Goal: Task Accomplishment & Management: Use online tool/utility

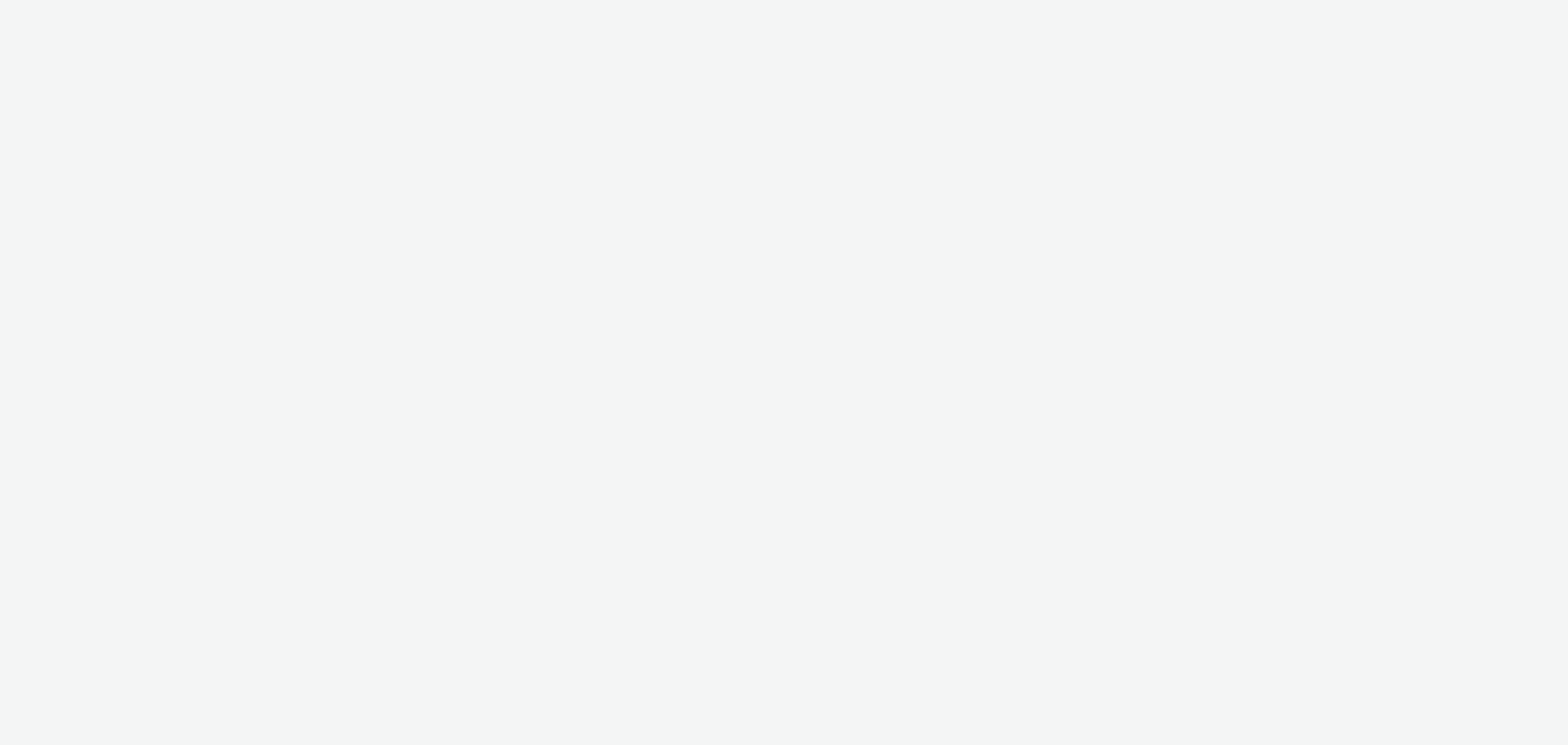
select select "11a7df10-284f-415c-b52a-427acf4c31ae"
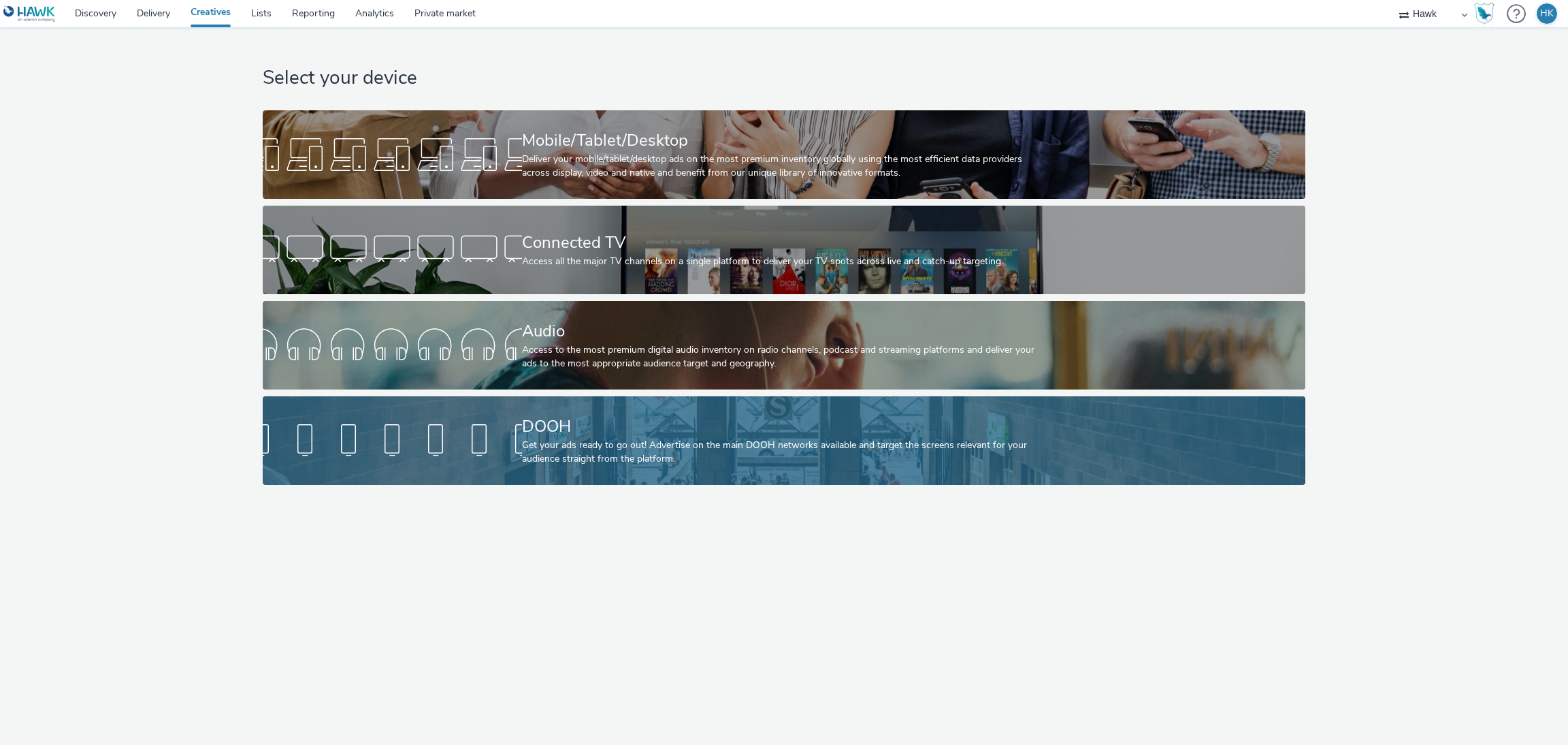
click at [882, 469] on div "DOOH Get your ads ready to go out! Advertise on the main DOOH networks availabl…" at bounding box center [781, 440] width 519 height 88
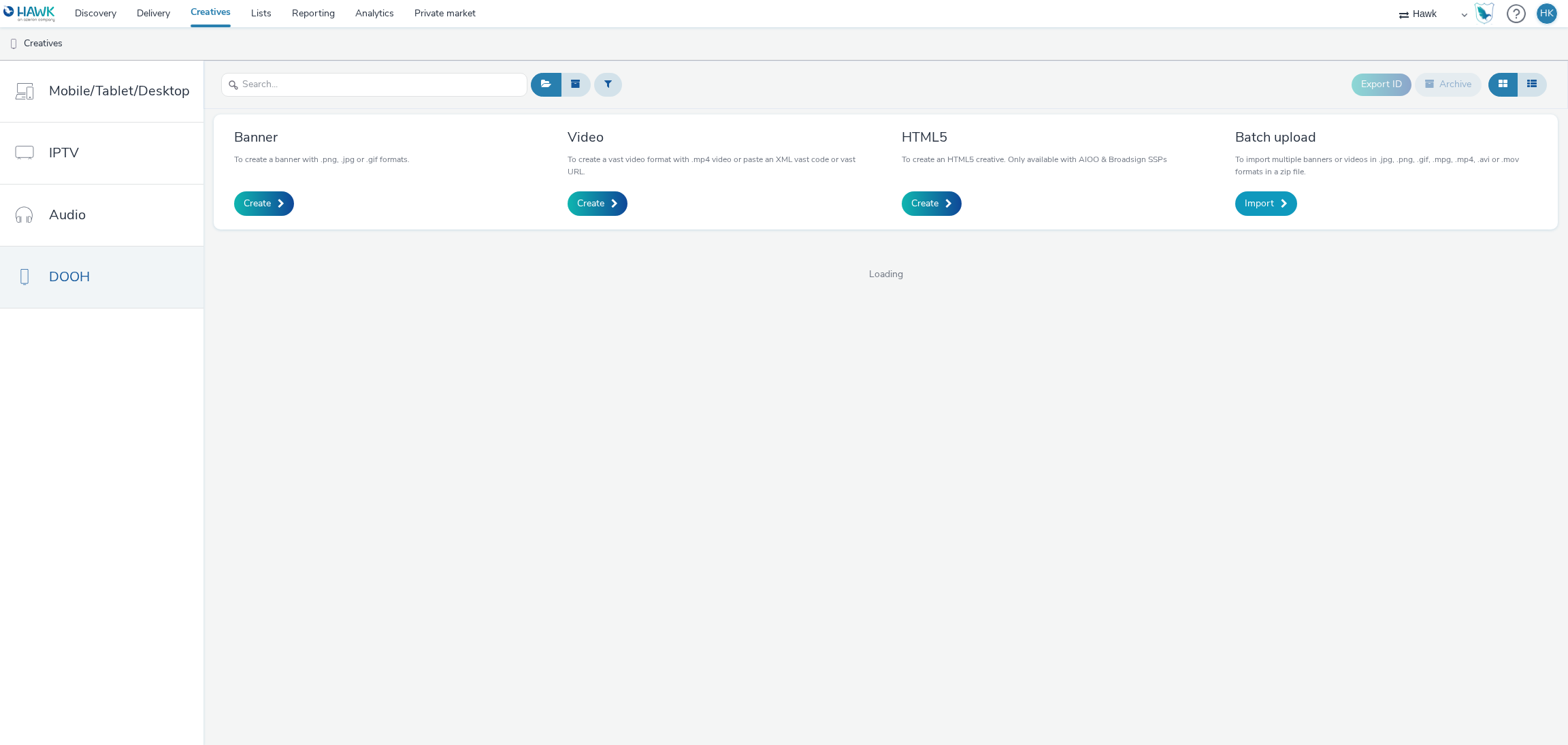
click at [1272, 213] on link "Import" at bounding box center [1266, 203] width 62 height 25
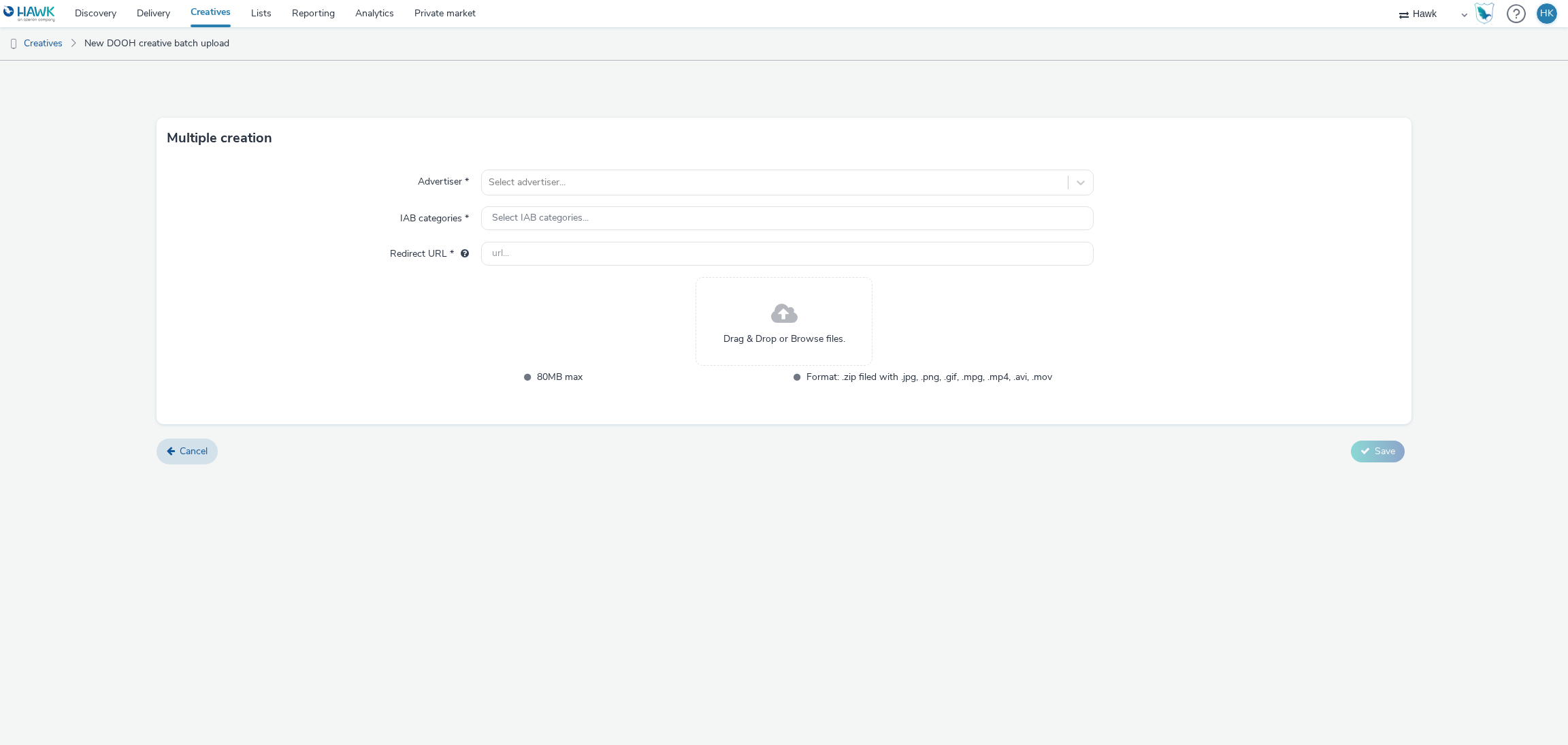
click at [748, 315] on div "Drag & Drop or Browse files." at bounding box center [784, 322] width 177 height 88
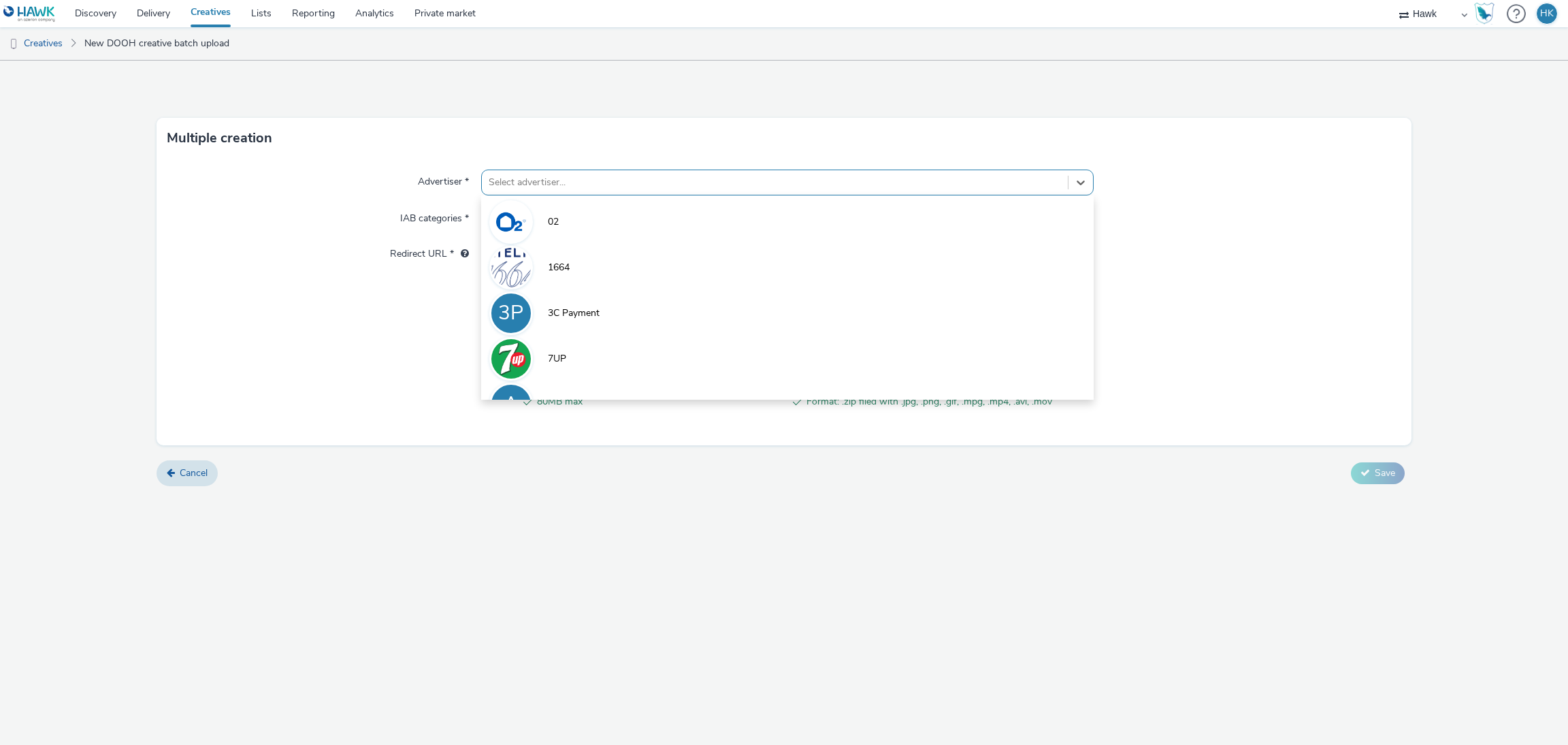
click at [599, 174] on div at bounding box center [775, 182] width 573 height 16
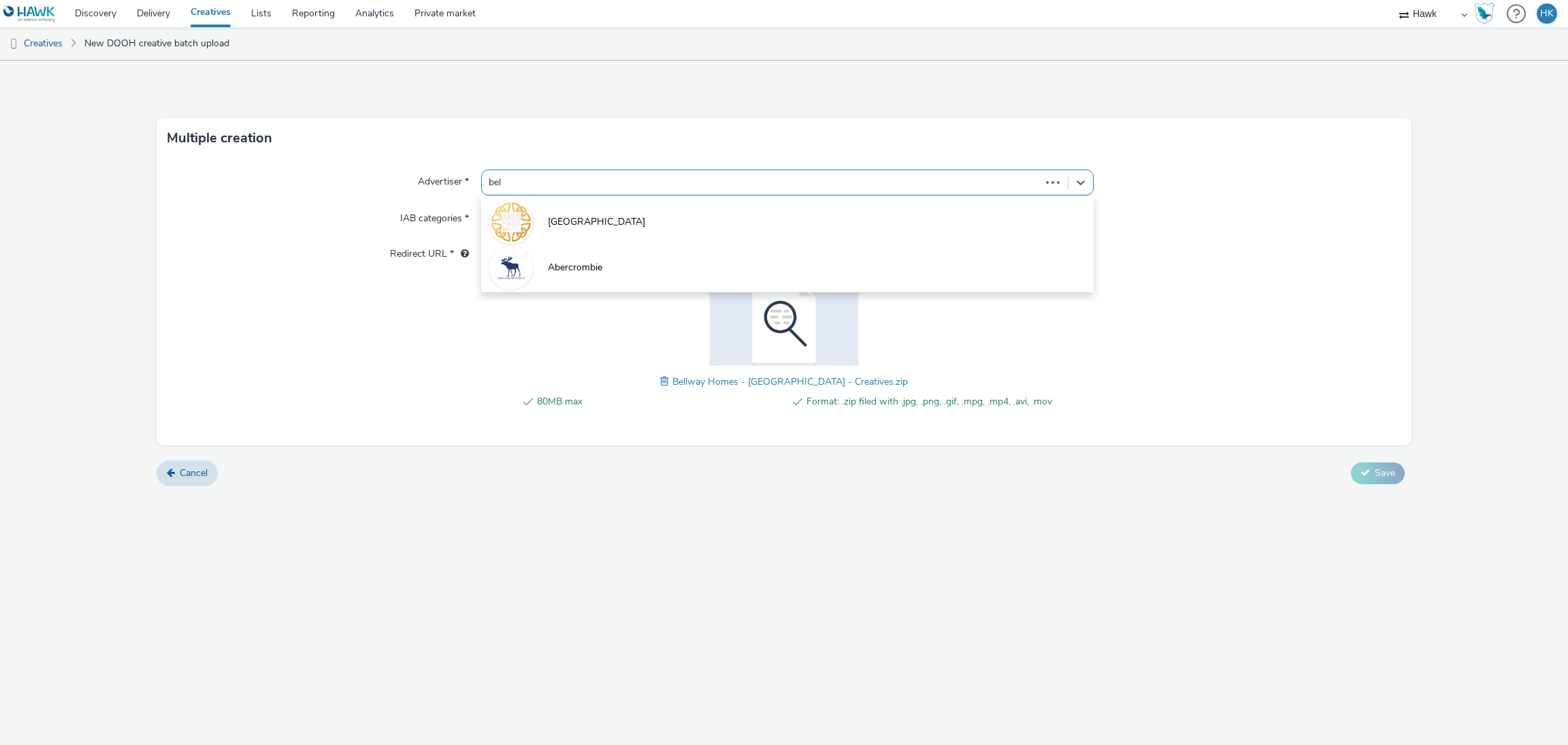
type input "bell"
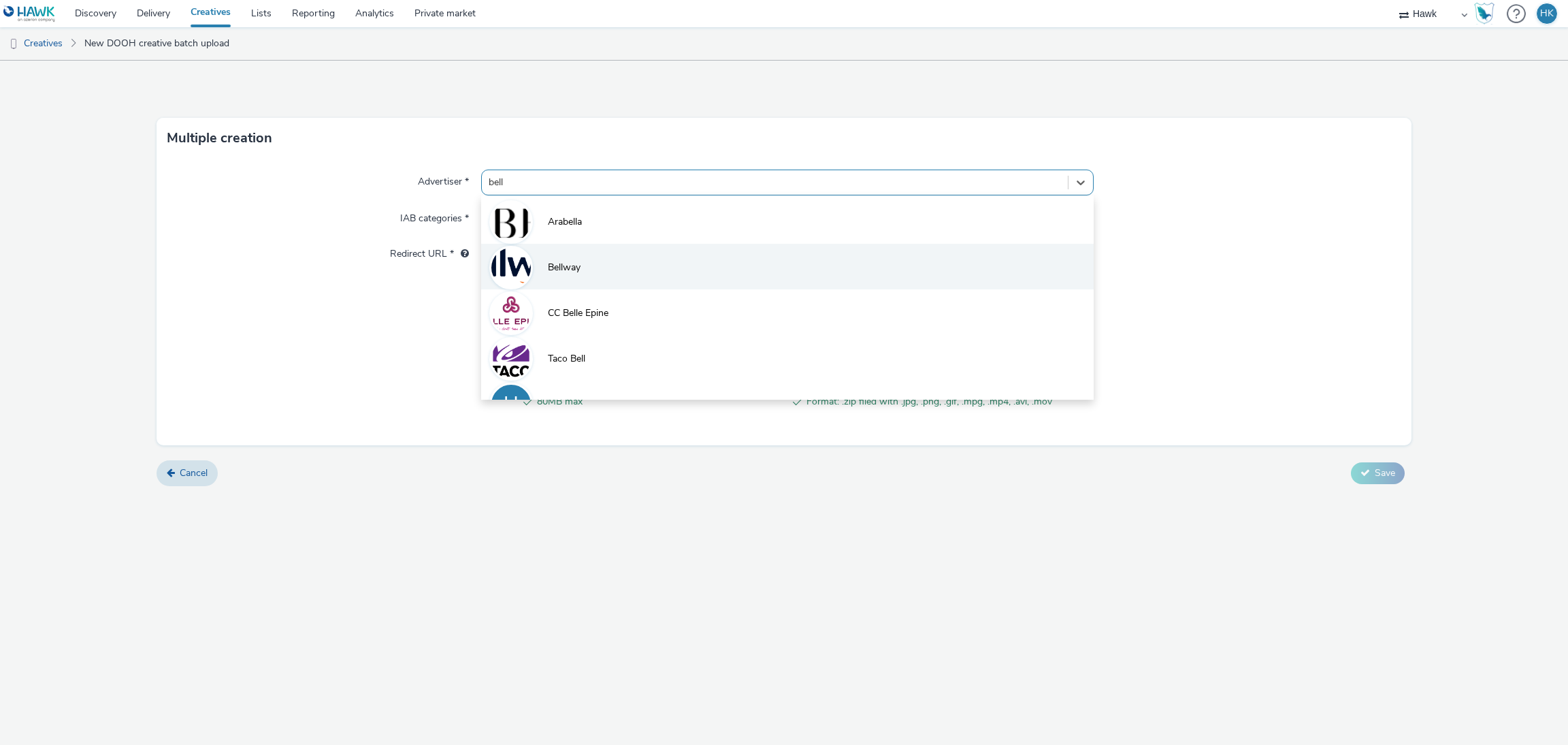
click at [599, 286] on li "Bellway" at bounding box center [788, 266] width 613 height 46
type input "http://www.bellway.co.uk"
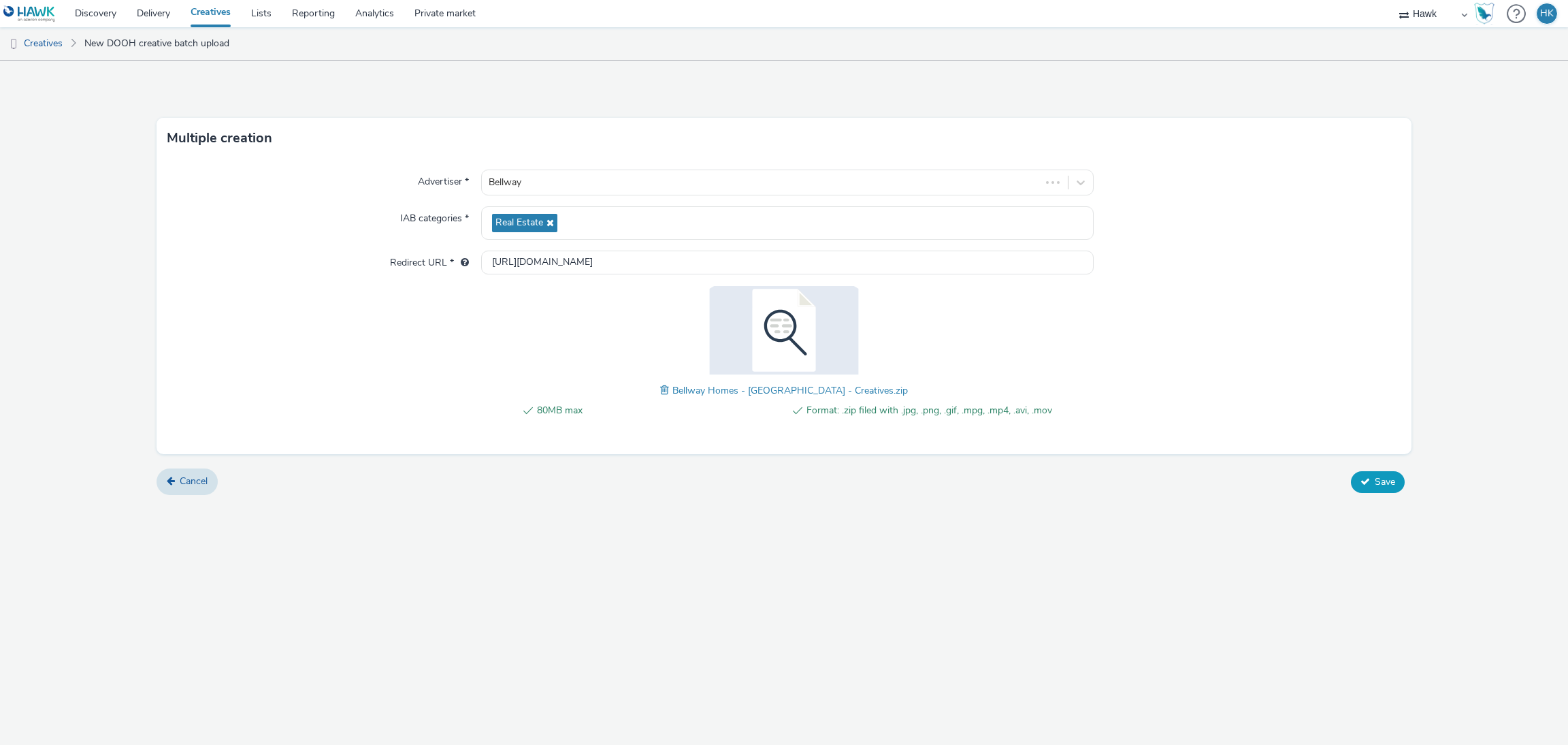
click at [1381, 482] on span "Save" at bounding box center [1384, 482] width 20 height 13
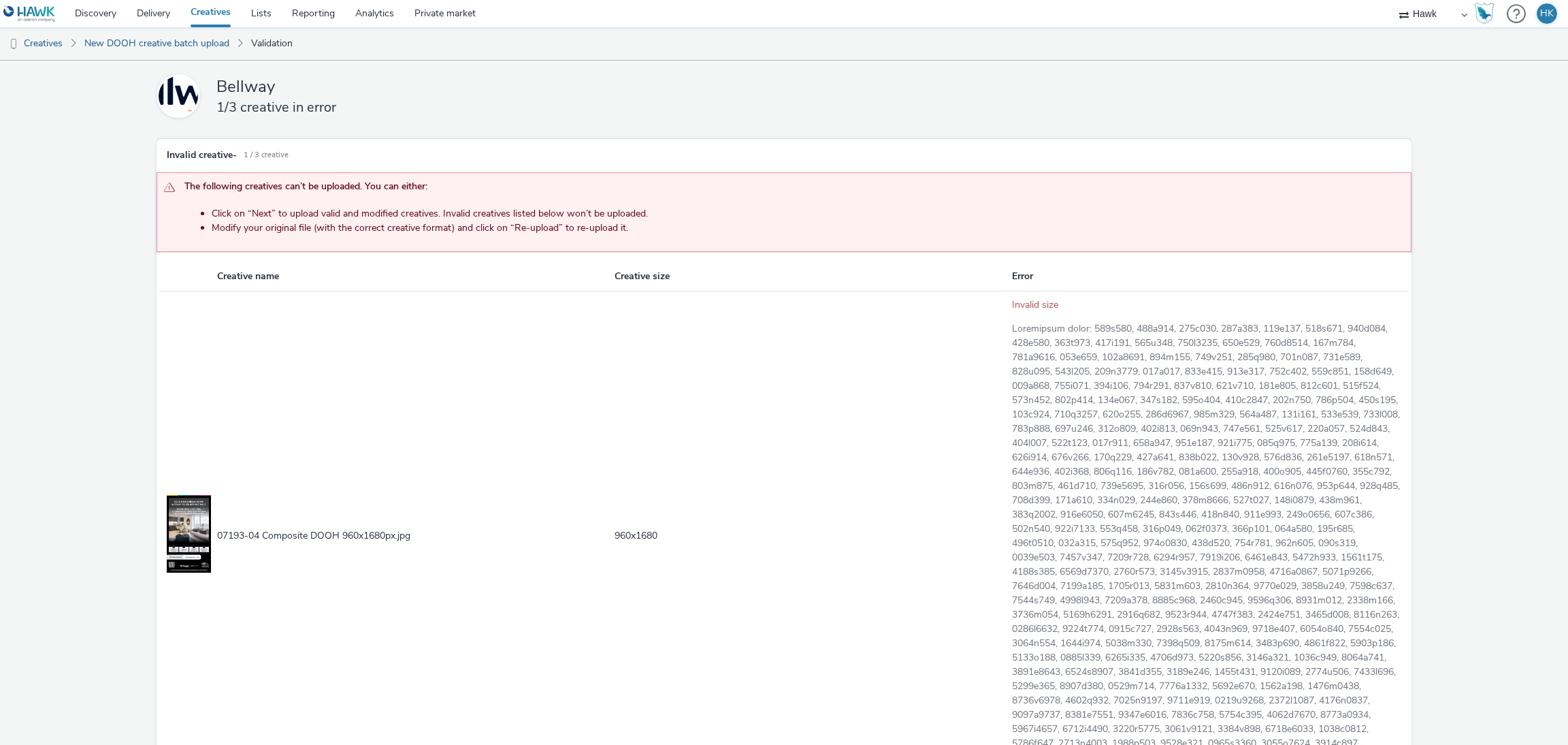
scroll to position [130, 0]
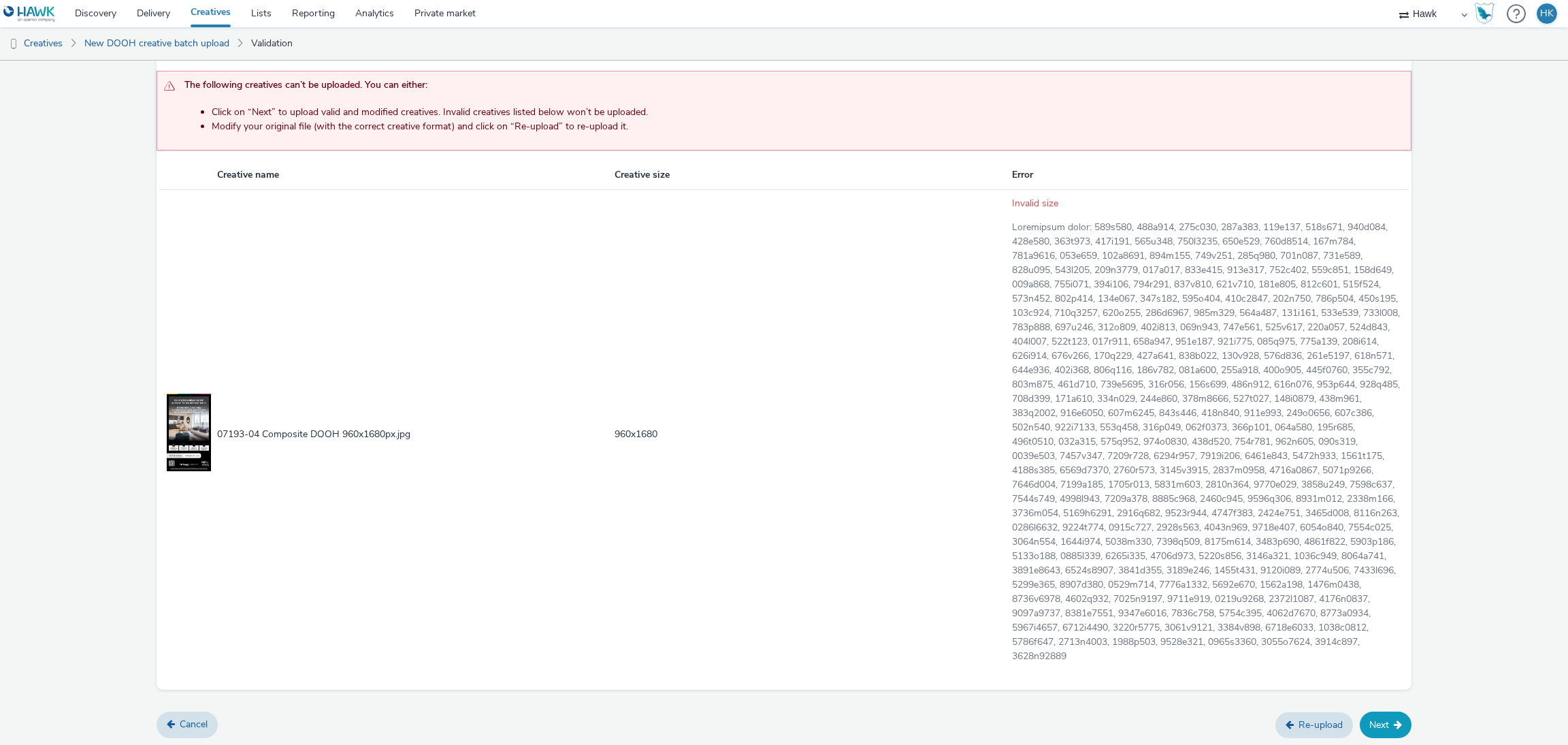
click at [1360, 721] on button "Next" at bounding box center [1386, 724] width 52 height 26
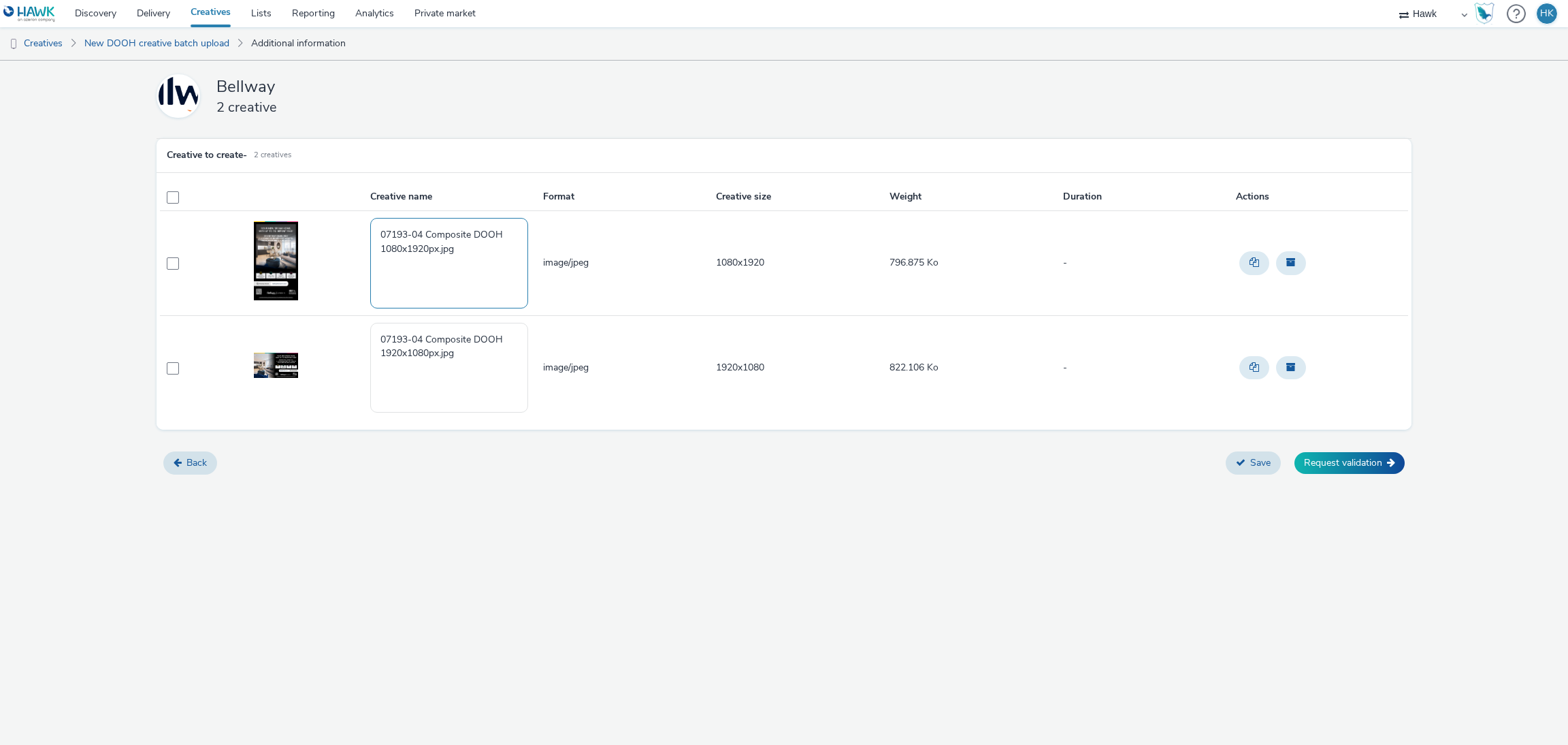
drag, startPoint x: 483, startPoint y: 262, endPoint x: 331, endPoint y: 206, distance: 162.0
click at [331, 206] on table "Creative name Format Creative size Weight Duration Actions 07193-04 Composite D…" at bounding box center [783, 301] width 1247 height 236
paste textarea "UK_Bellway Homes_Thames Gateway Composite_Hawk_DOOH_Static_1080x1920__45695"
click at [449, 275] on textarea "UK_Bellway Homes_Thames Gateway Composite_Hawk_DOOH_Static_1080x1920__45695" at bounding box center [449, 263] width 158 height 90
drag, startPoint x: 488, startPoint y: 279, endPoint x: 444, endPoint y: 275, distance: 44.2
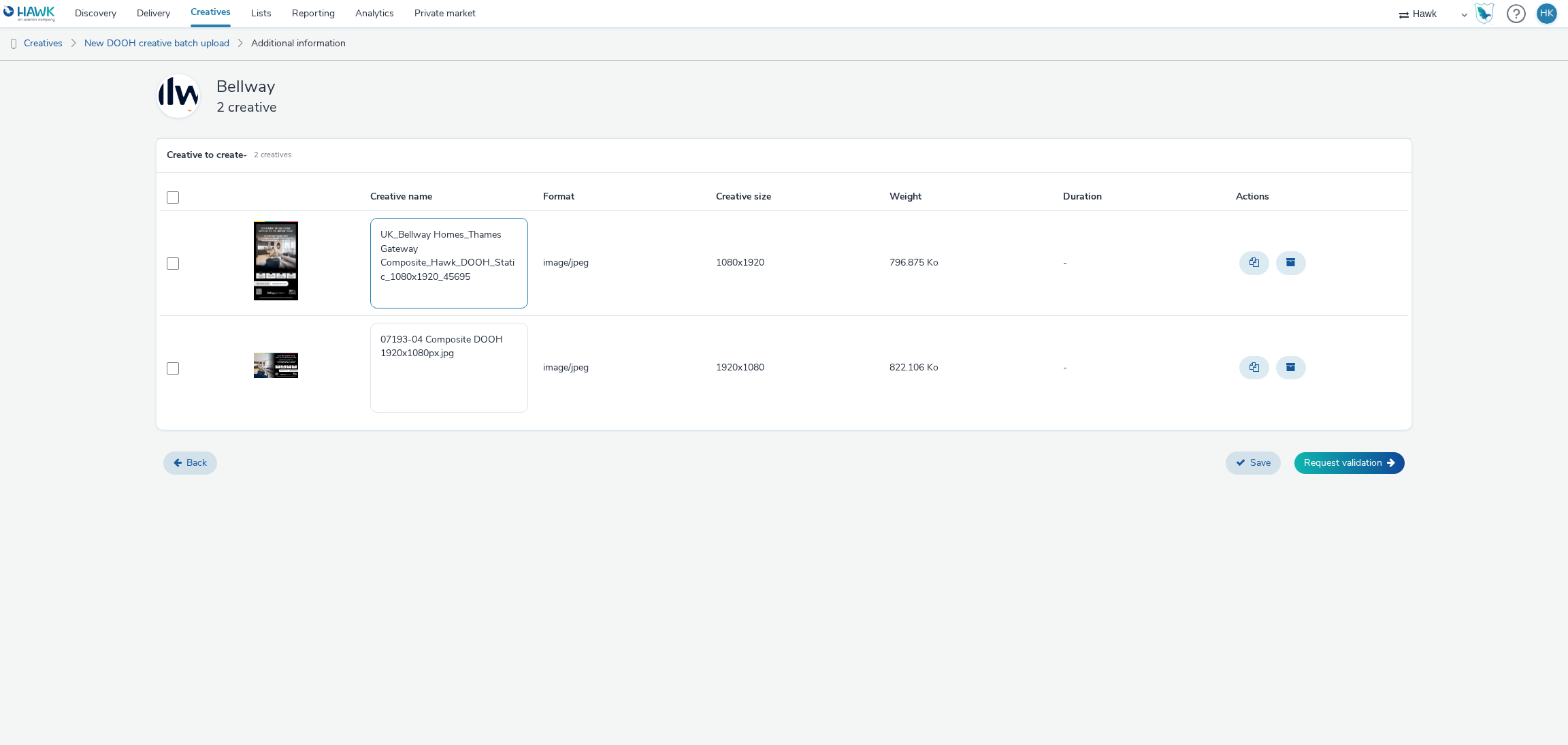
click at [444, 275] on textarea "UK_Bellway Homes_Thames Gateway Composite_Hawk_DOOH_Static_1080x1920_45695" at bounding box center [449, 263] width 158 height 90
drag, startPoint x: 505, startPoint y: 277, endPoint x: 444, endPoint y: 275, distance: 61.0
click at [444, 275] on textarea "UK_Bellway Homes_Thames Gateway Composite_Hawk_DOOH_Static_1080x1920_15/10/2025" at bounding box center [449, 263] width 158 height 90
type textarea "UK_Bellway Homes_Thames Gateway Composite_Hawk_DOOH_Static_1080x1920_15/10/2025"
click at [475, 311] on td "UK_Bellway Homes_Thames Gateway Composite_Hawk_DOOH_Static_1080x1920_15/10/2025" at bounding box center [455, 263] width 173 height 104
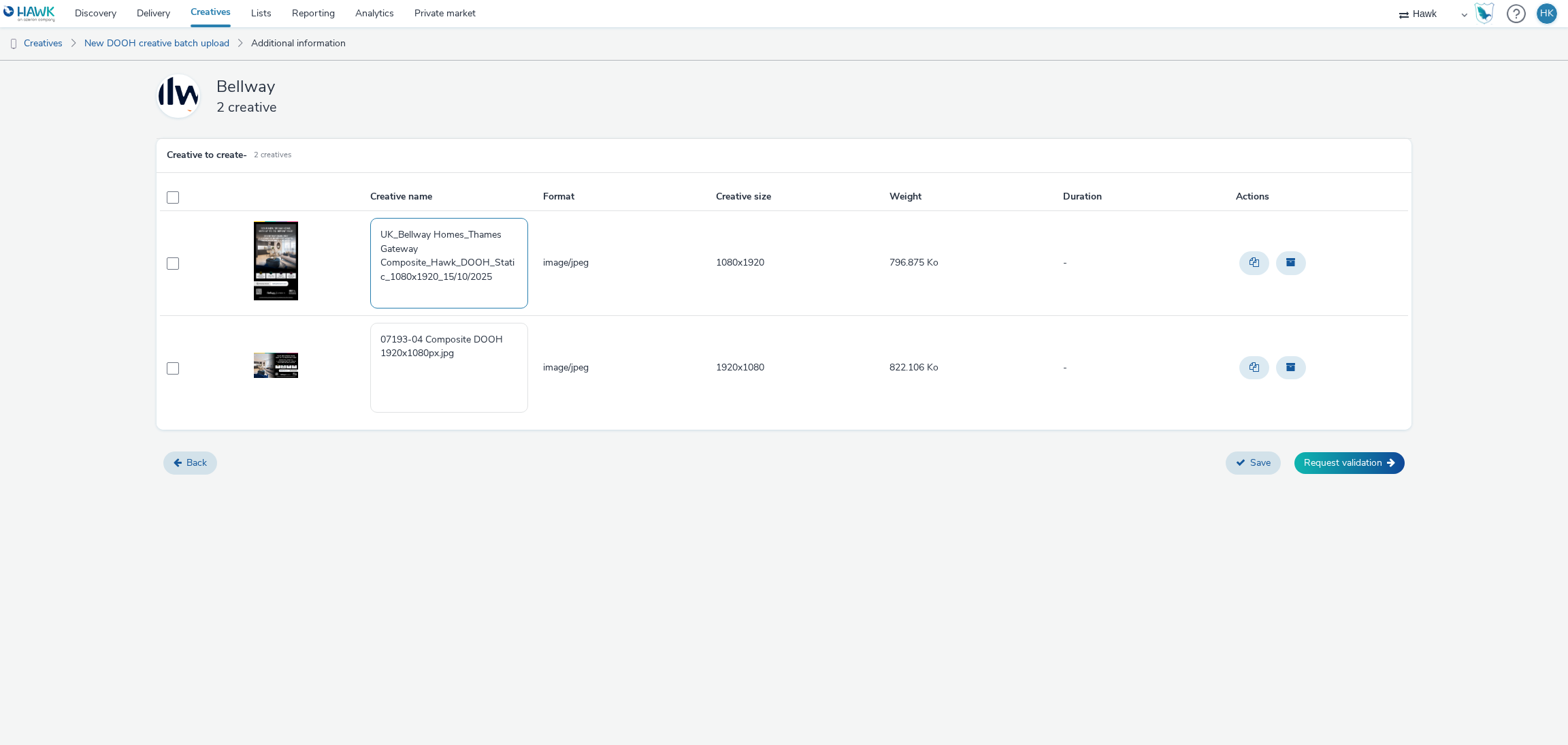
drag, startPoint x: 503, startPoint y: 277, endPoint x: 338, endPoint y: 213, distance: 177.0
click at [338, 213] on tr "UK_Bellway Homes_Thames Gateway Composite_Hawk_DOOH_Static_1080x1920_15/10/2025…" at bounding box center [783, 263] width 1247 height 104
drag, startPoint x: 475, startPoint y: 355, endPoint x: 342, endPoint y: 324, distance: 136.6
click at [342, 324] on tr "07193-04 Composite DOOH 1920x1080px.jpg image/jpeg 1920x1080 822.106 Ko -" at bounding box center [783, 367] width 1247 height 104
paste textarea "UK_Bellway Homes_Thames Gateway Composite_Hawk_DOOH_Static_1080x1920_15/10/2025"
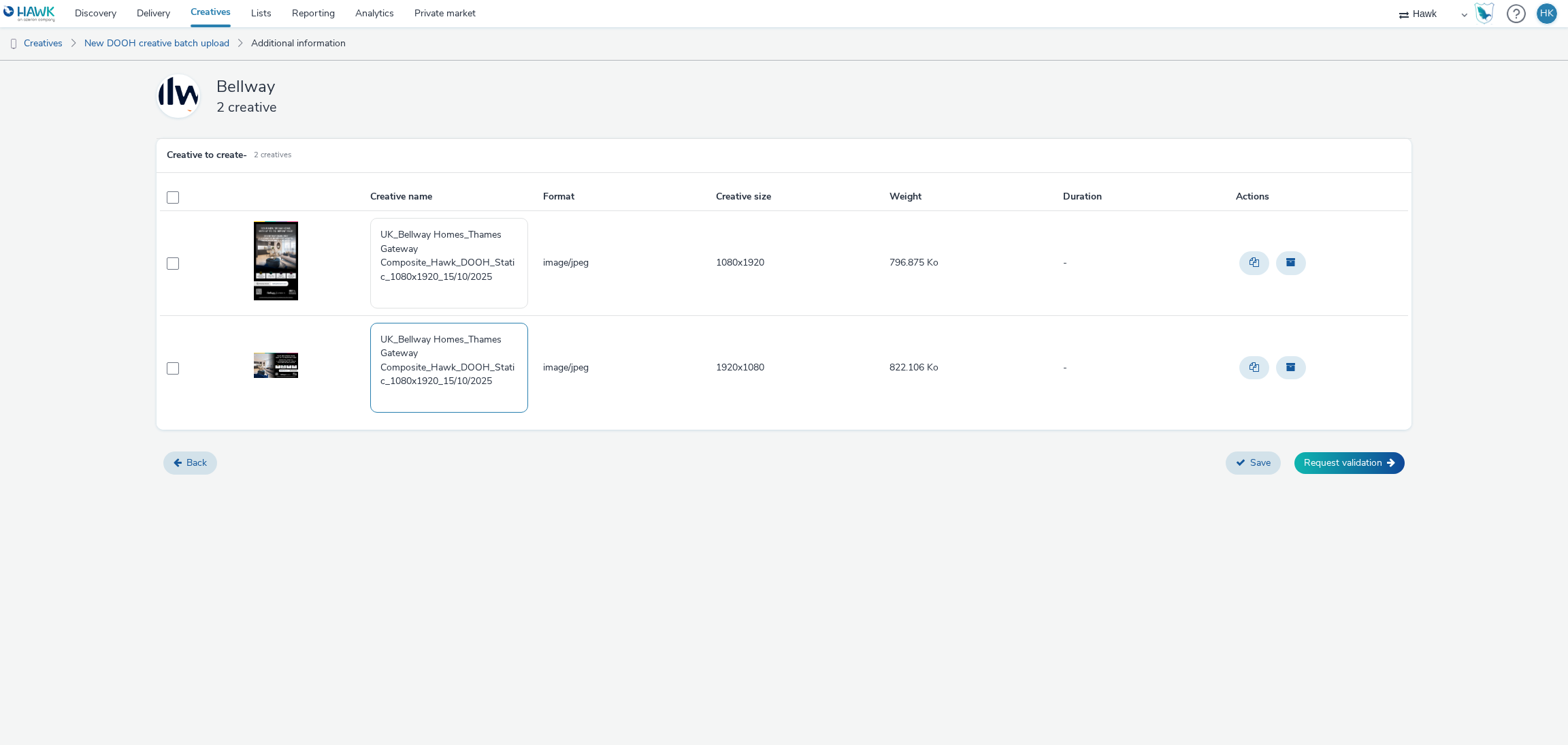
drag, startPoint x: 439, startPoint y: 380, endPoint x: 397, endPoint y: 381, distance: 42.0
click at [397, 381] on textarea "UK_Bellway Homes_Thames Gateway Composite_Hawk_DOOH_Static_1080x1920_15/10/2025" at bounding box center [449, 368] width 158 height 90
type textarea "UK_Bellway Homes_Thames Gateway Composite_Hawk_DOOH_Static_1920X1080_15/10/2025"
click at [819, 443] on div "Bellway 2 creative Creative to create - 2 creatives Creative name Format Creati…" at bounding box center [784, 270] width 1568 height 421
click at [1255, 462] on button "Save" at bounding box center [1253, 463] width 55 height 23
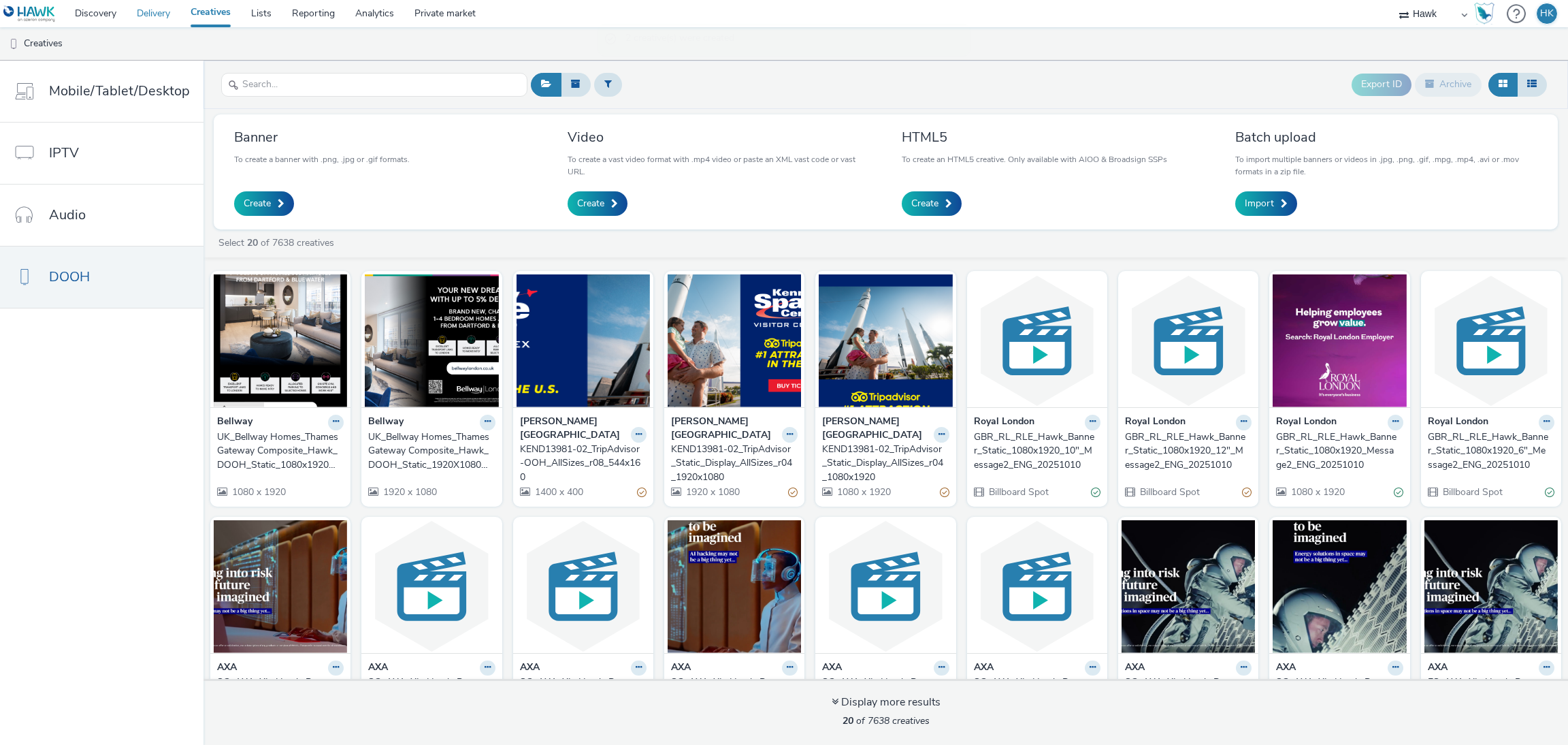
click at [146, 15] on link "Delivery" at bounding box center [153, 13] width 54 height 27
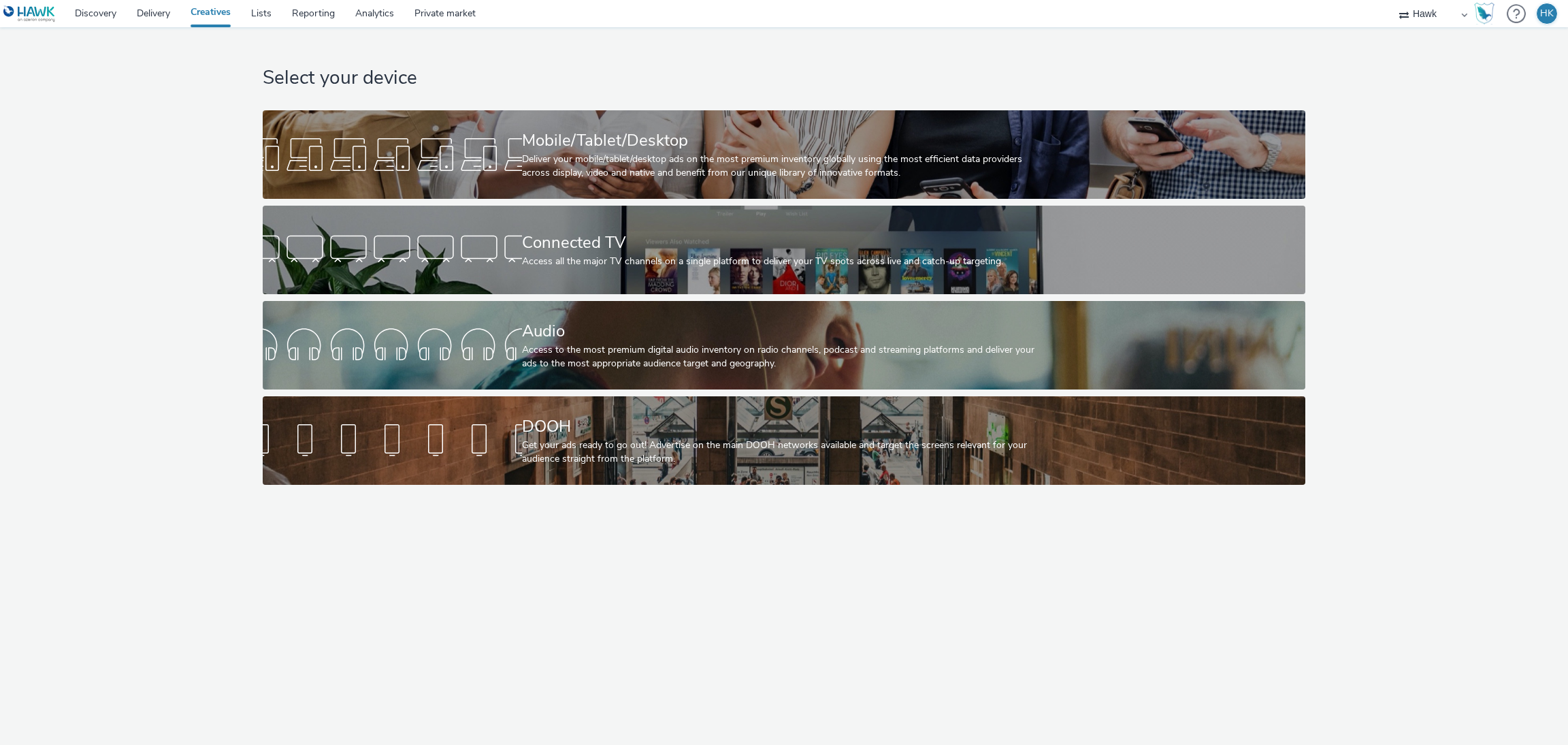
select select "11a7df10-284f-415c-b52a-427acf4c31ae"
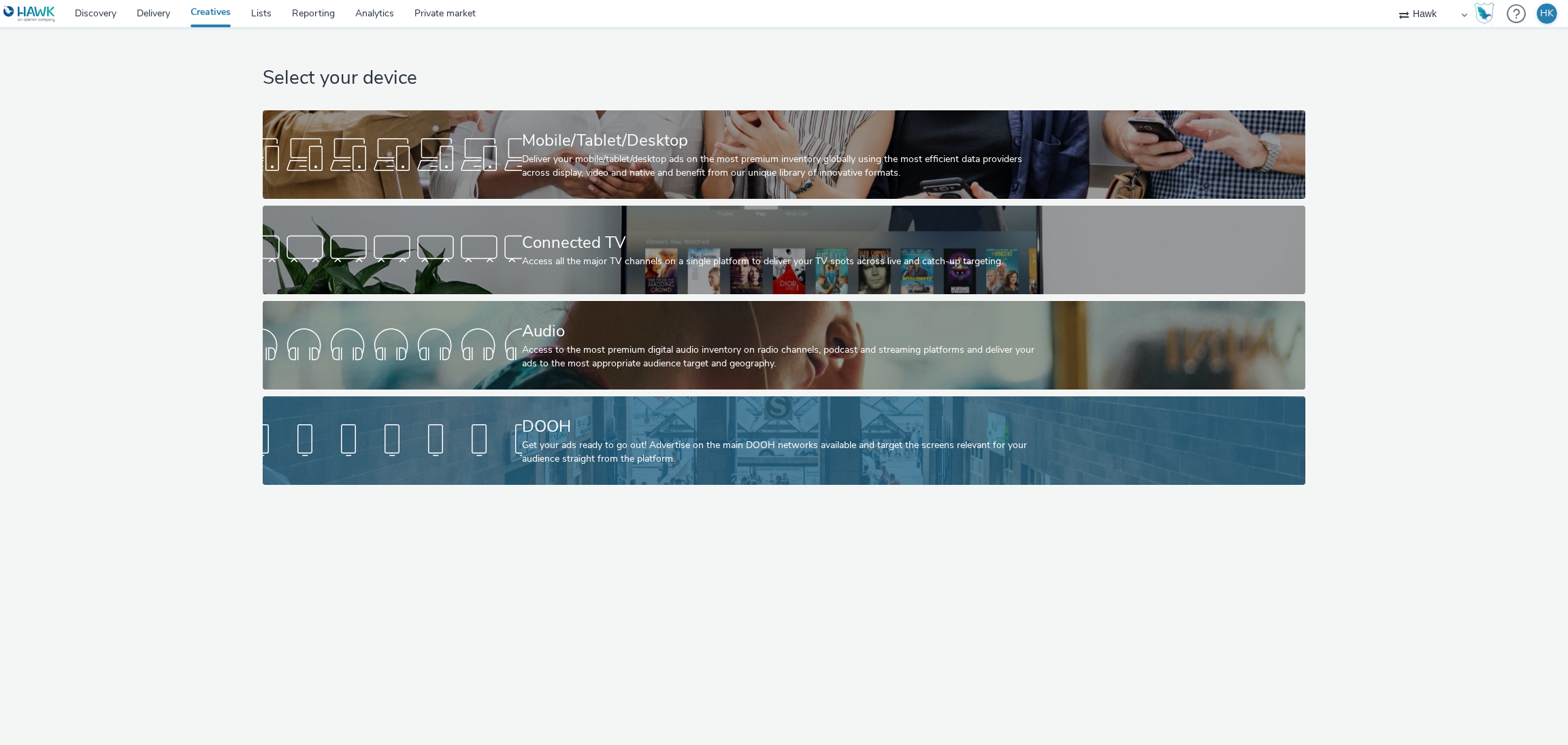
click at [599, 417] on div "DOOH" at bounding box center [781, 426] width 519 height 24
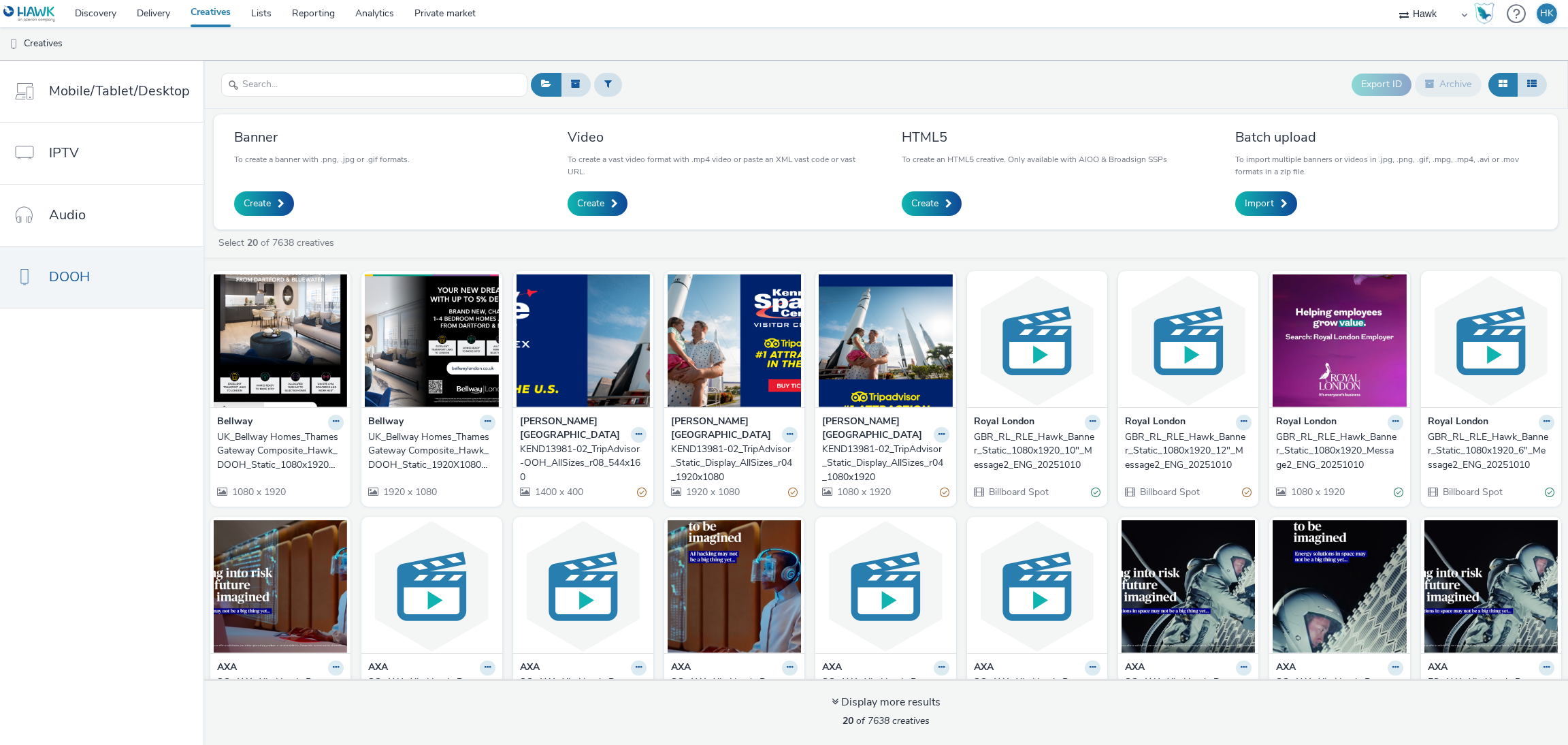
drag, startPoint x: 284, startPoint y: 454, endPoint x: 338, endPoint y: 463, distance: 54.7
click at [338, 463] on div "Bellway UK_Bellway Homes_Thames Gateway Composite_Hawk_DOOH_Static_1080x1920_15…" at bounding box center [281, 457] width 140 height 100
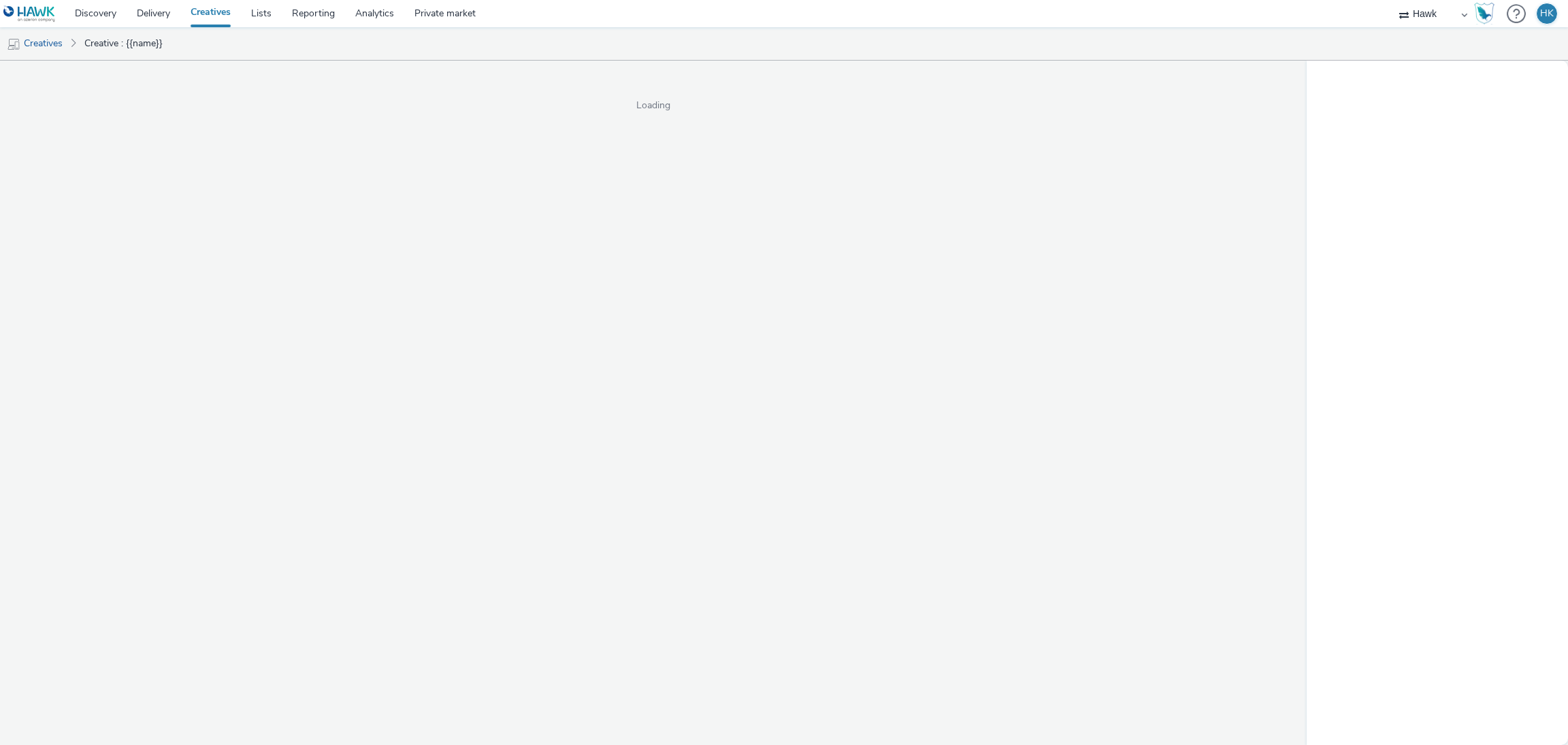
select select "11a7df10-284f-415c-b52a-427acf4c31ae"
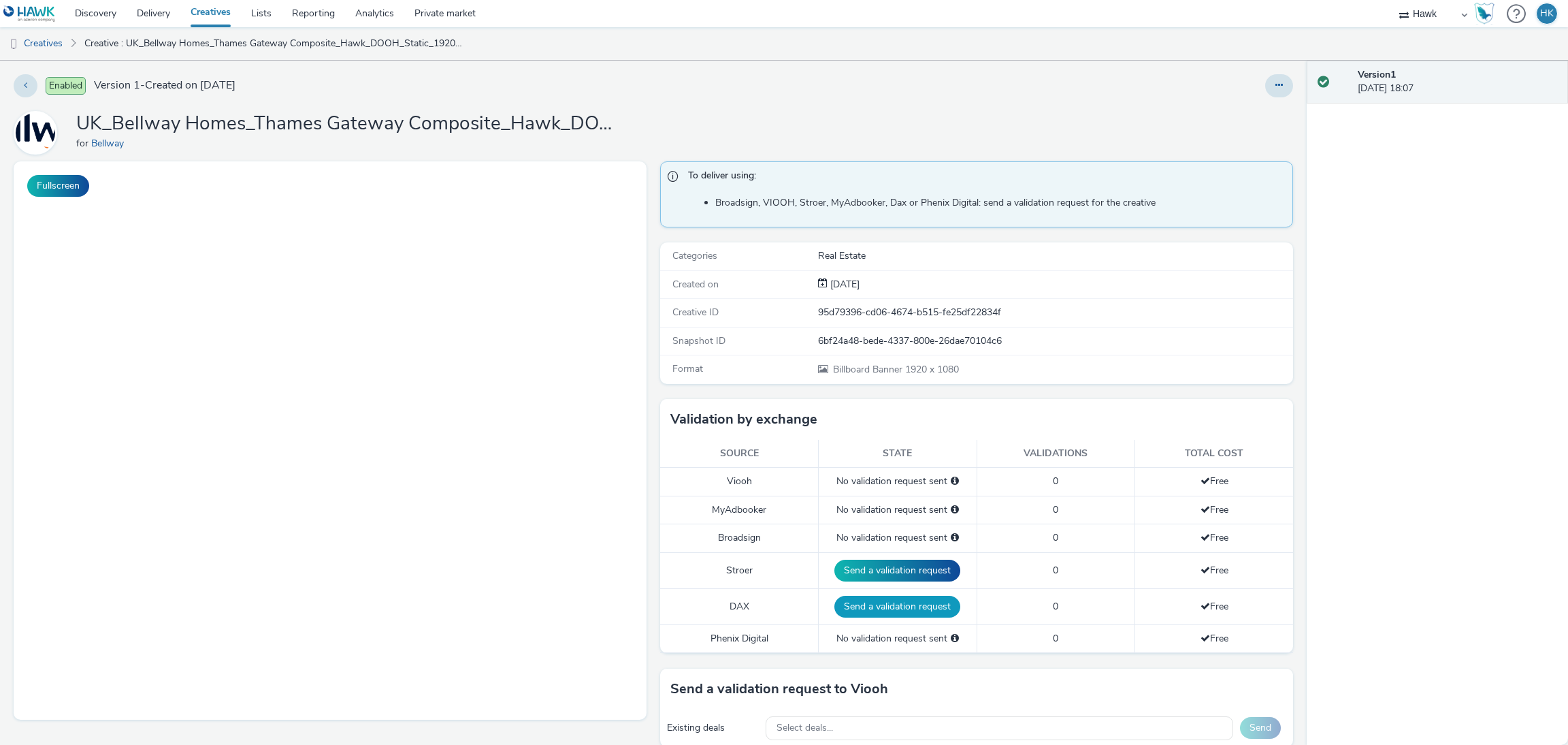
click at [872, 598] on button "Send a validation request" at bounding box center [897, 606] width 126 height 22
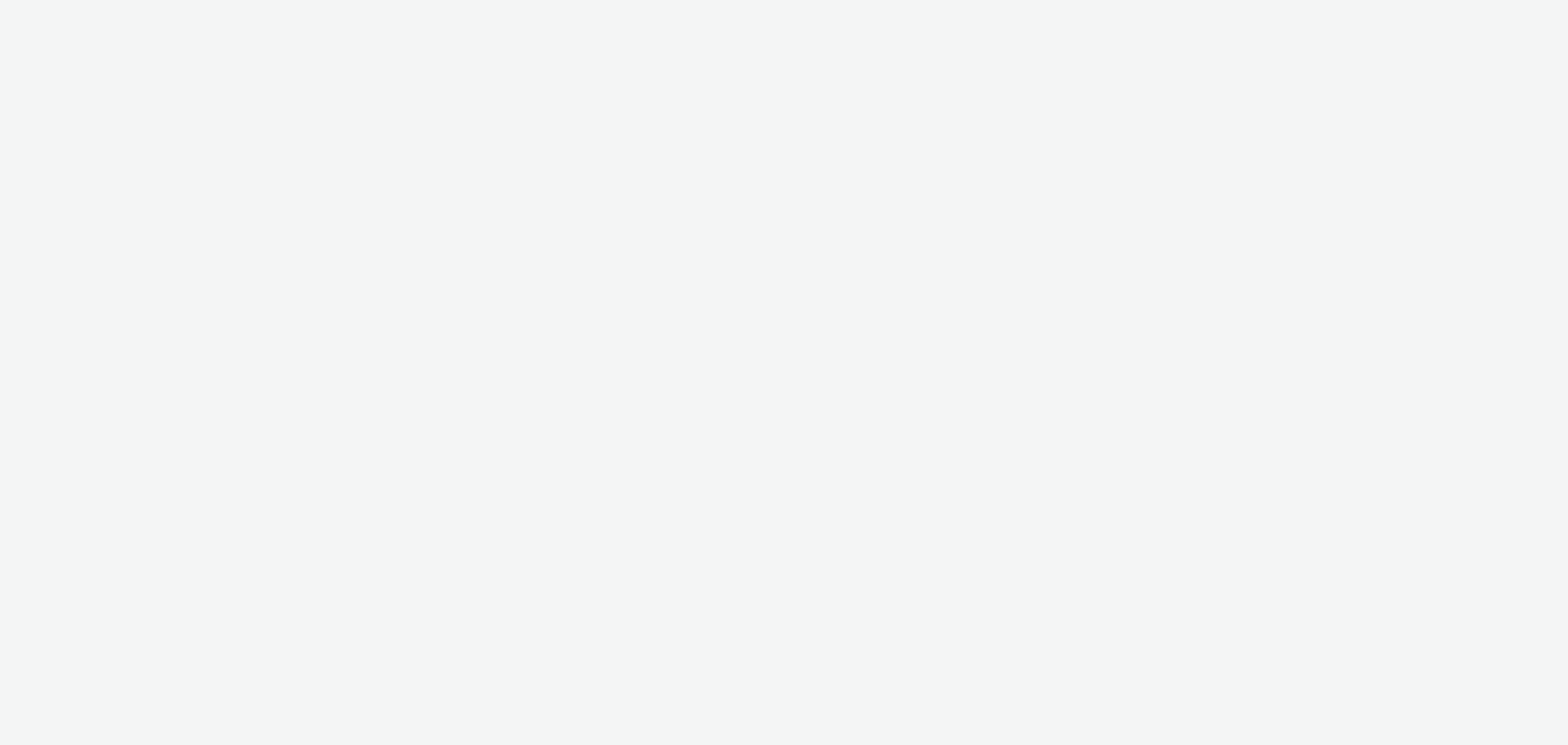
select select "11a7df10-284f-415c-b52a-427acf4c31ae"
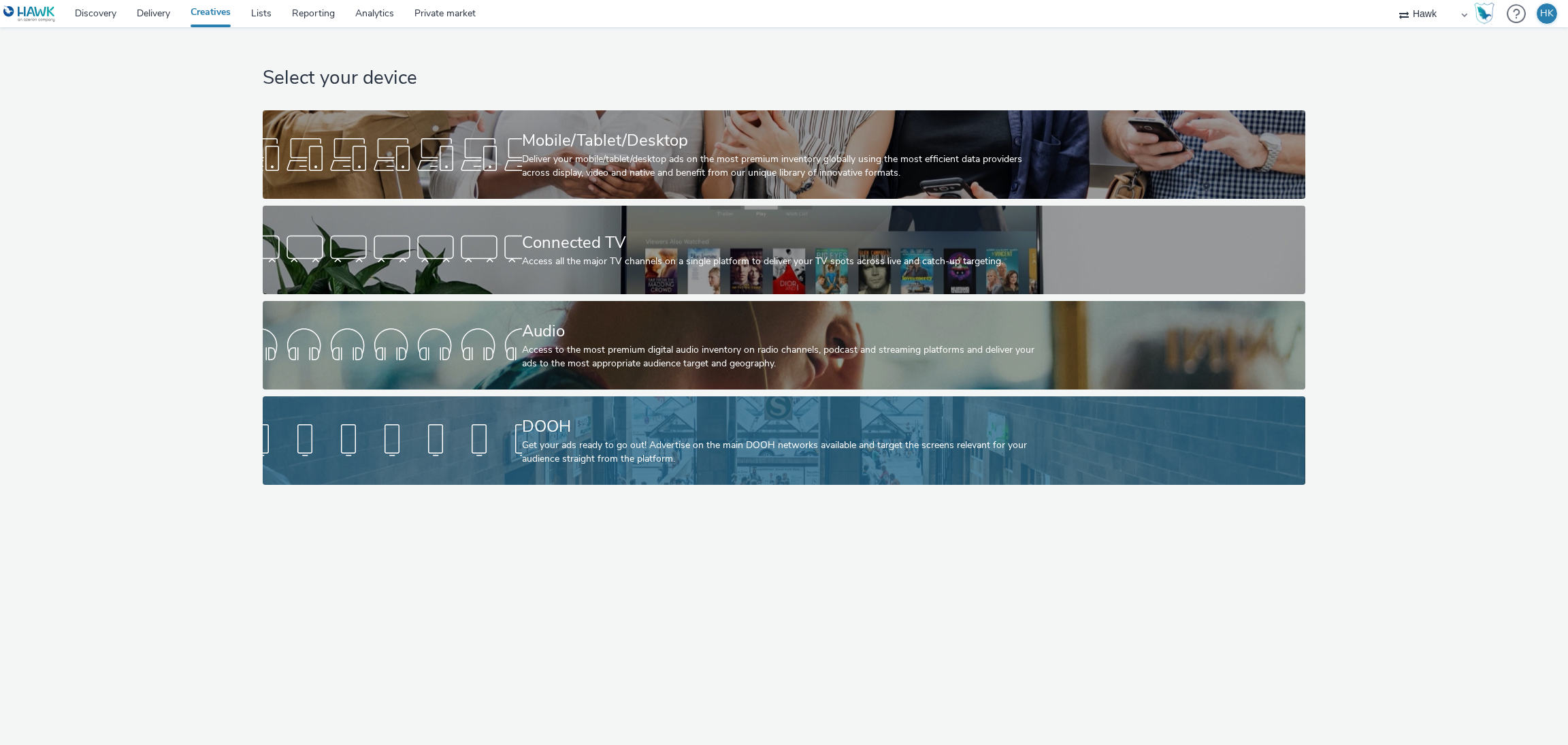
click at [648, 443] on div "Get your ads ready to go out! Advertise on the main DOOH networks available and…" at bounding box center [781, 452] width 519 height 28
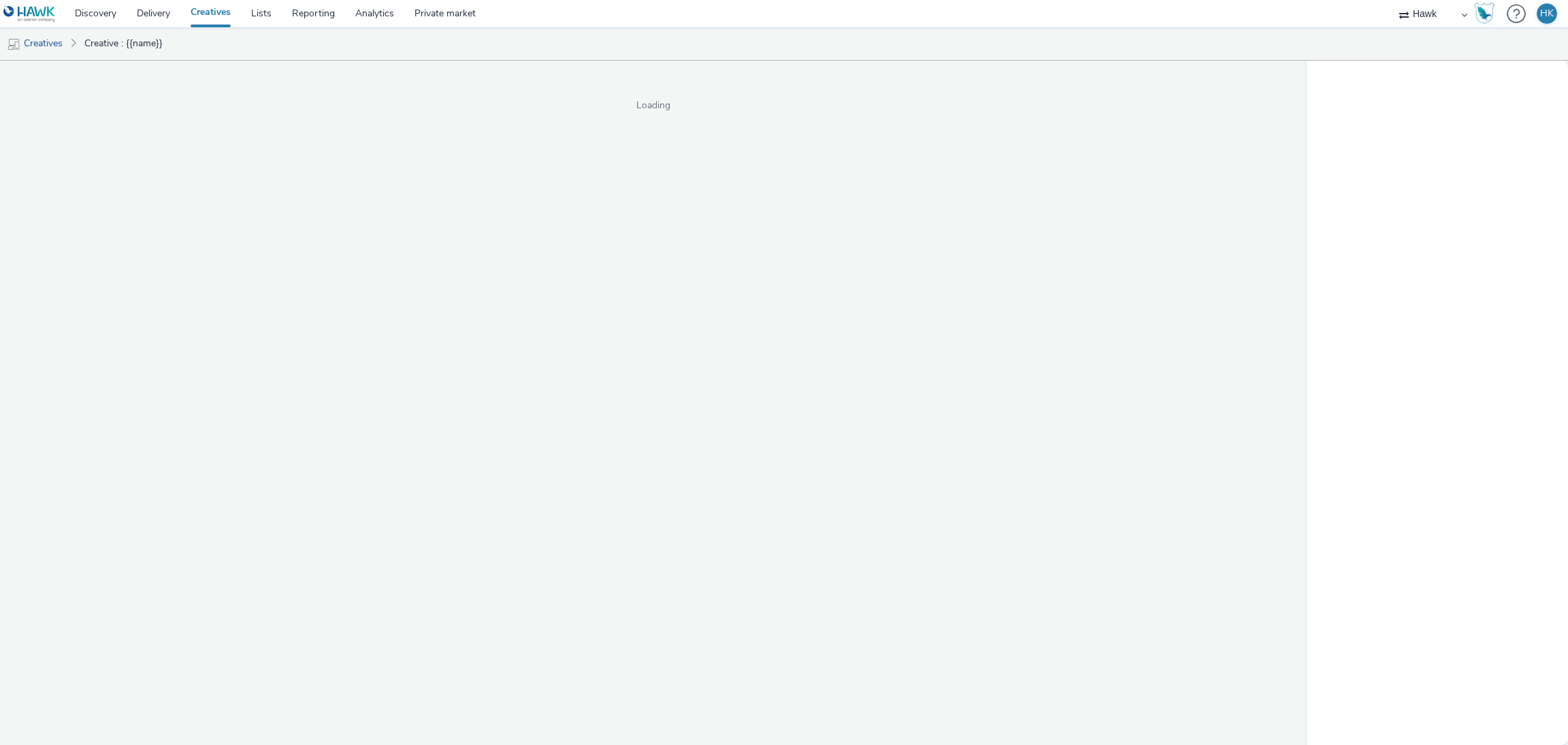
select select "11a7df10-284f-415c-b52a-427acf4c31ae"
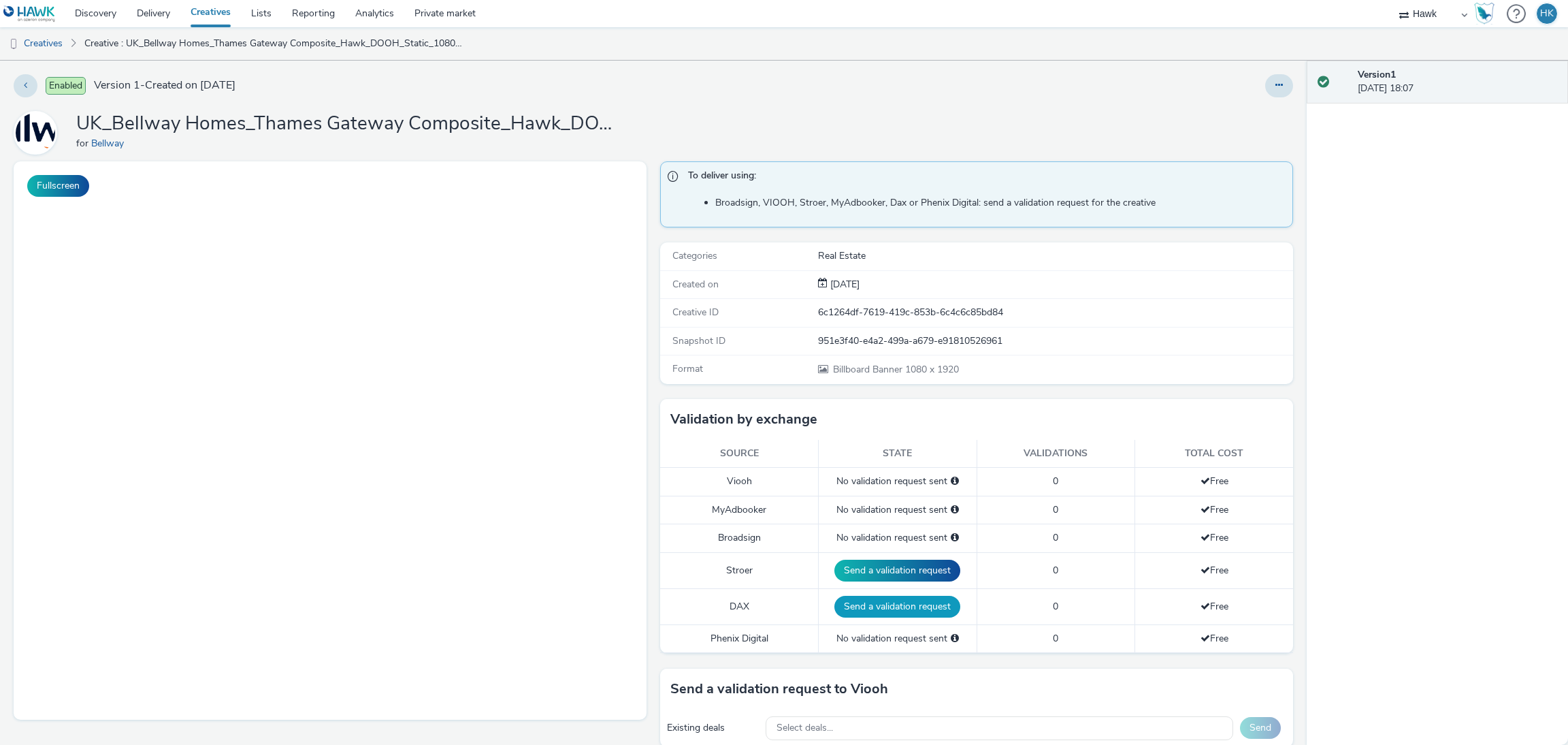
click at [868, 609] on button "Send a validation request" at bounding box center [897, 606] width 126 height 22
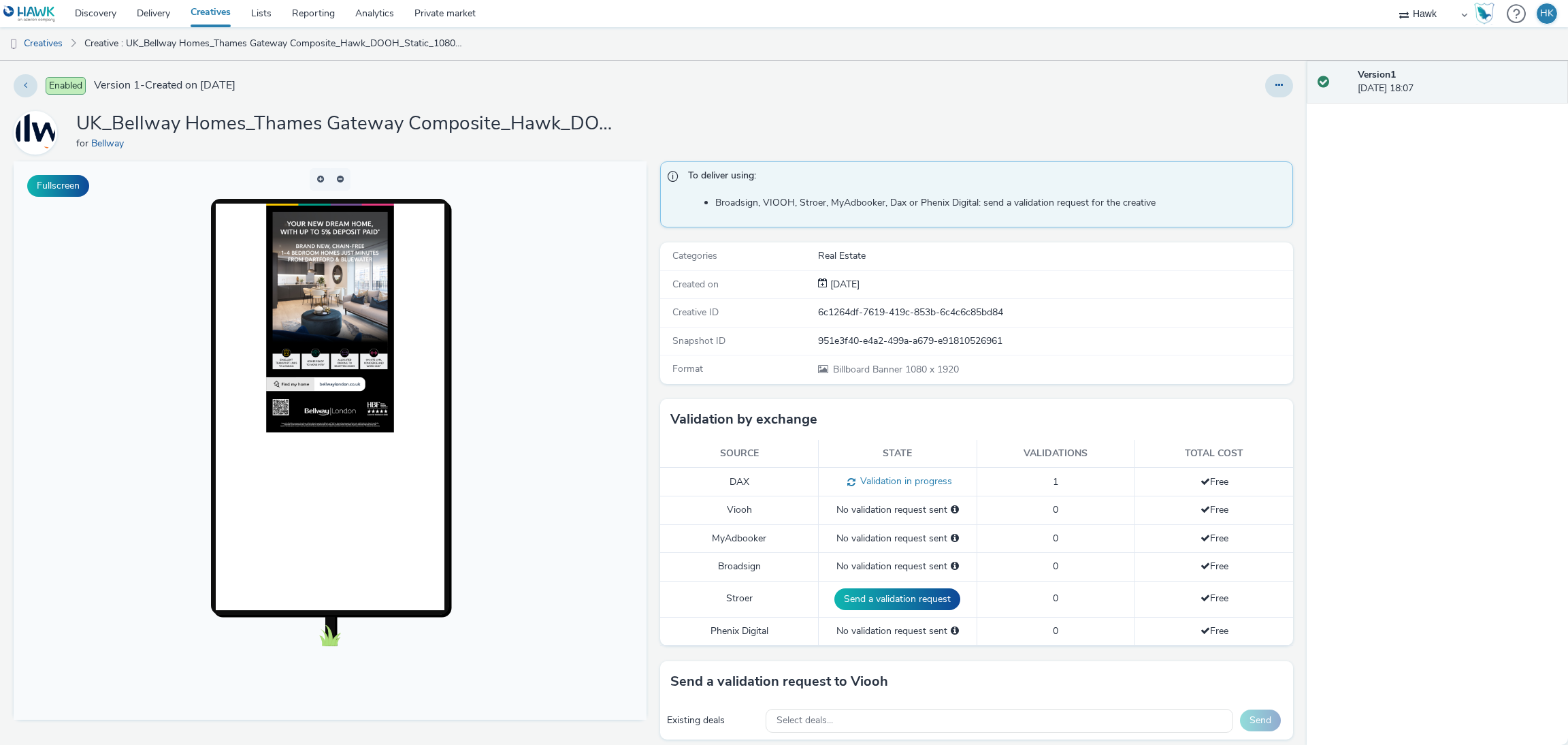
scroll to position [273, 0]
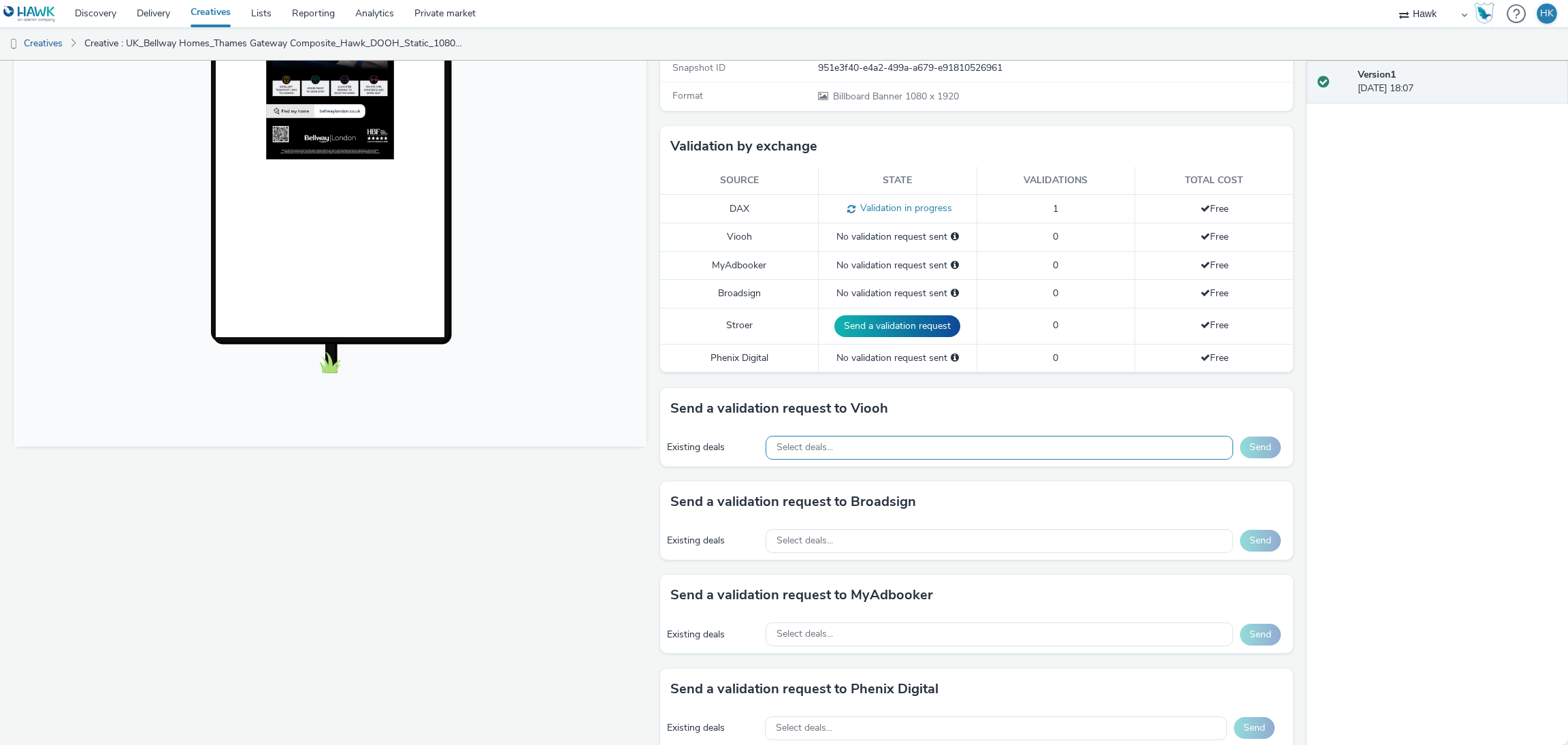
click at [860, 449] on div "Select deals..." at bounding box center [999, 447] width 467 height 24
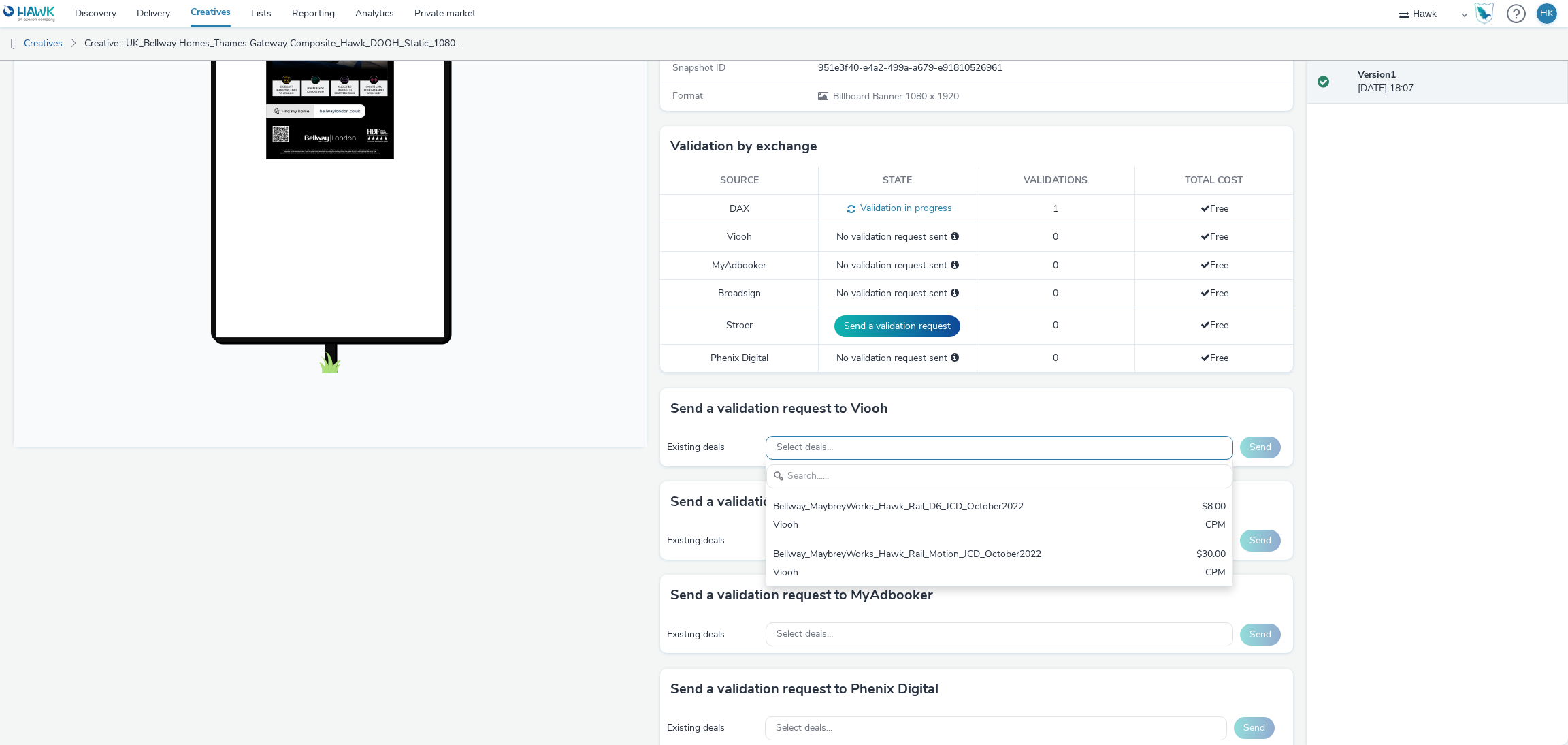
scroll to position [0, 0]
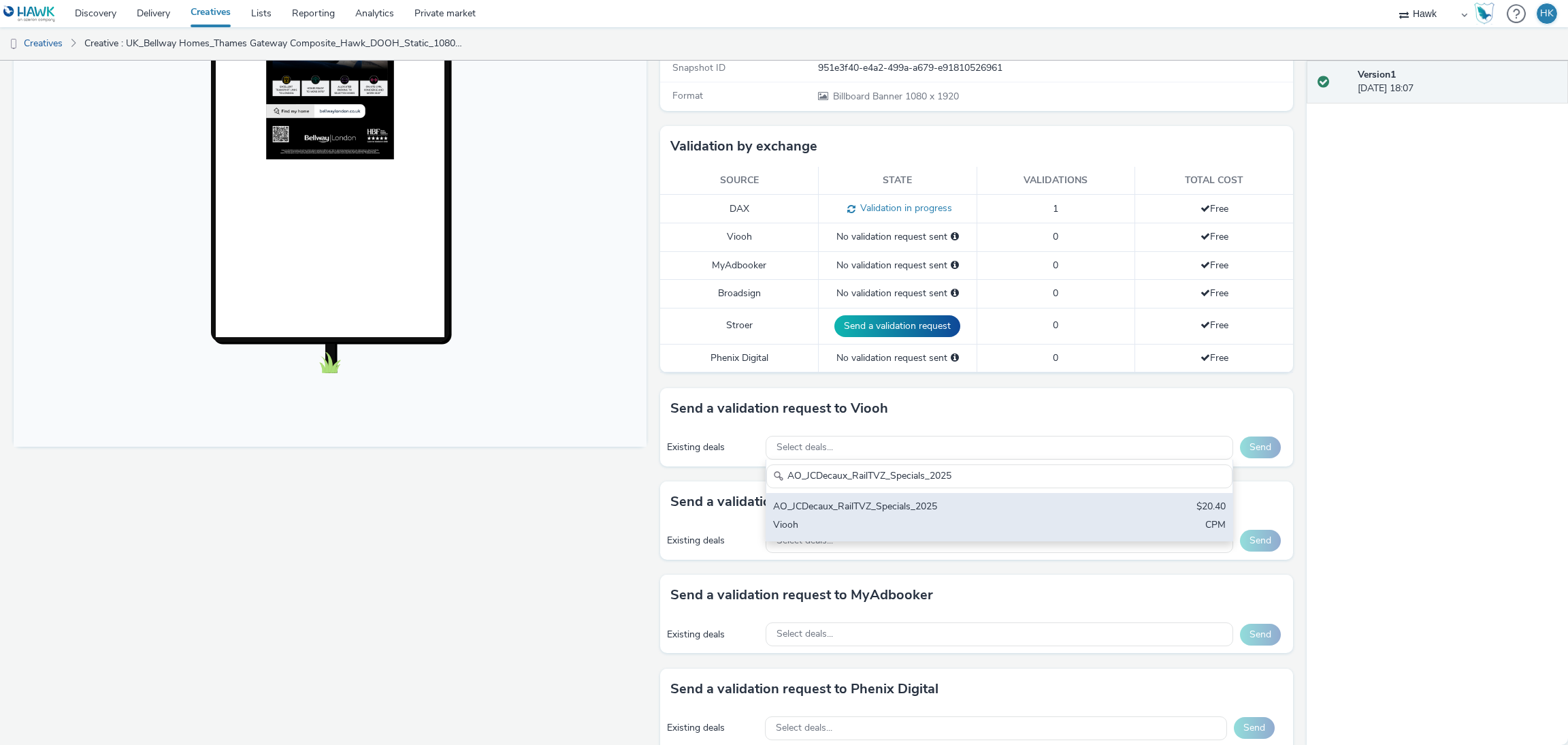
type input "AO_JCDecaux_RailTVZ_Specials_2025"
click at [901, 515] on div "AO_JCDecaux_RailTVZ_Specials_2025" at bounding box center [922, 508] width 300 height 15
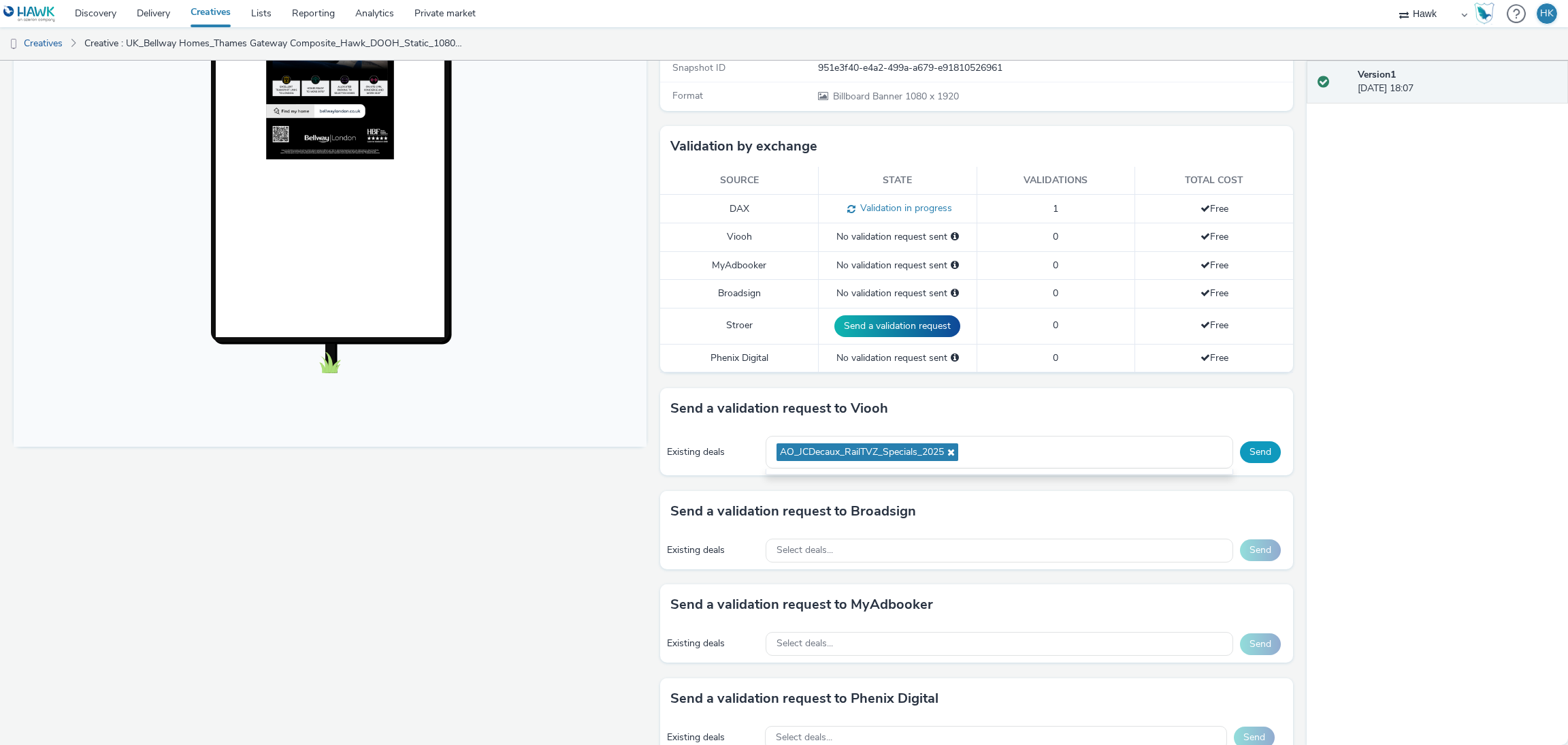
click at [1247, 447] on button "Send" at bounding box center [1260, 451] width 41 height 22
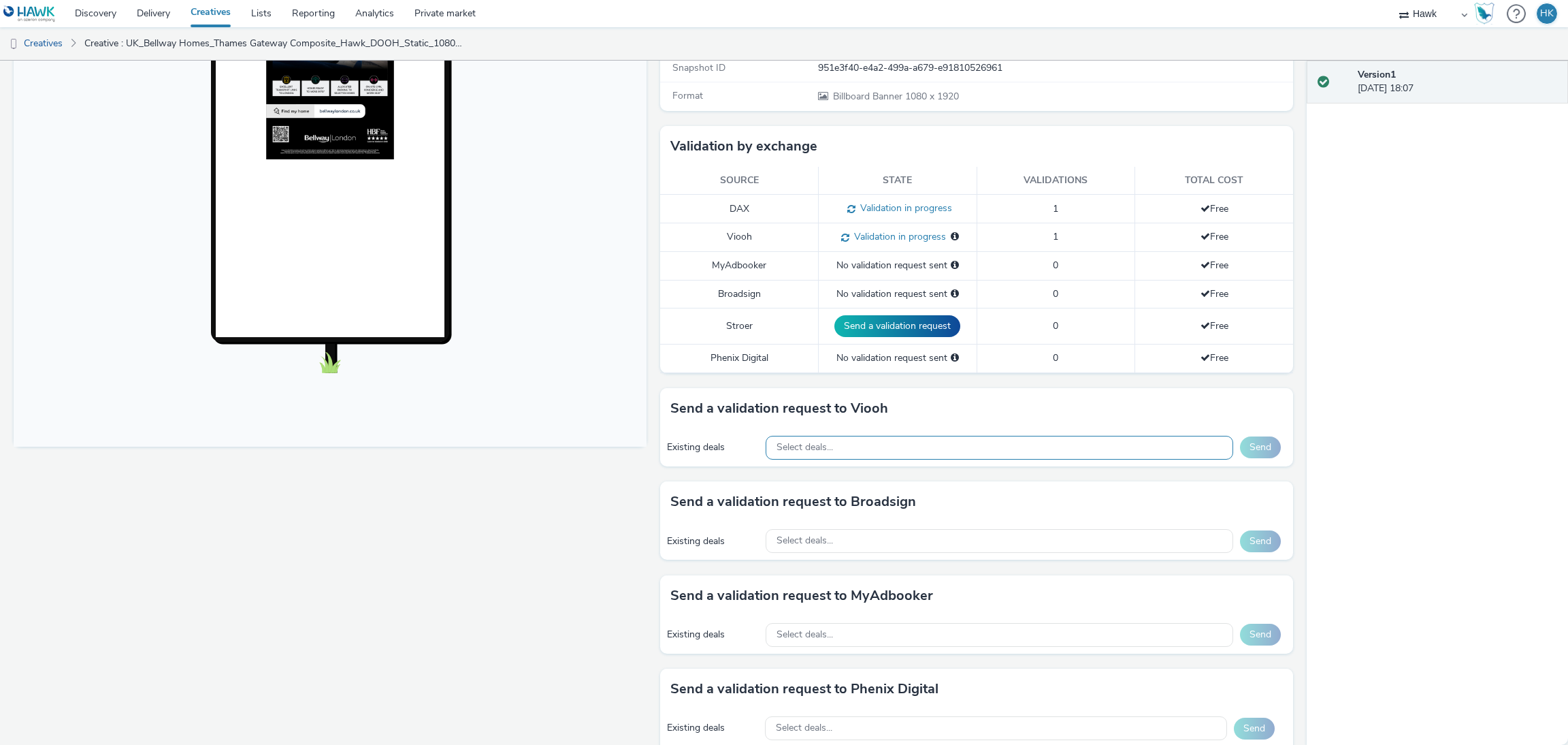
click at [848, 458] on div "Select deals..." at bounding box center [999, 447] width 467 height 24
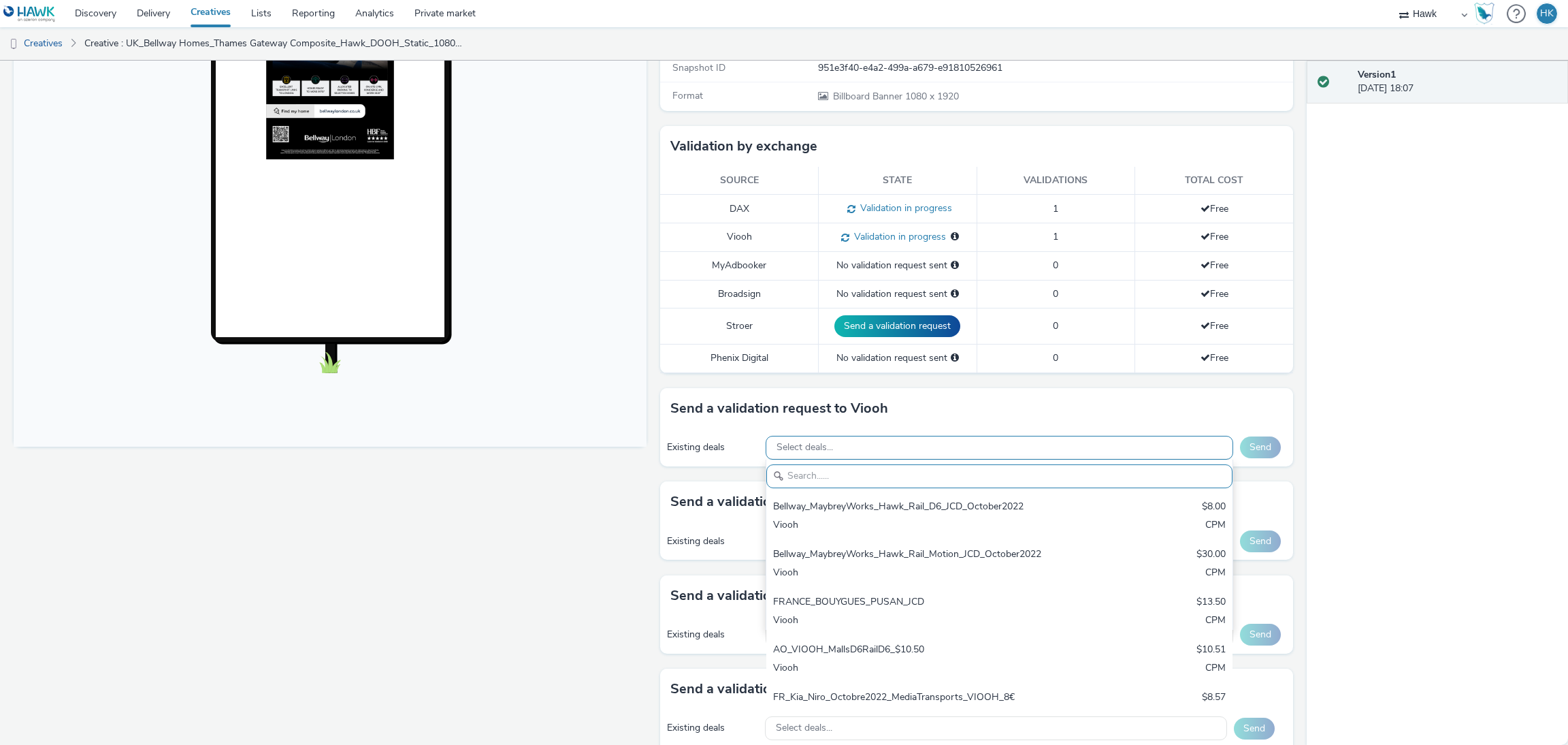
paste input "AO_JCDecaux_Supermarkets_2025"
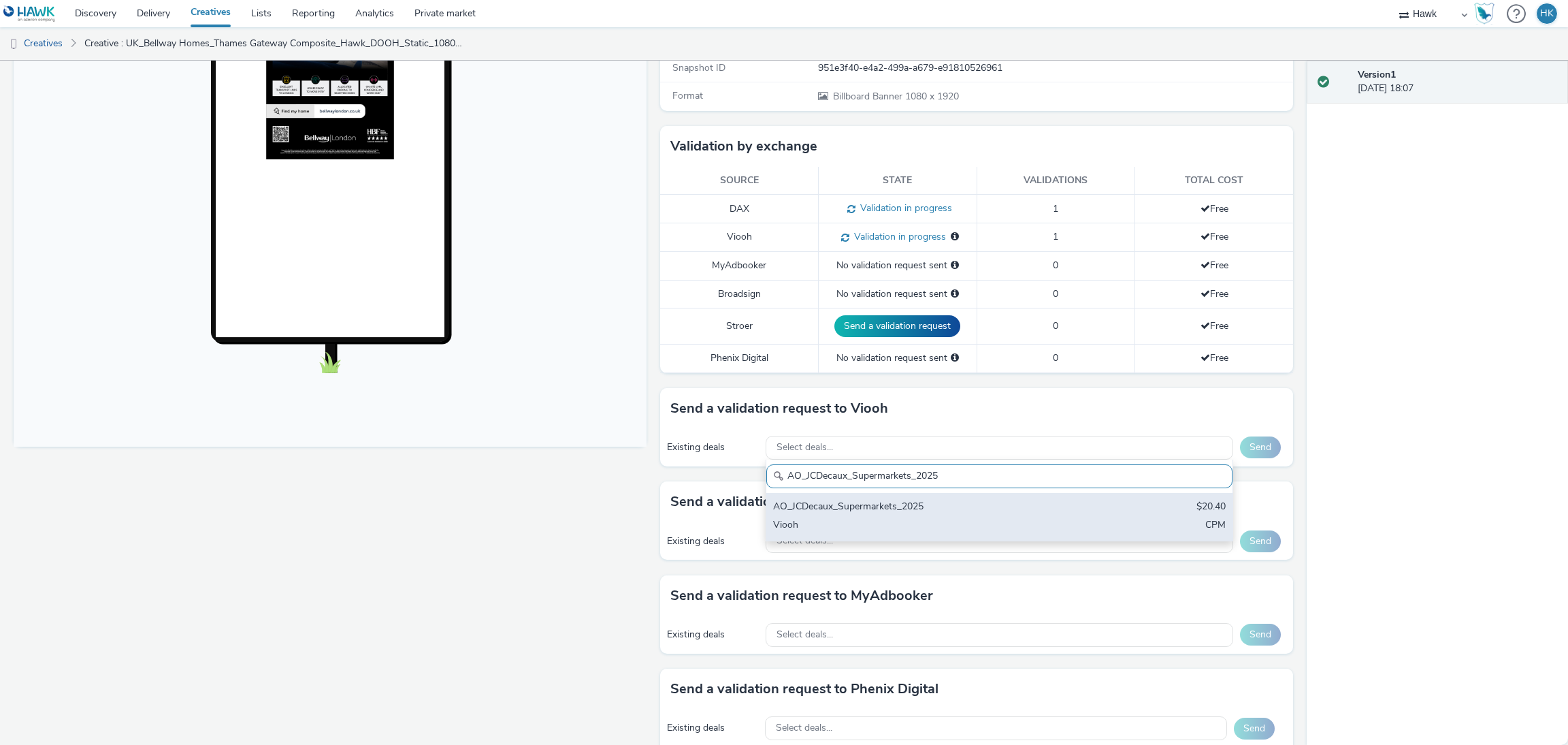
type input "AO_JCDecaux_Supermarkets_2025"
click at [895, 514] on div "AO_JCDecaux_Supermarkets_2025" at bounding box center [922, 508] width 300 height 15
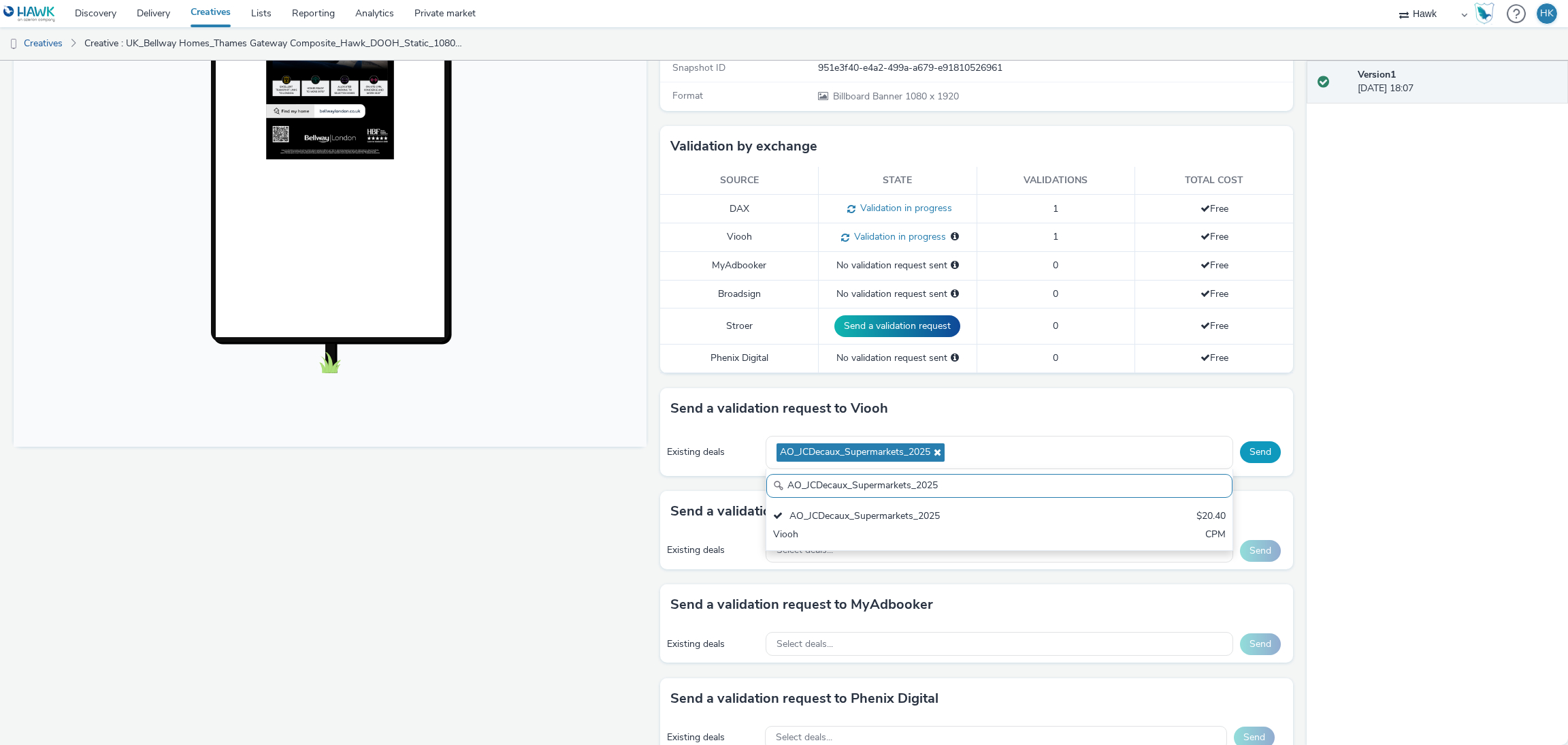
scroll to position [0, 0]
click at [1247, 450] on button "Send" at bounding box center [1260, 451] width 41 height 22
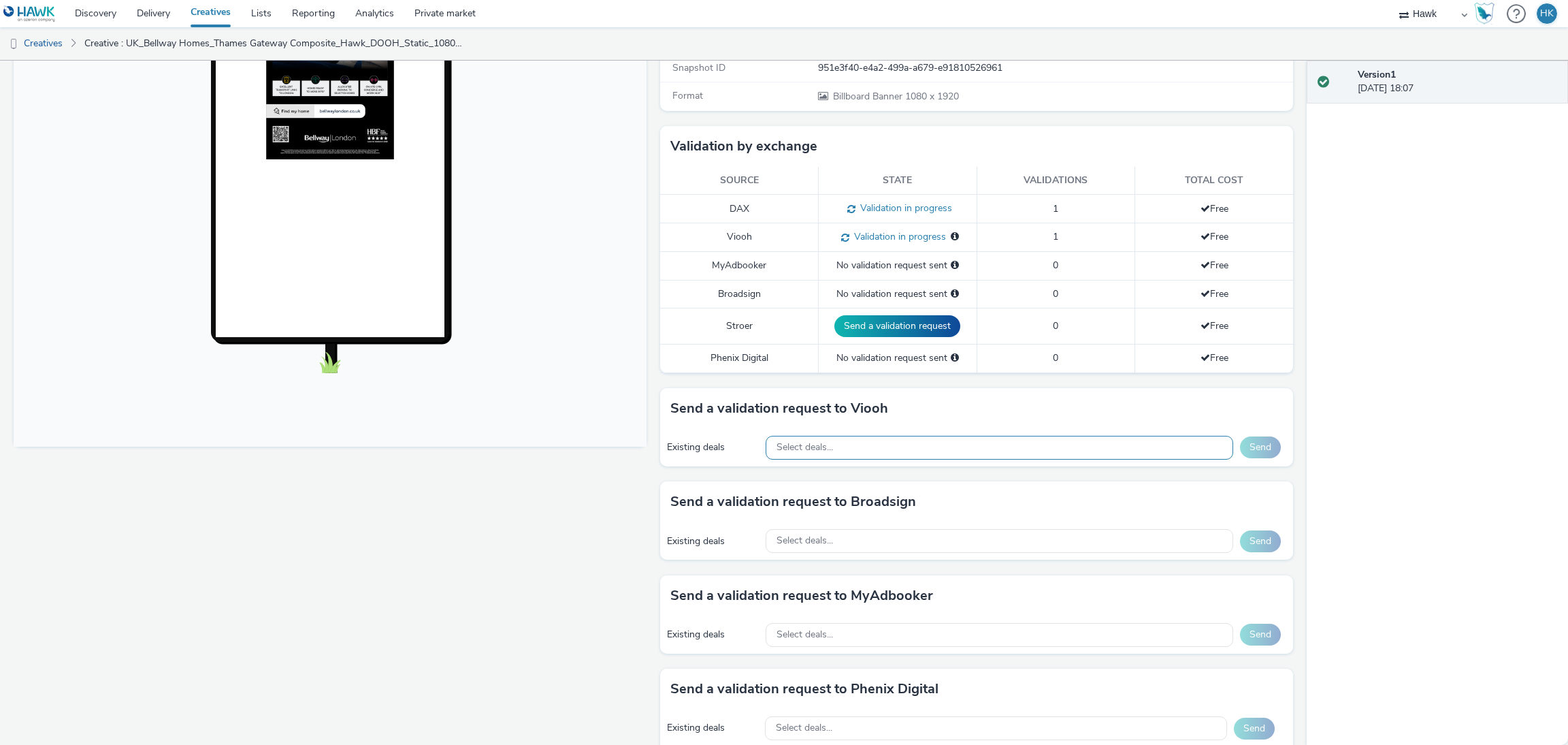
click at [856, 451] on div "Select deals..." at bounding box center [999, 447] width 467 height 24
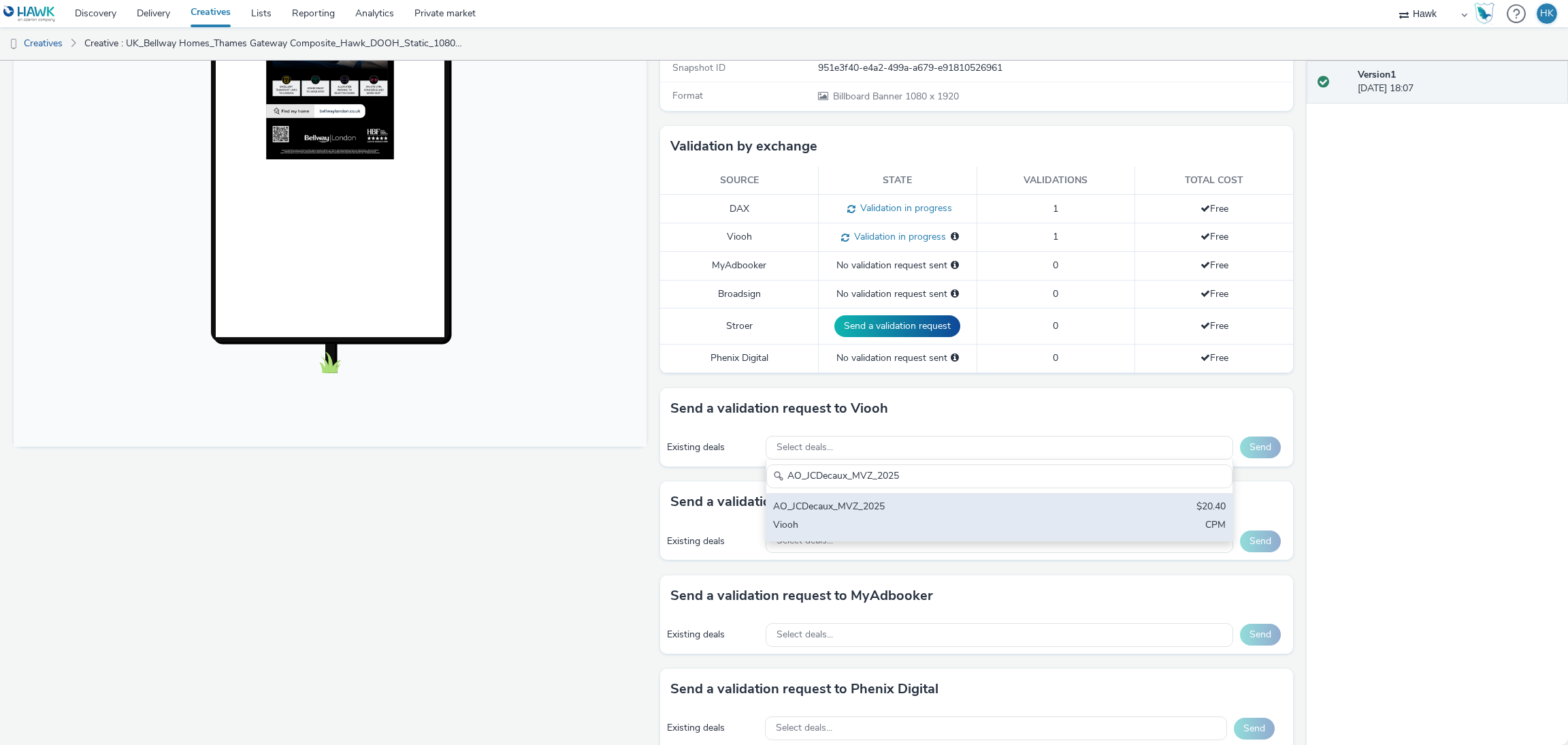
type input "AO_JCDecaux_MVZ_2025"
click at [891, 536] on div "AO_JCDecaux_MVZ_2025 $20.40 Viooh CPM" at bounding box center [999, 517] width 466 height 48
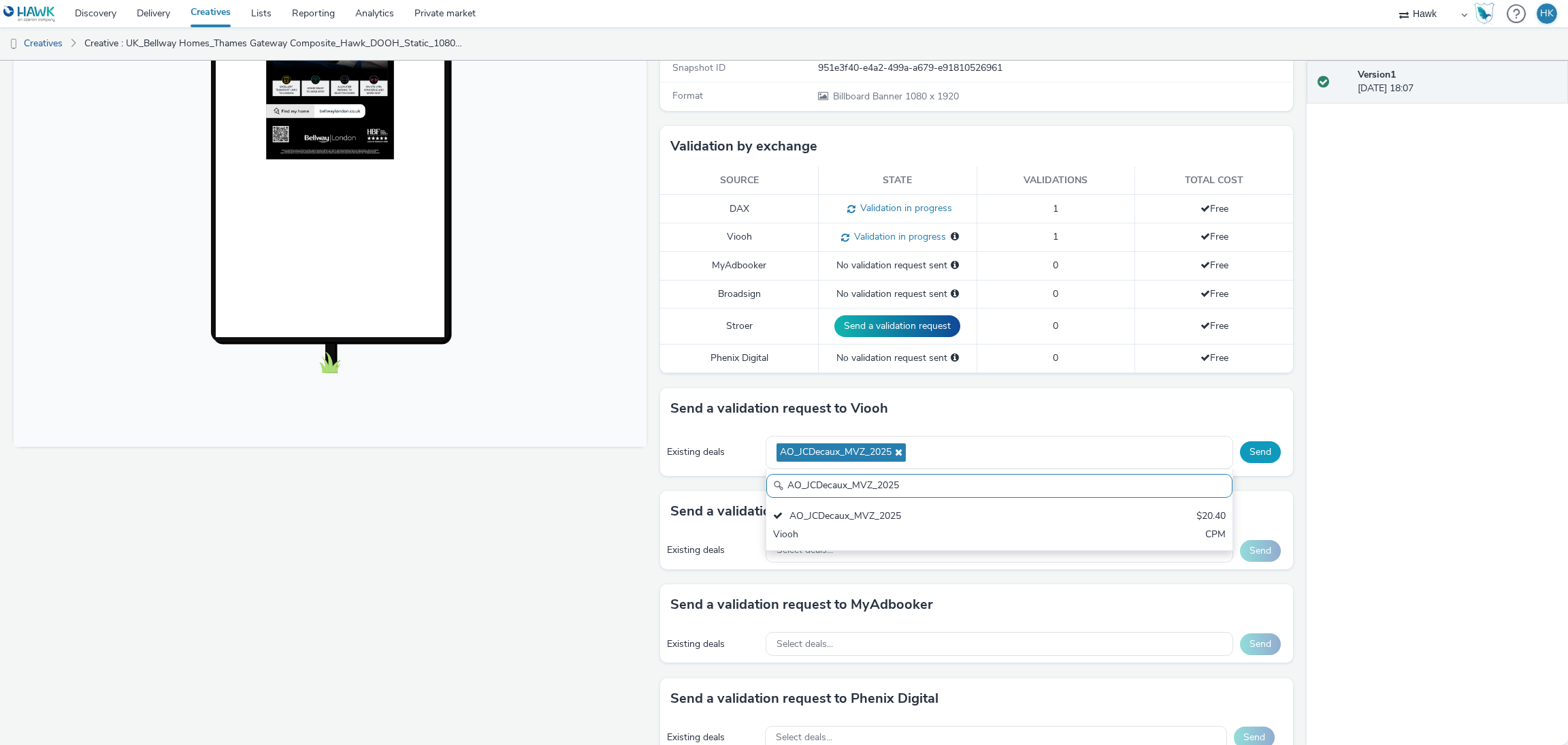
click at [1246, 457] on button "Send" at bounding box center [1260, 451] width 41 height 22
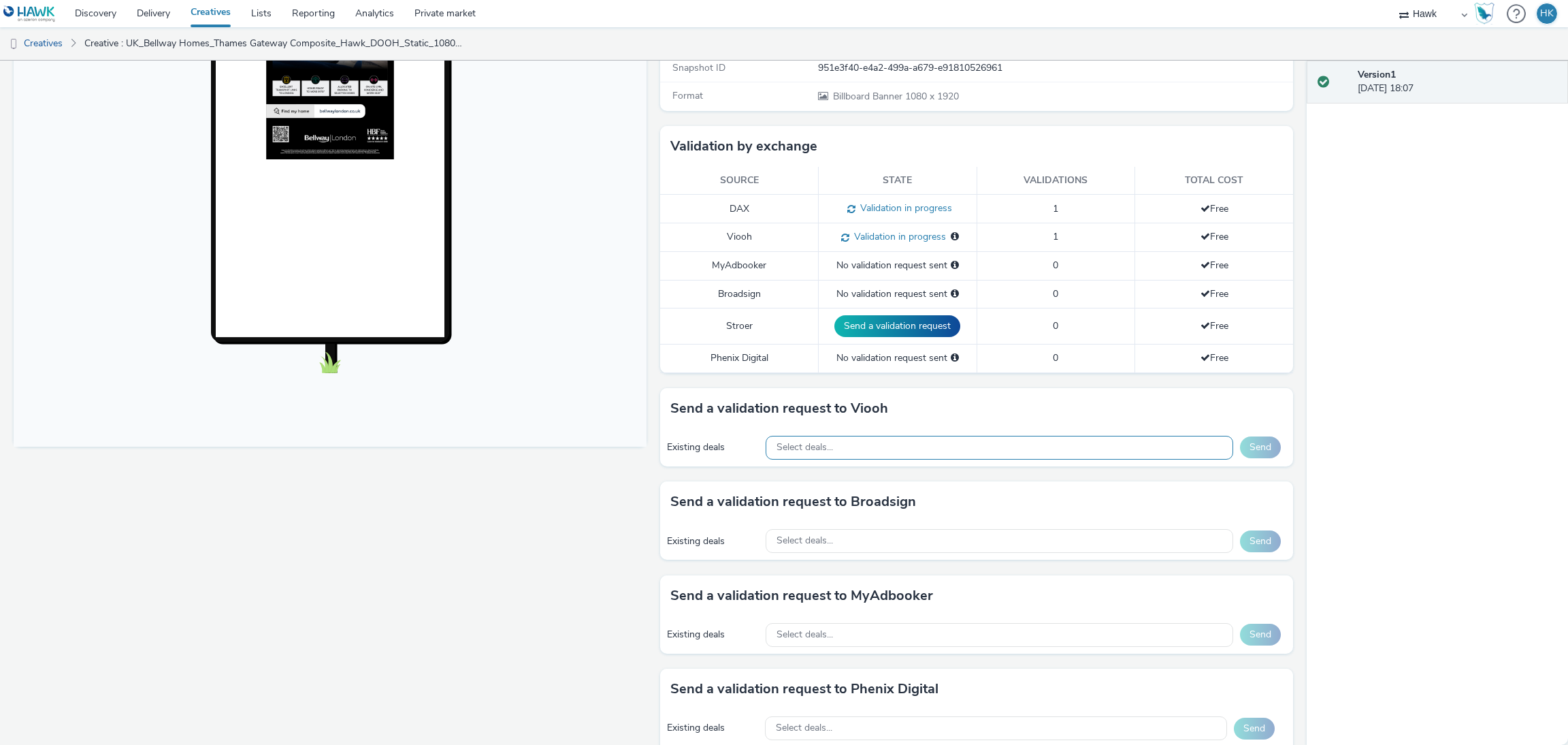
click at [901, 442] on div "Select deals..." at bounding box center [999, 447] width 467 height 24
type input "Exchange : Viooh Status during last hour AO_JCDecaux_RailMallD6s_2025"
click at [937, 451] on div "Select deals..." at bounding box center [999, 447] width 467 height 24
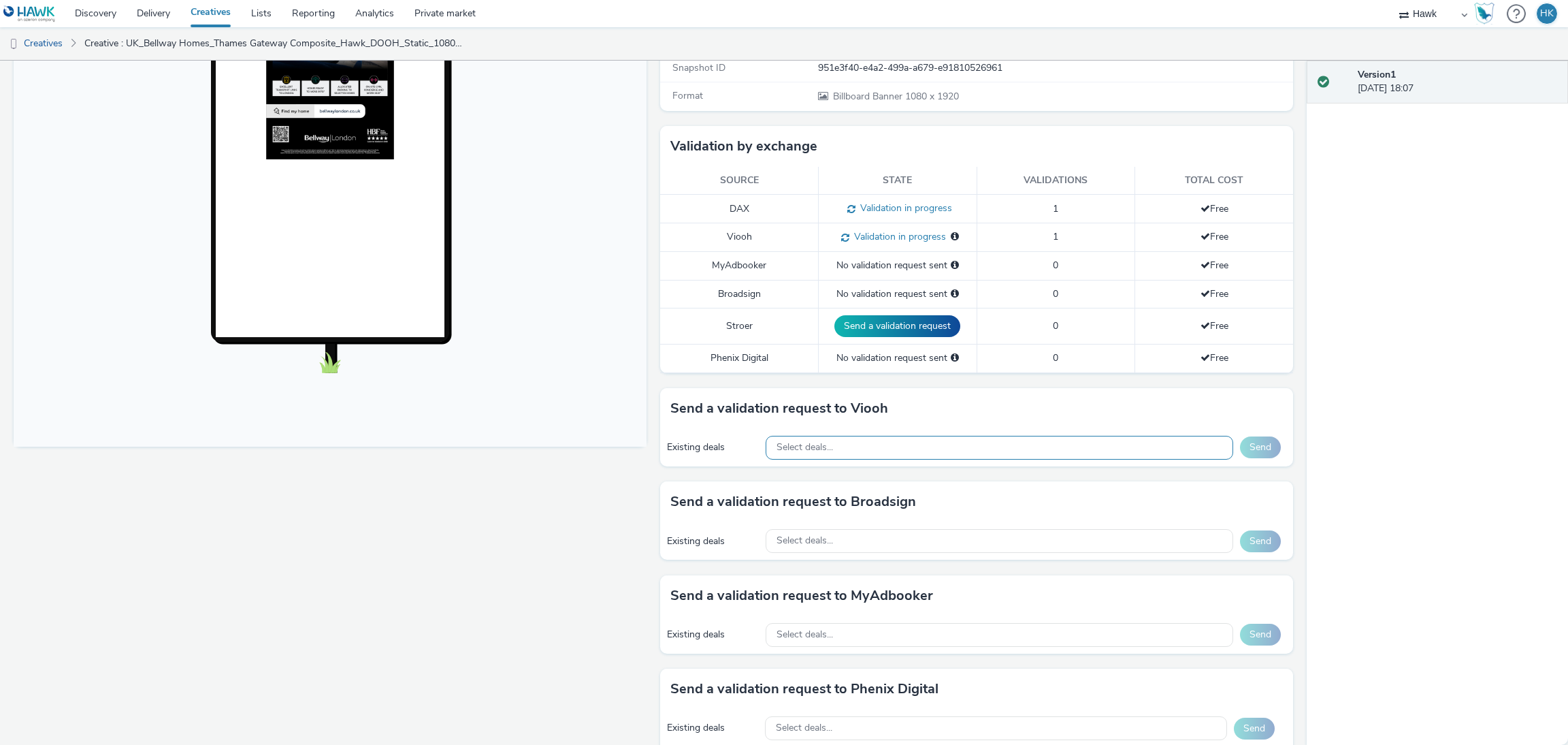
click at [937, 451] on div "Select deals..." at bounding box center [999, 447] width 467 height 24
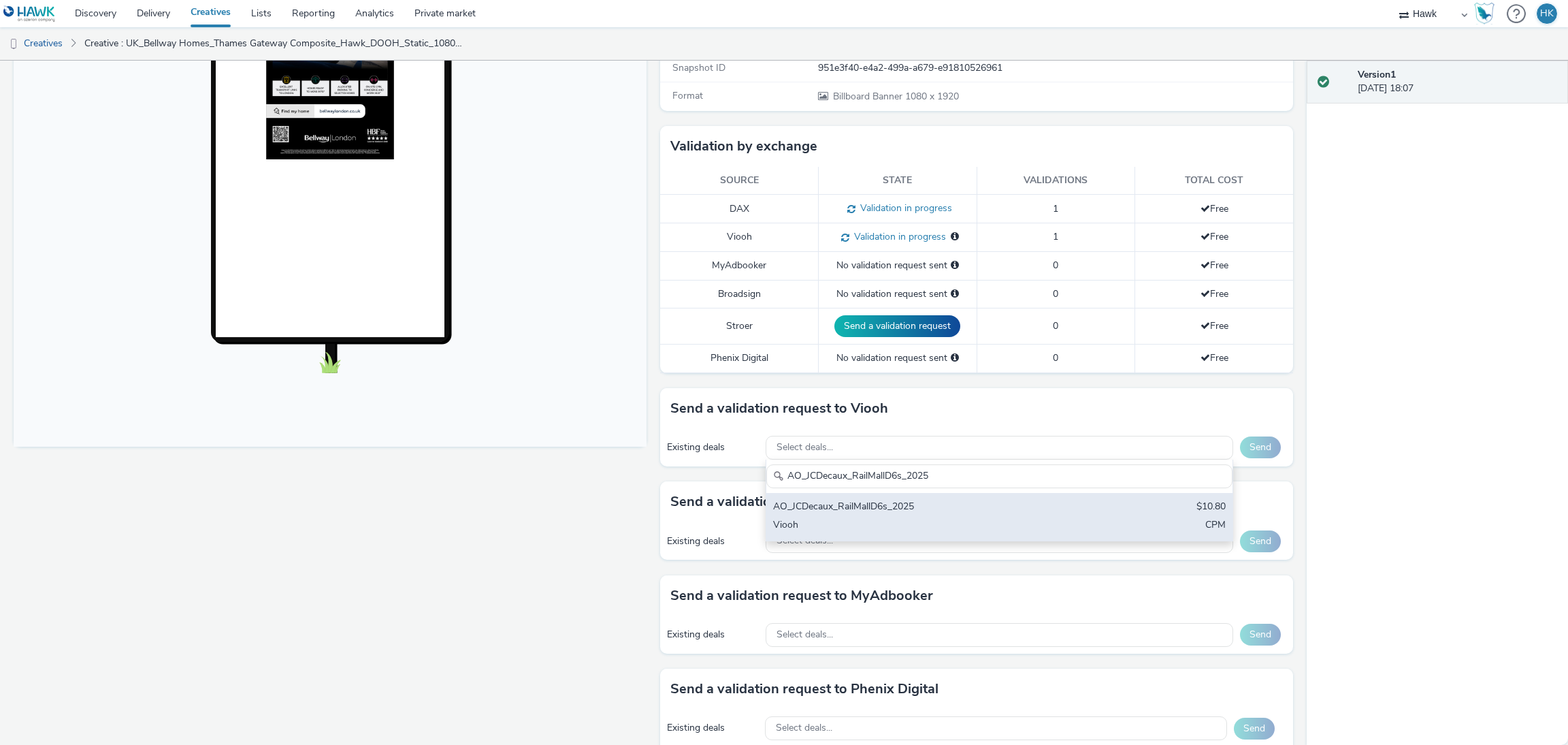
type input "AO_JCDecaux_RailMallD6s_2025"
click at [950, 527] on div "Viooh" at bounding box center [922, 526] width 300 height 15
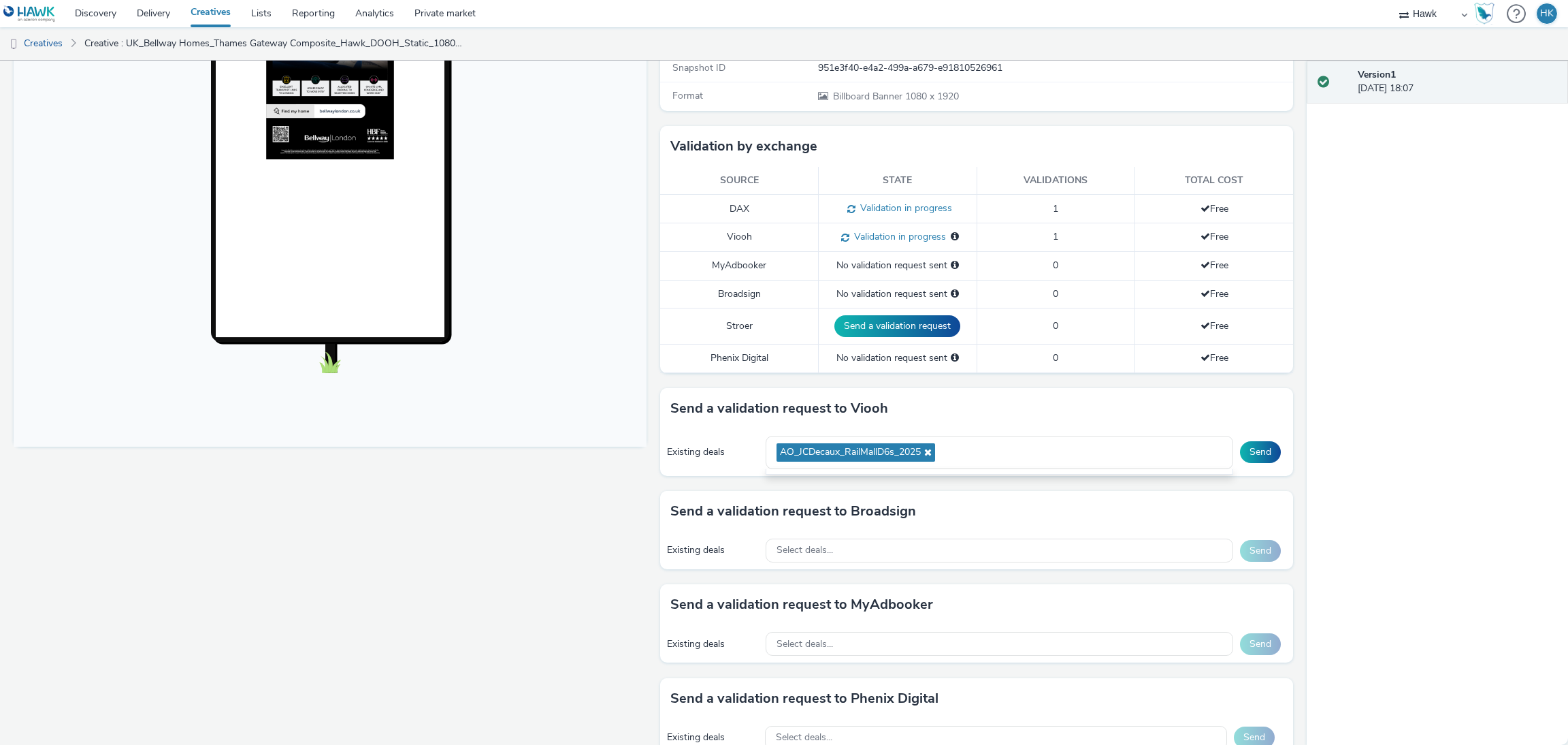
click at [1235, 442] on div "Existing deals AO_JCDecaux_RailMallD6s_2025 AO_JCDecaux_RailMallD6s_2025 AO_JCD…" at bounding box center [976, 452] width 633 height 47
click at [1240, 447] on button "Send" at bounding box center [1260, 451] width 41 height 22
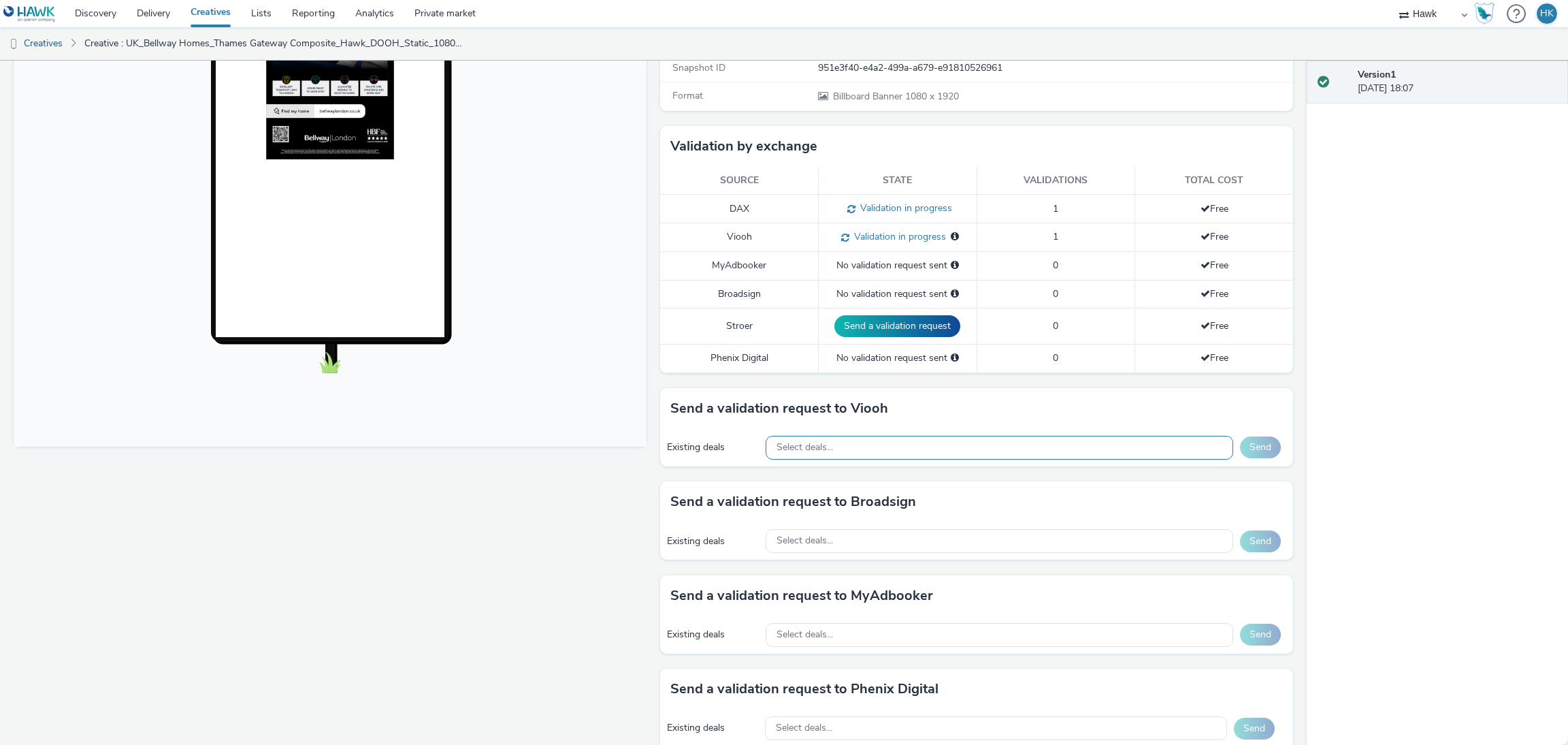
click at [856, 446] on div "Select deals..." at bounding box center [999, 447] width 467 height 24
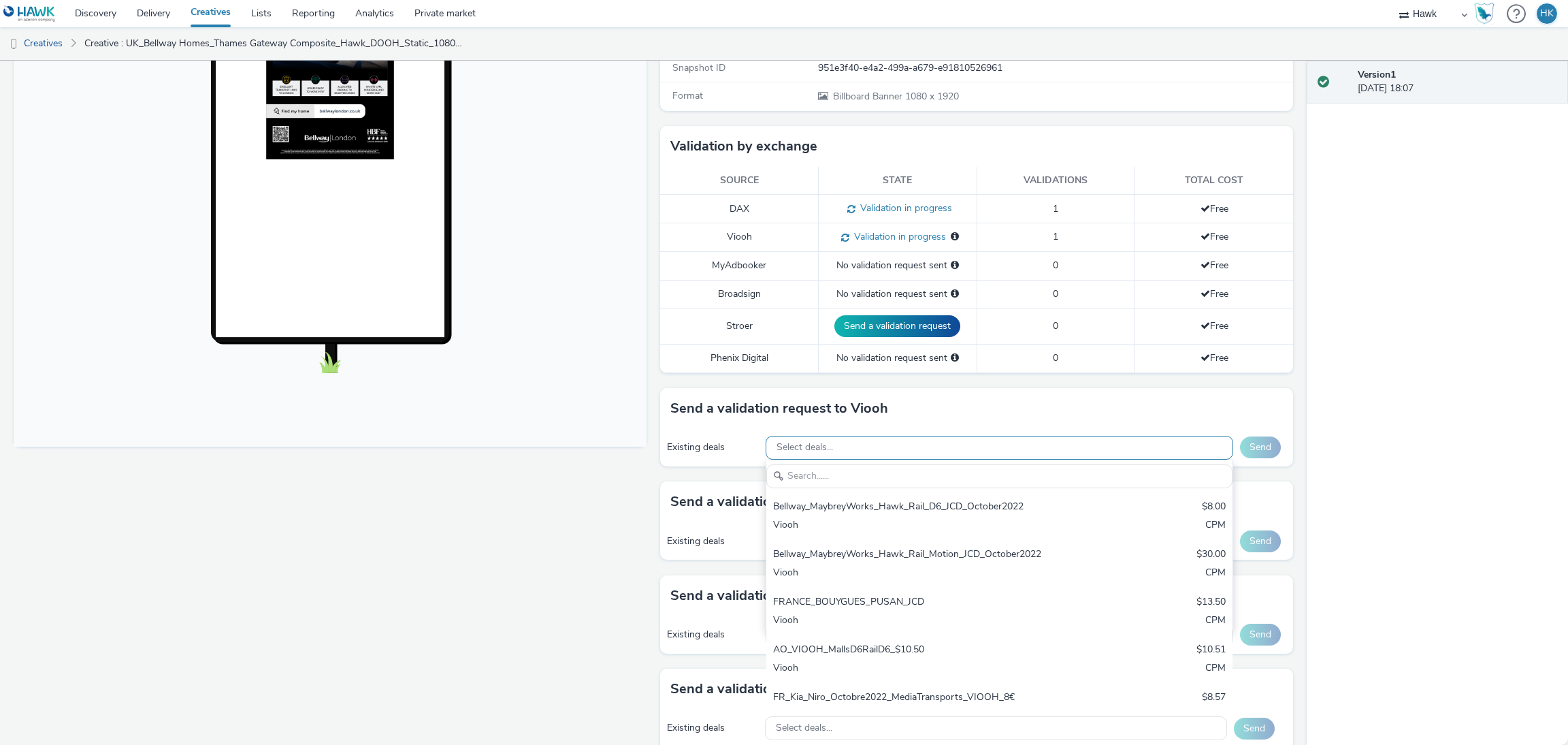
type input "v"
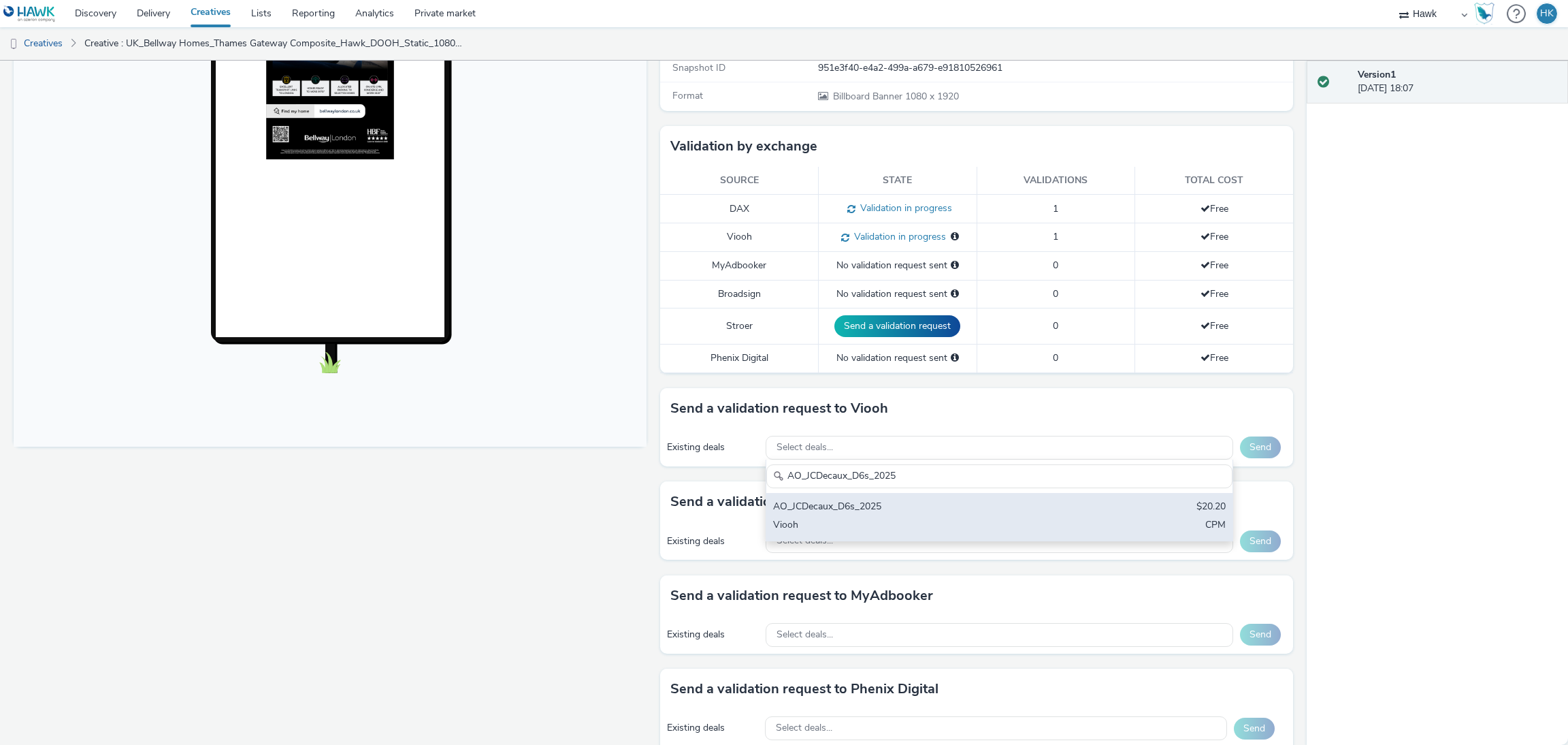
type input "AO_JCDecaux_D6s_2025"
click at [908, 506] on div "AO_JCDecaux_D6s_2025" at bounding box center [922, 508] width 300 height 15
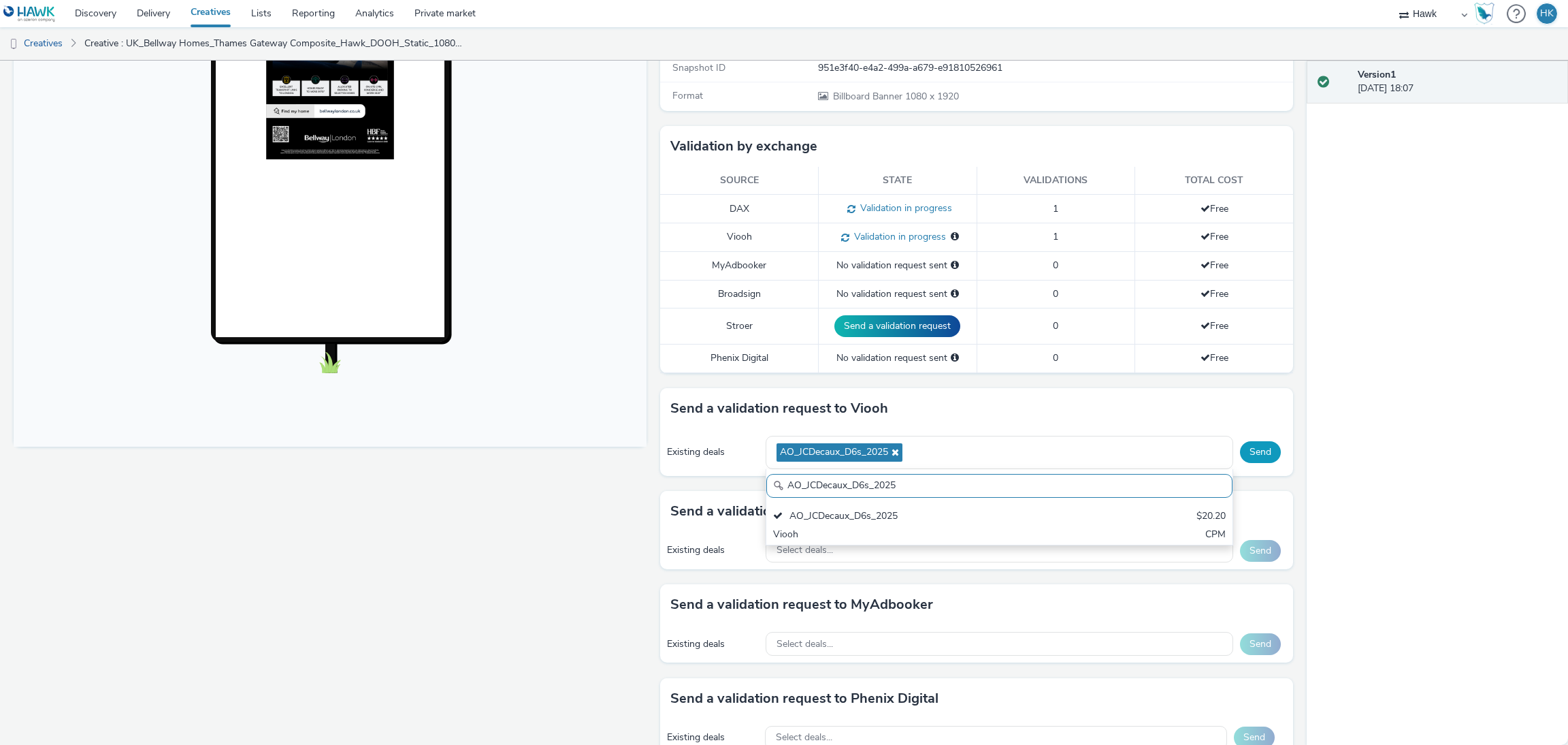
click at [1240, 463] on button "Send" at bounding box center [1260, 451] width 41 height 22
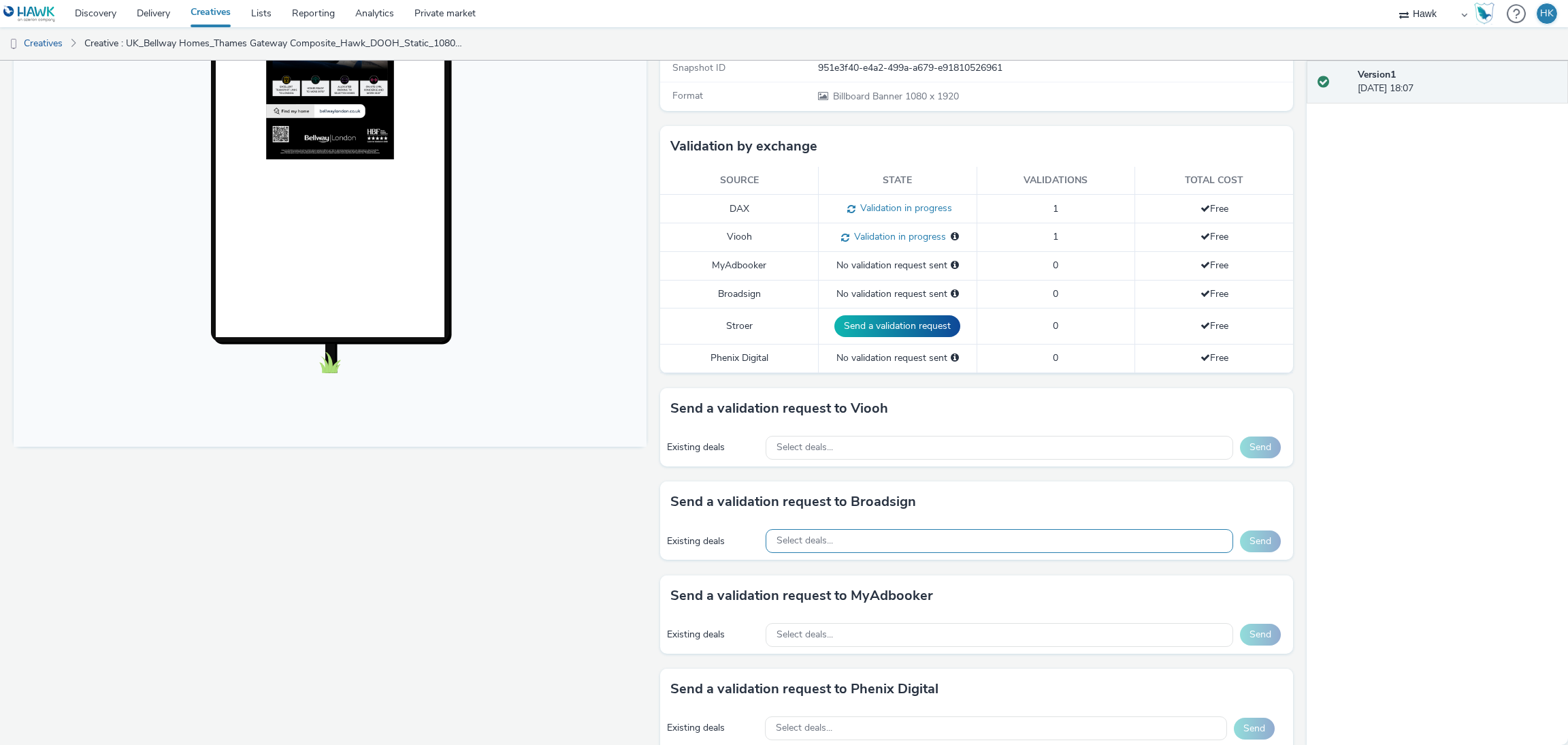
click at [842, 548] on div "Select deals..." at bounding box center [999, 541] width 467 height 24
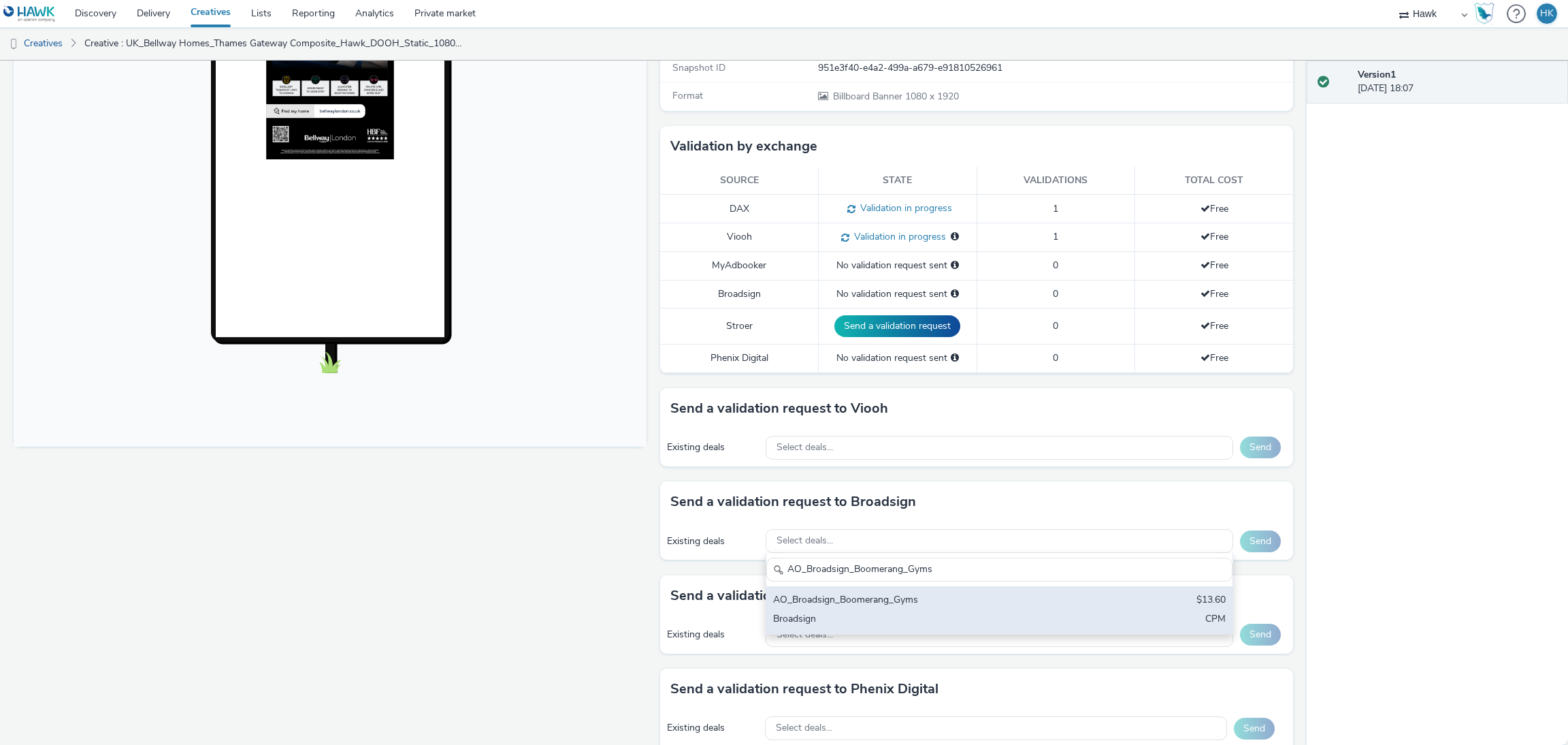
type input "AO_Broadsign_Boomerang_Gyms"
click at [903, 614] on div "Broadsign" at bounding box center [922, 620] width 300 height 15
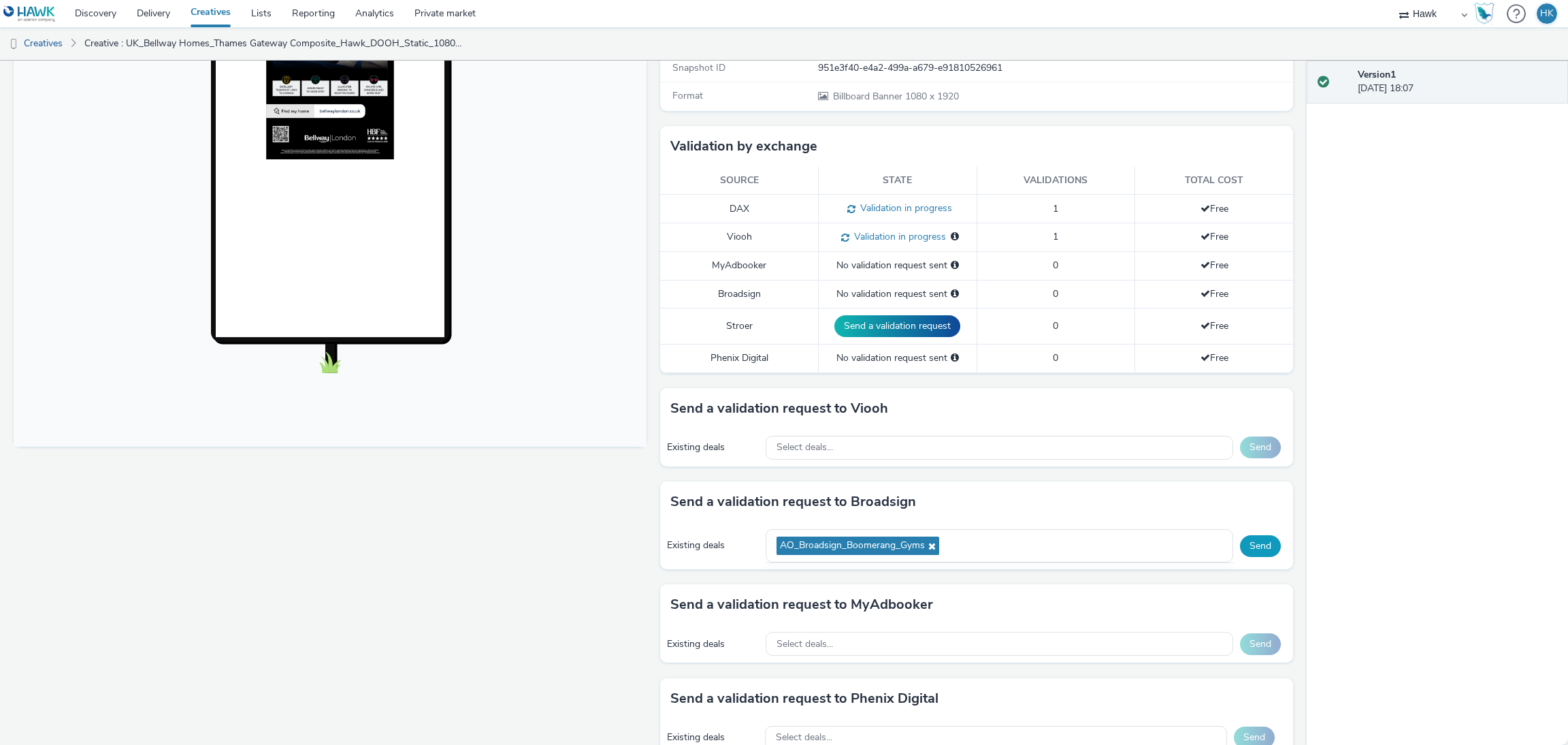
drag, startPoint x: 1233, startPoint y: 558, endPoint x: 1239, endPoint y: 546, distance: 13.4
click at [1240, 546] on div "Send" at bounding box center [1263, 546] width 46 height 22
click at [1240, 546] on button "Send" at bounding box center [1260, 546] width 41 height 22
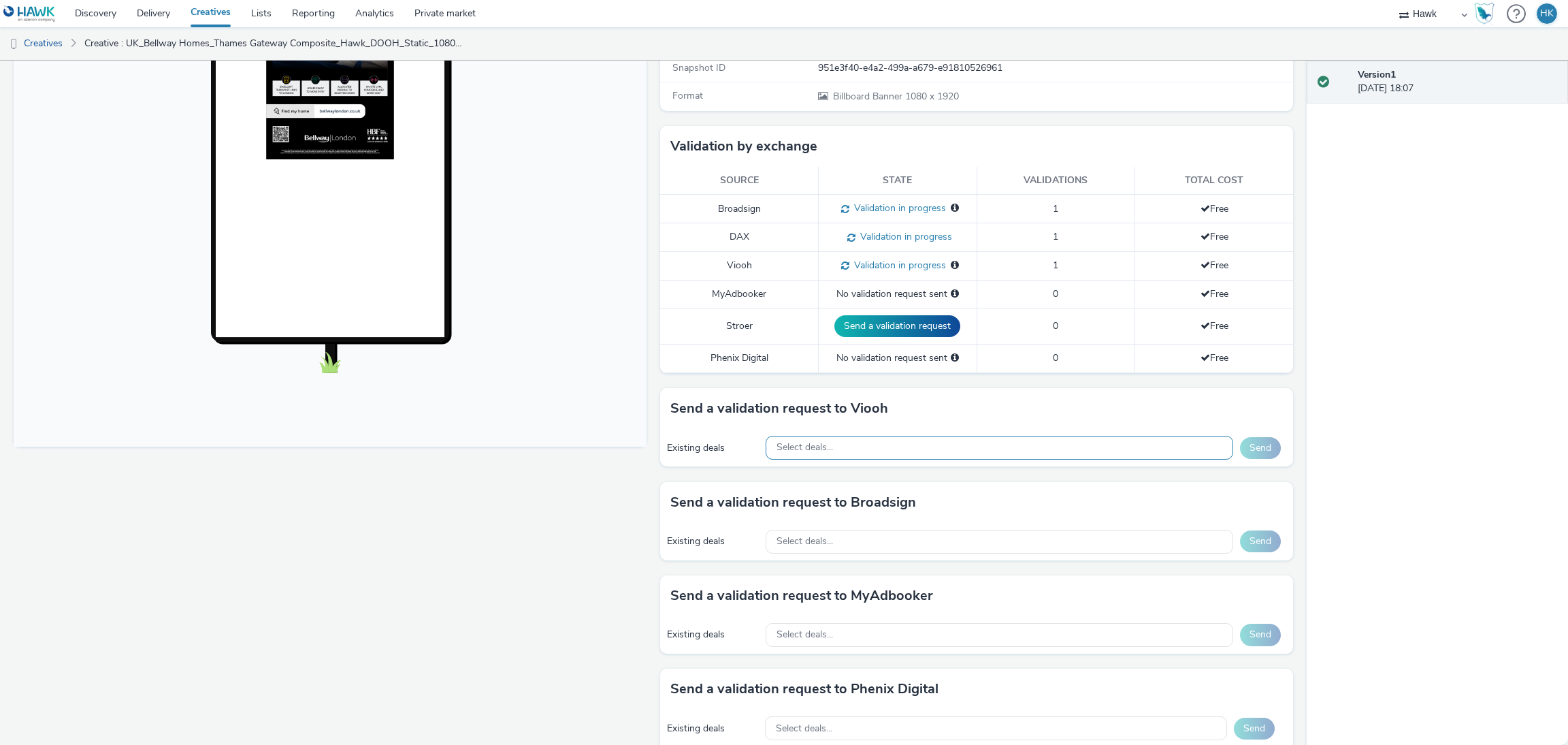
click at [877, 446] on div "Select deals..." at bounding box center [999, 447] width 467 height 24
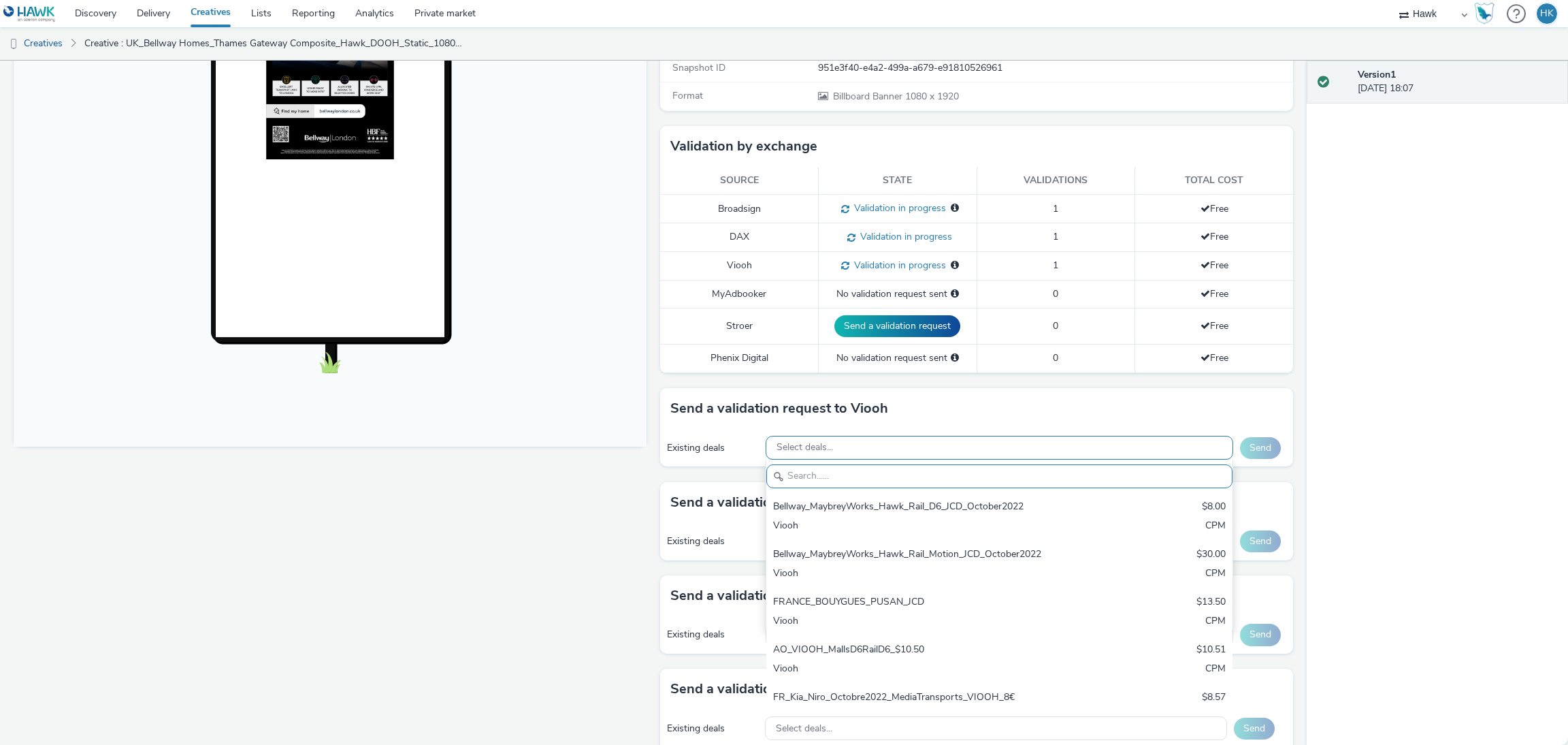
paste input "AO_Atmosphere TV_All Frames"
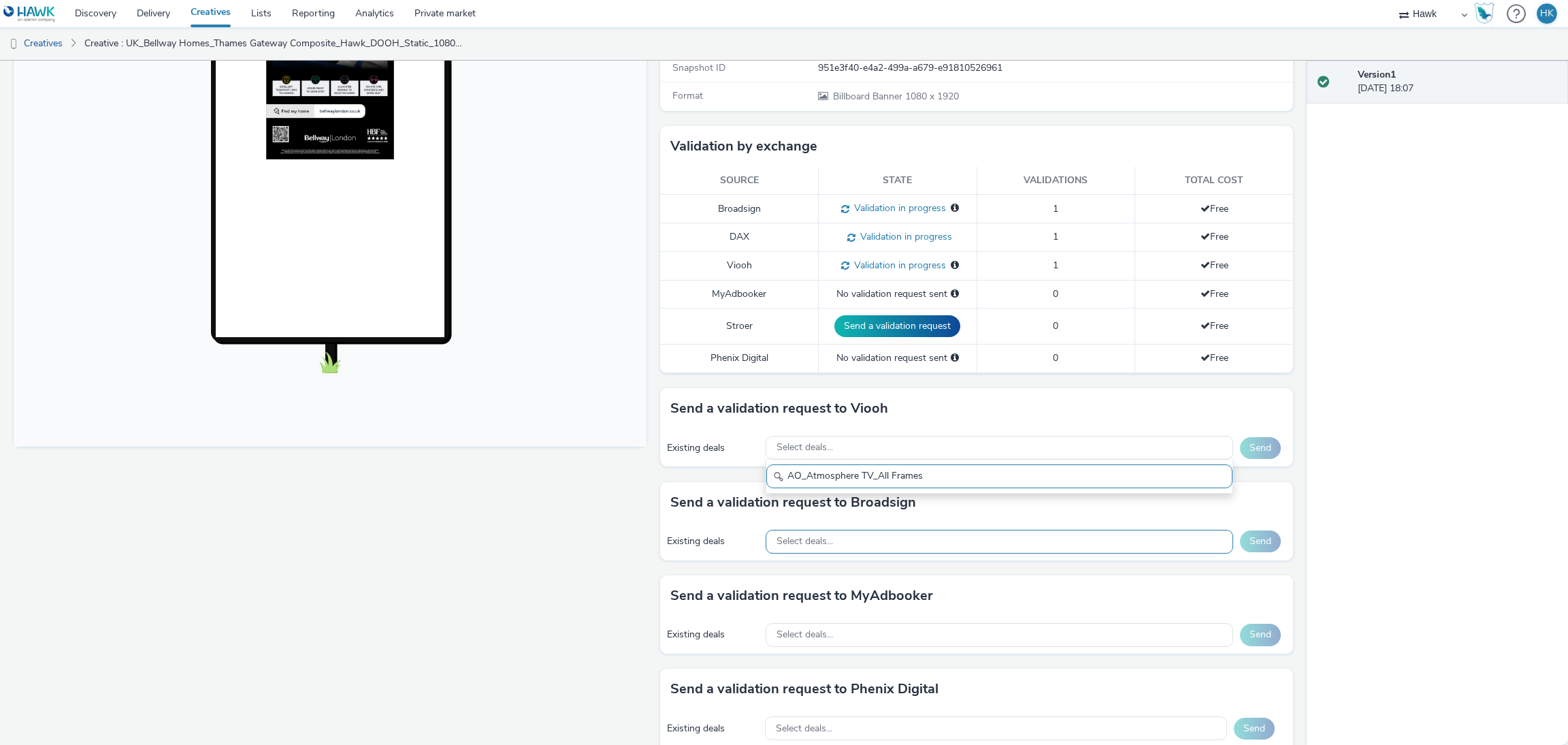
type input "AO_Atmosphere TV_All Frames"
click at [883, 544] on div "Select deals..." at bounding box center [999, 541] width 467 height 24
paste input "AO_Atmosphere TV_All Frames"
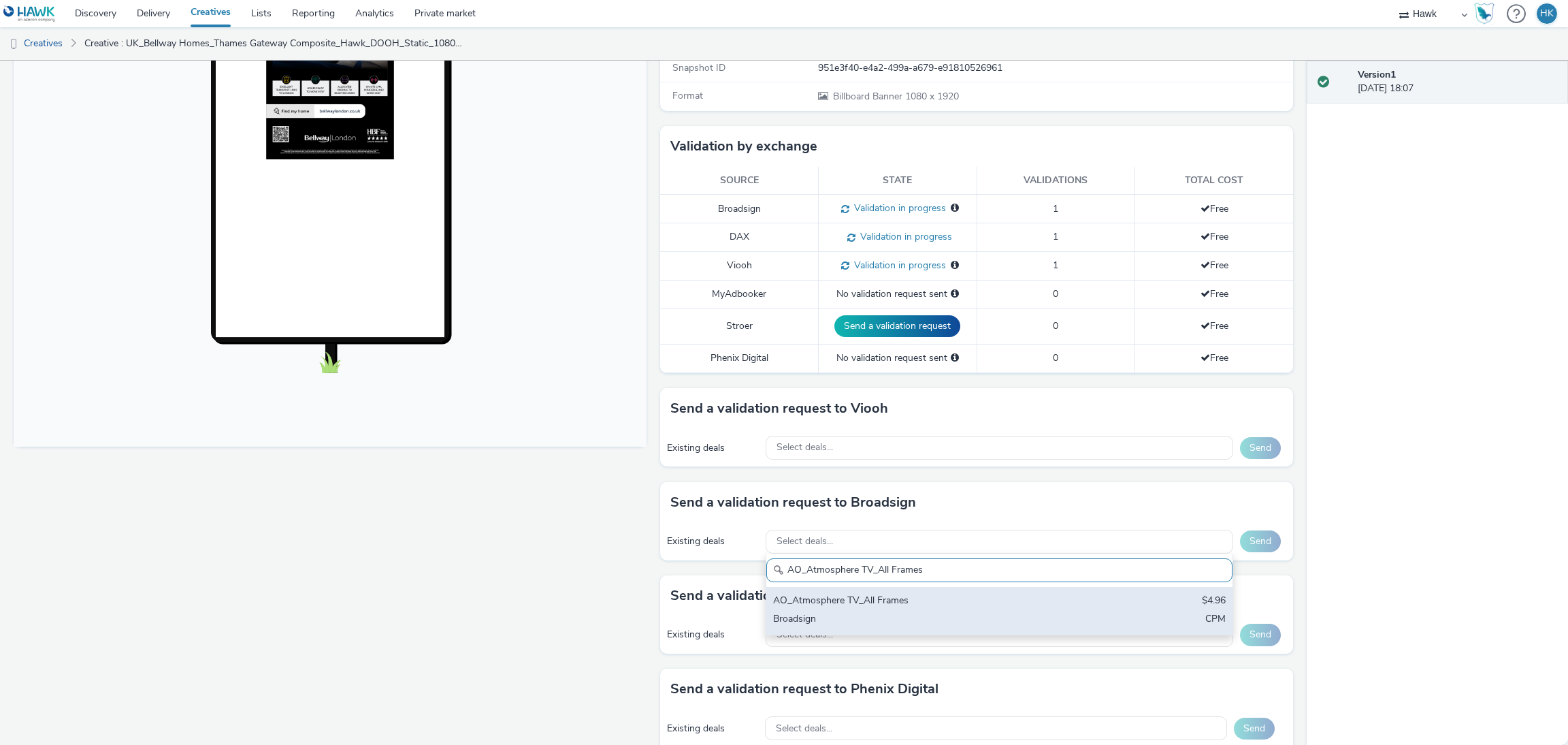
type input "AO_Atmosphere TV_All Frames"
click at [911, 618] on div "Broadsign" at bounding box center [922, 620] width 300 height 15
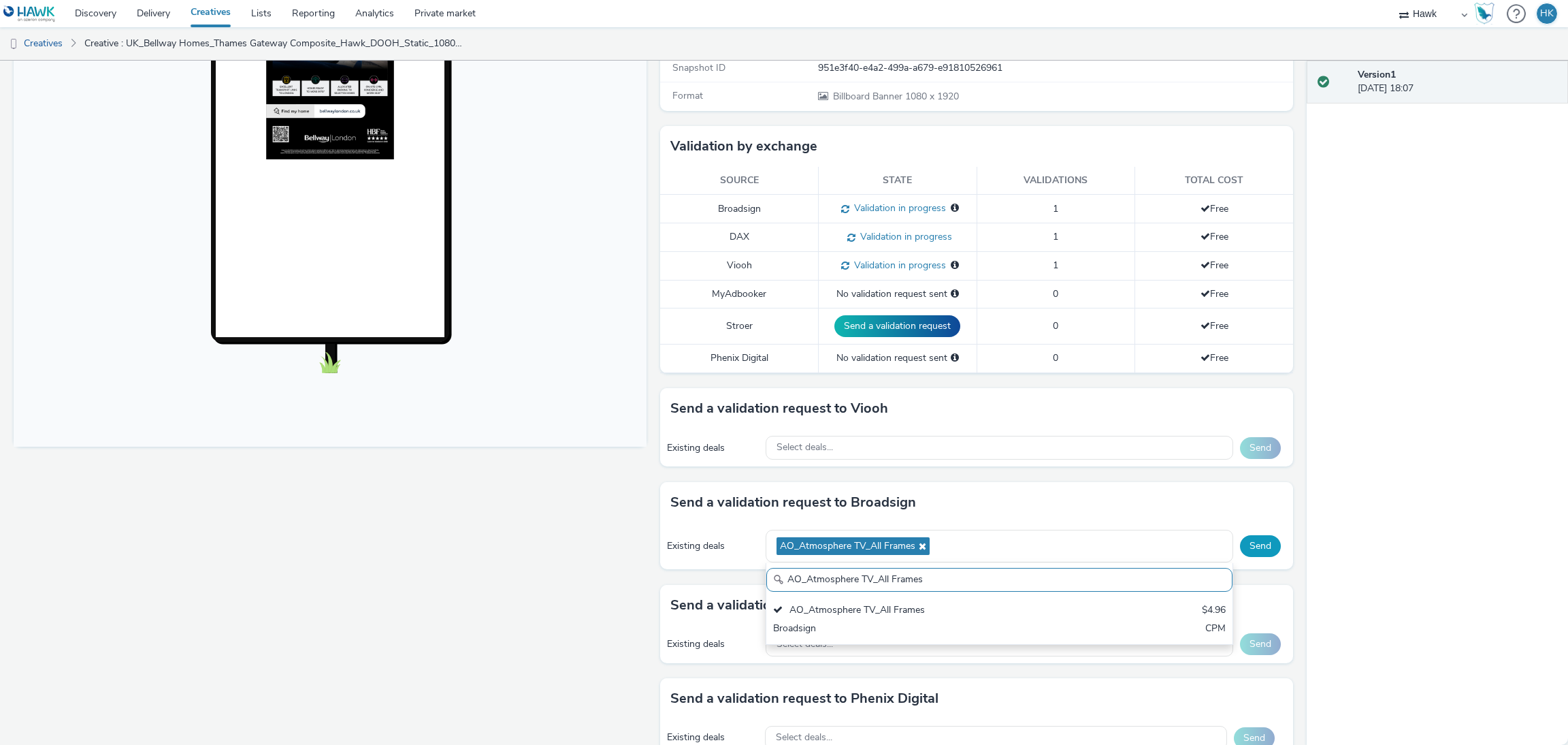
click at [1248, 552] on button "Send" at bounding box center [1260, 546] width 41 height 22
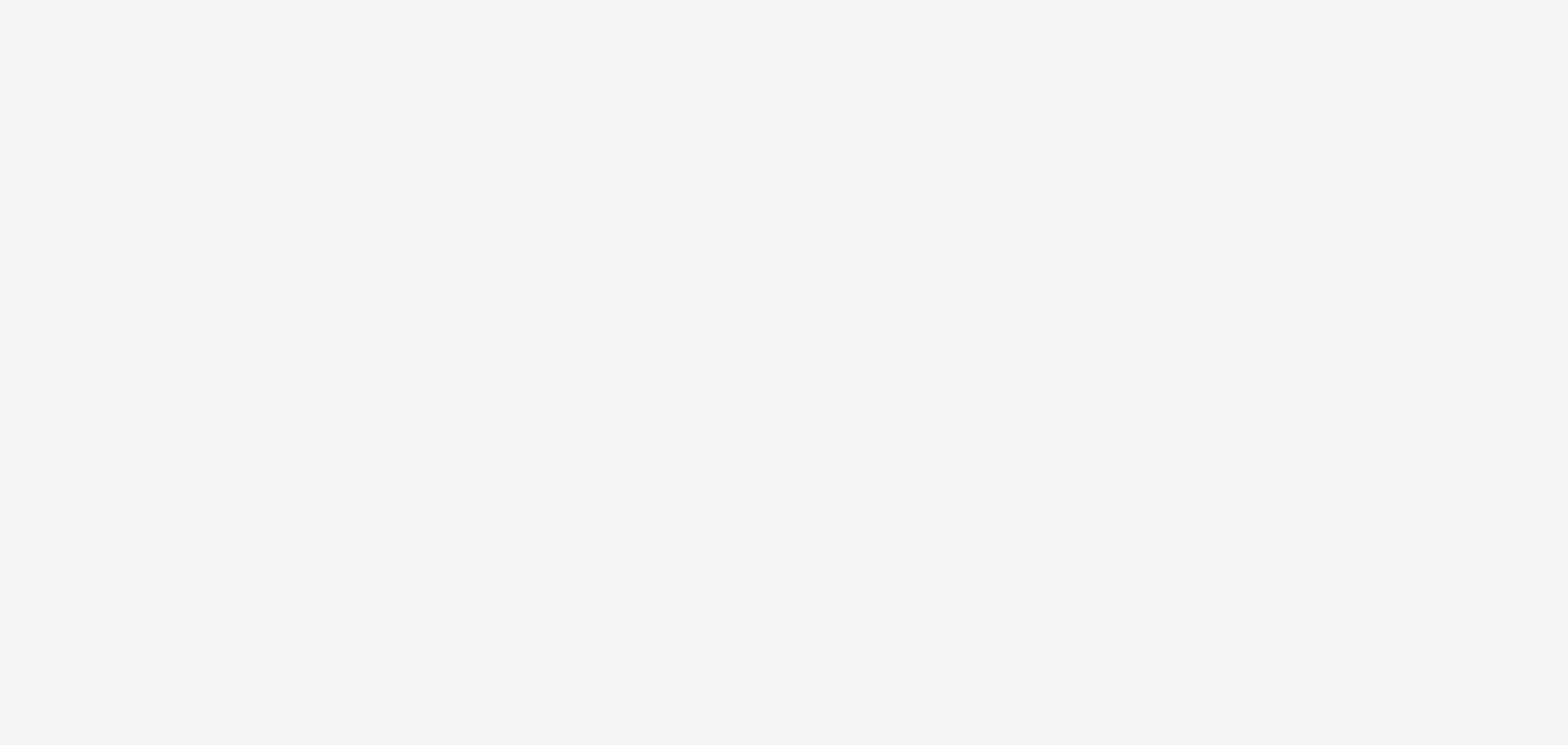
select select "11a7df10-284f-415c-b52a-427acf4c31ae"
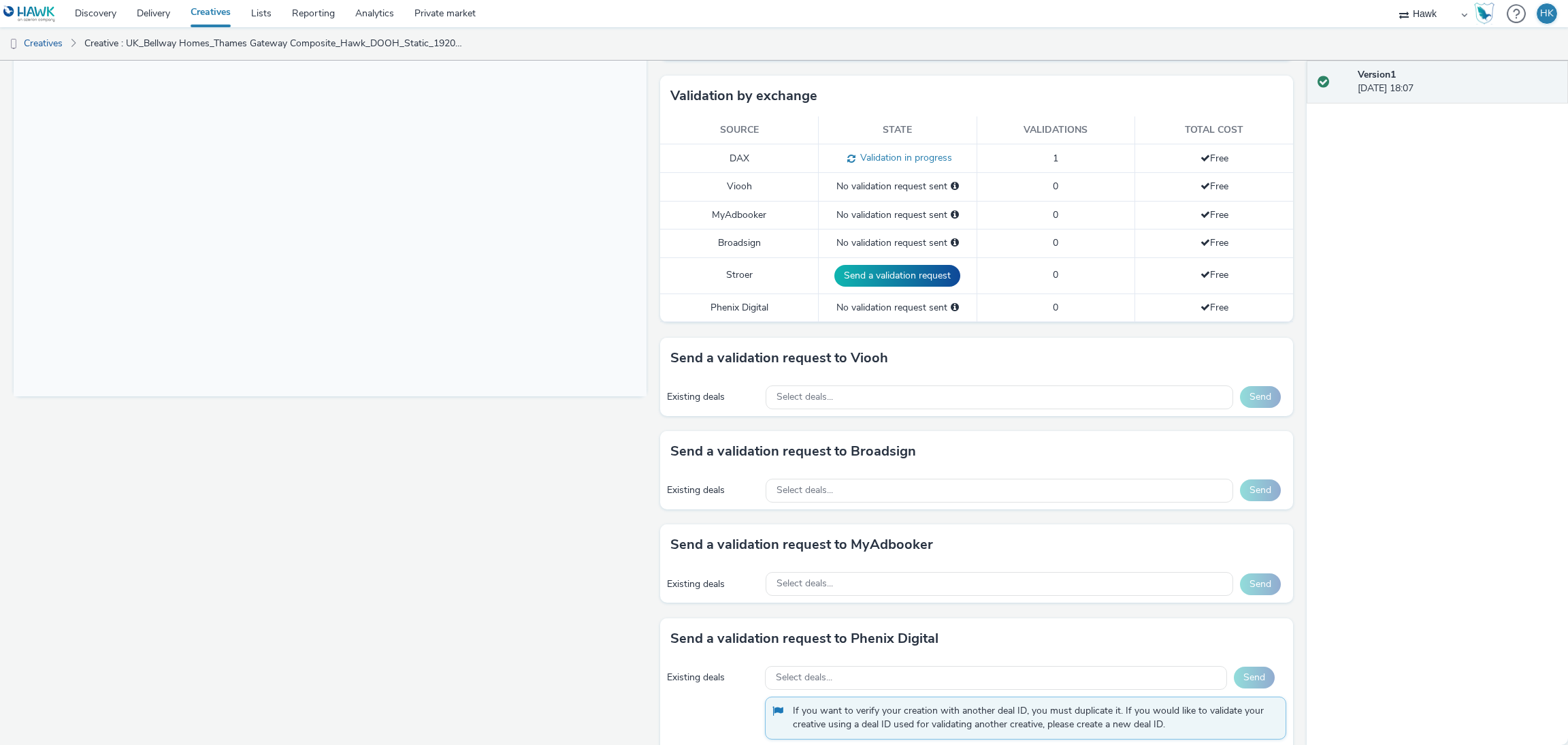
scroll to position [324, 0]
click at [851, 397] on div "Select deals..." at bounding box center [999, 396] width 467 height 24
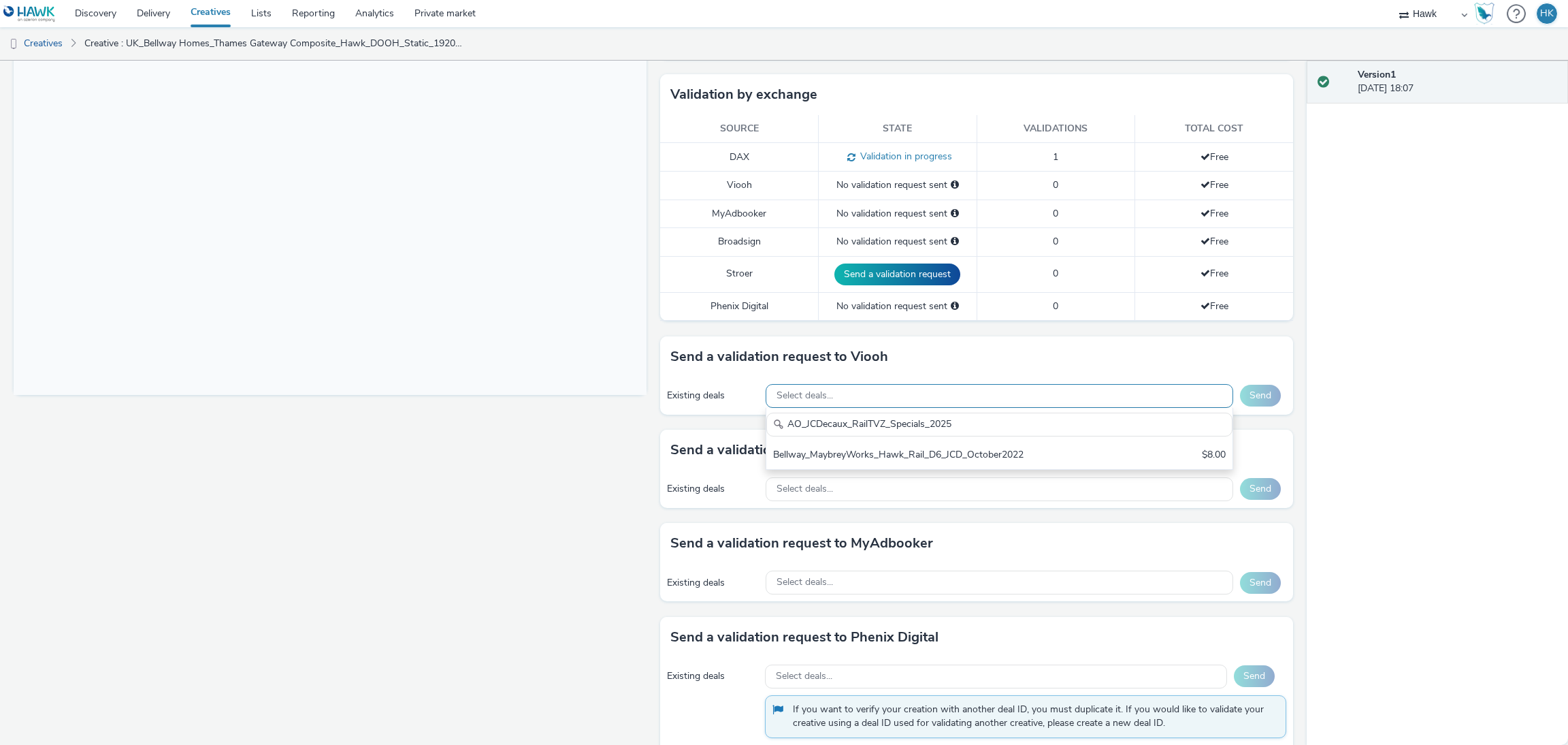
scroll to position [0, 0]
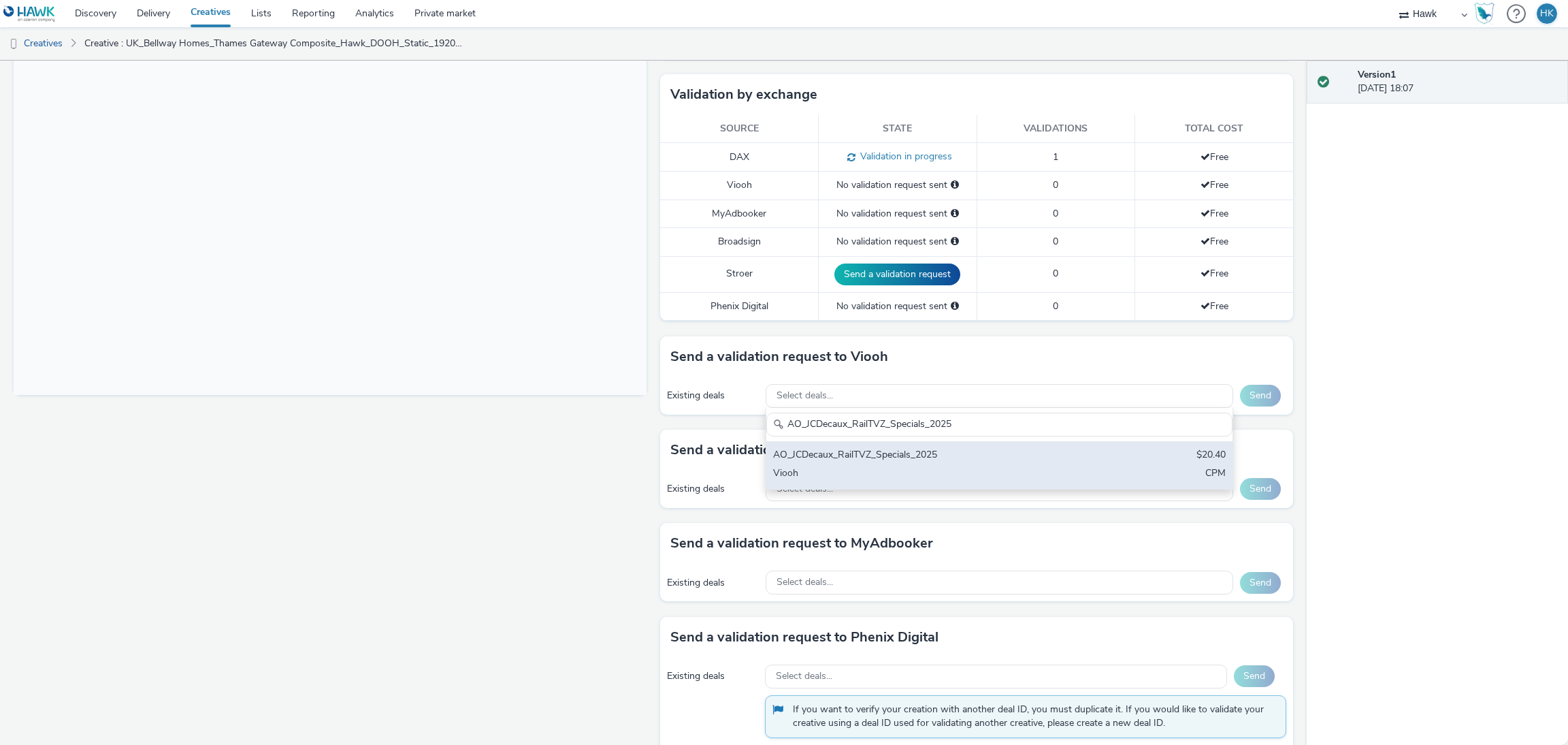
type input "AO_JCDecaux_RailTVZ_Specials_2025"
click at [921, 465] on div "AO_JCDecaux_RailTVZ_Specials_2025 $20.40 Viooh CPM" at bounding box center [999, 465] width 466 height 48
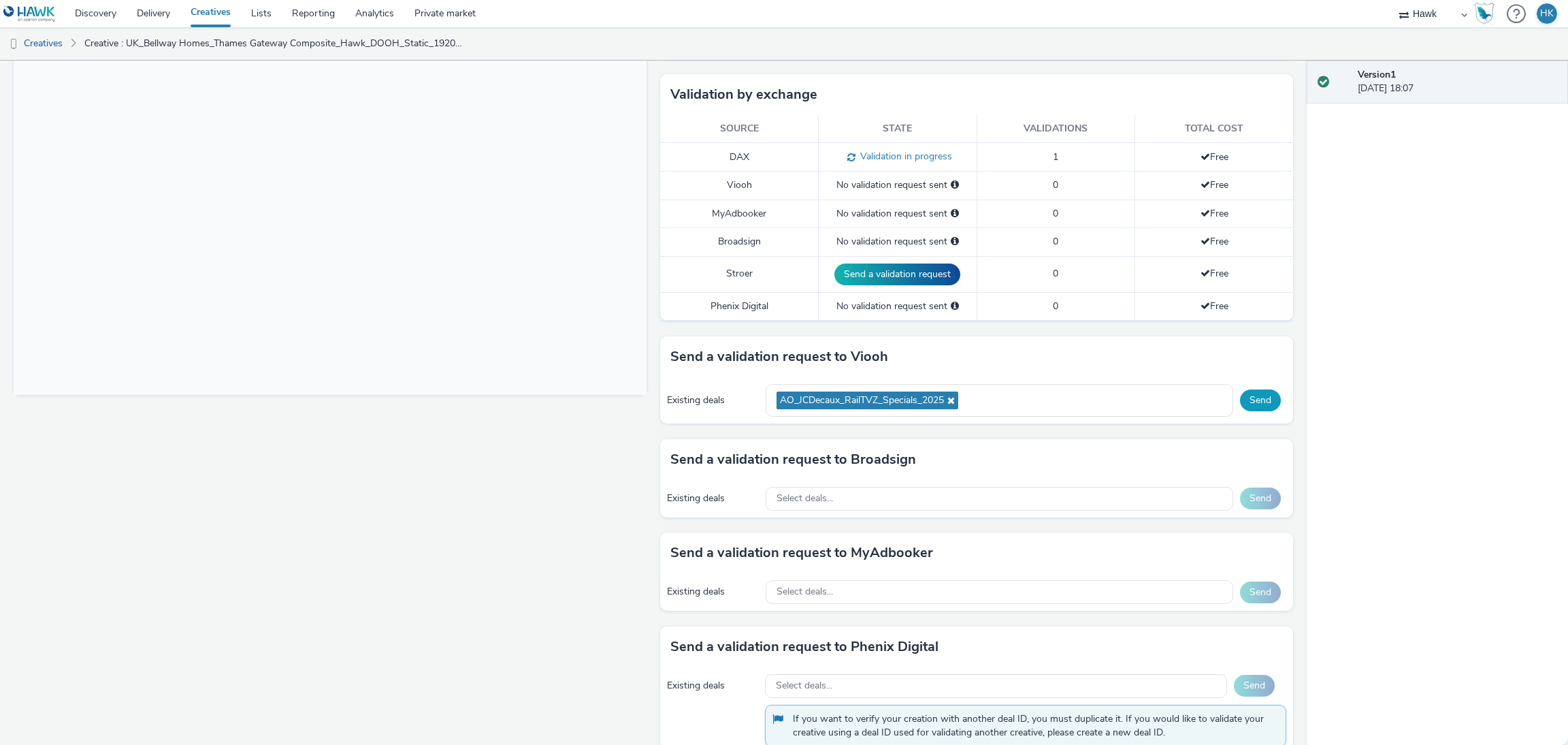
drag, startPoint x: 1266, startPoint y: 400, endPoint x: 1258, endPoint y: 397, distance: 8.5
click at [1258, 397] on div "Send" at bounding box center [1263, 400] width 46 height 22
click at [1258, 397] on button "Send" at bounding box center [1260, 400] width 41 height 22
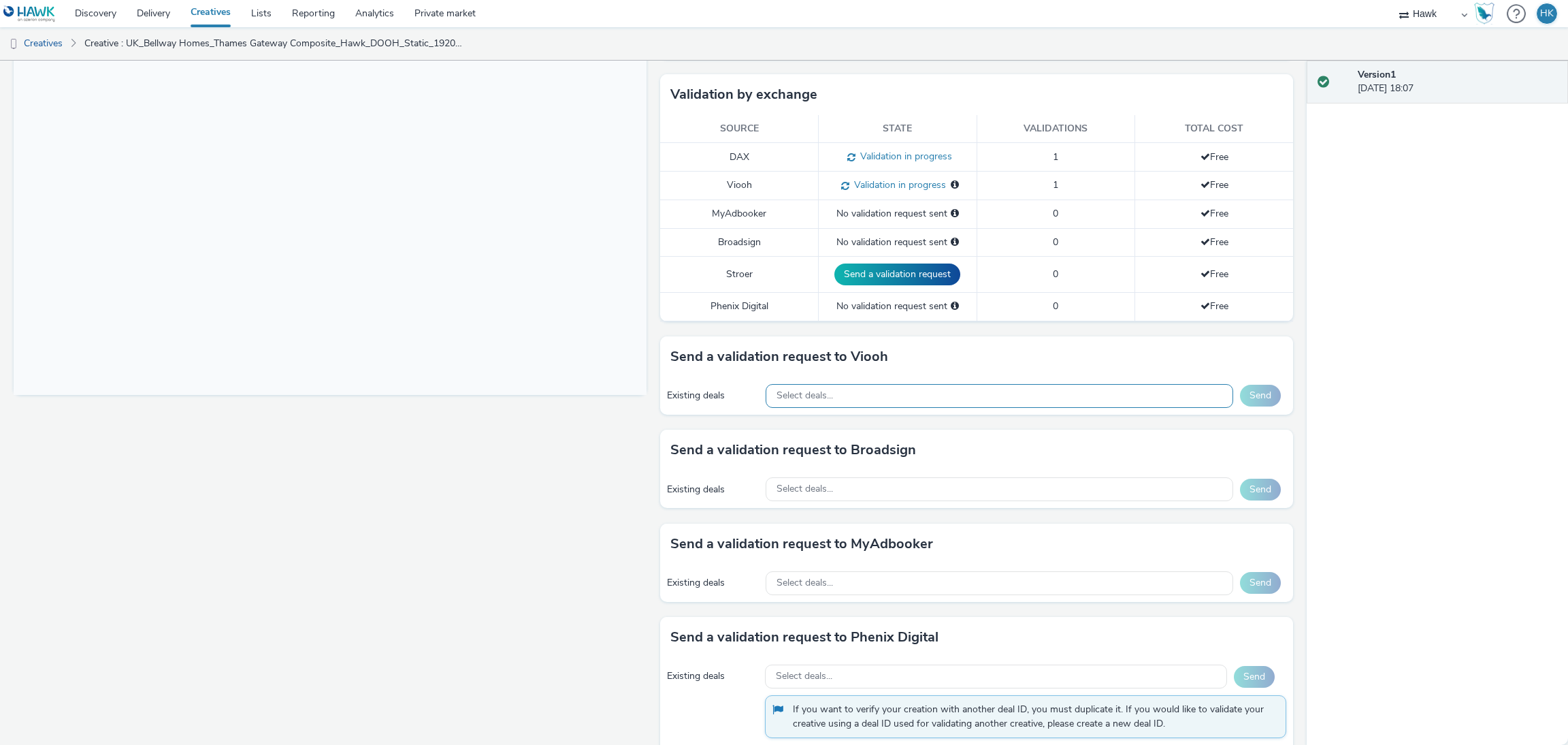
click at [854, 398] on div "Select deals..." at bounding box center [999, 396] width 467 height 24
paste input "AO_JCDecaux_Supermarkets_2025"
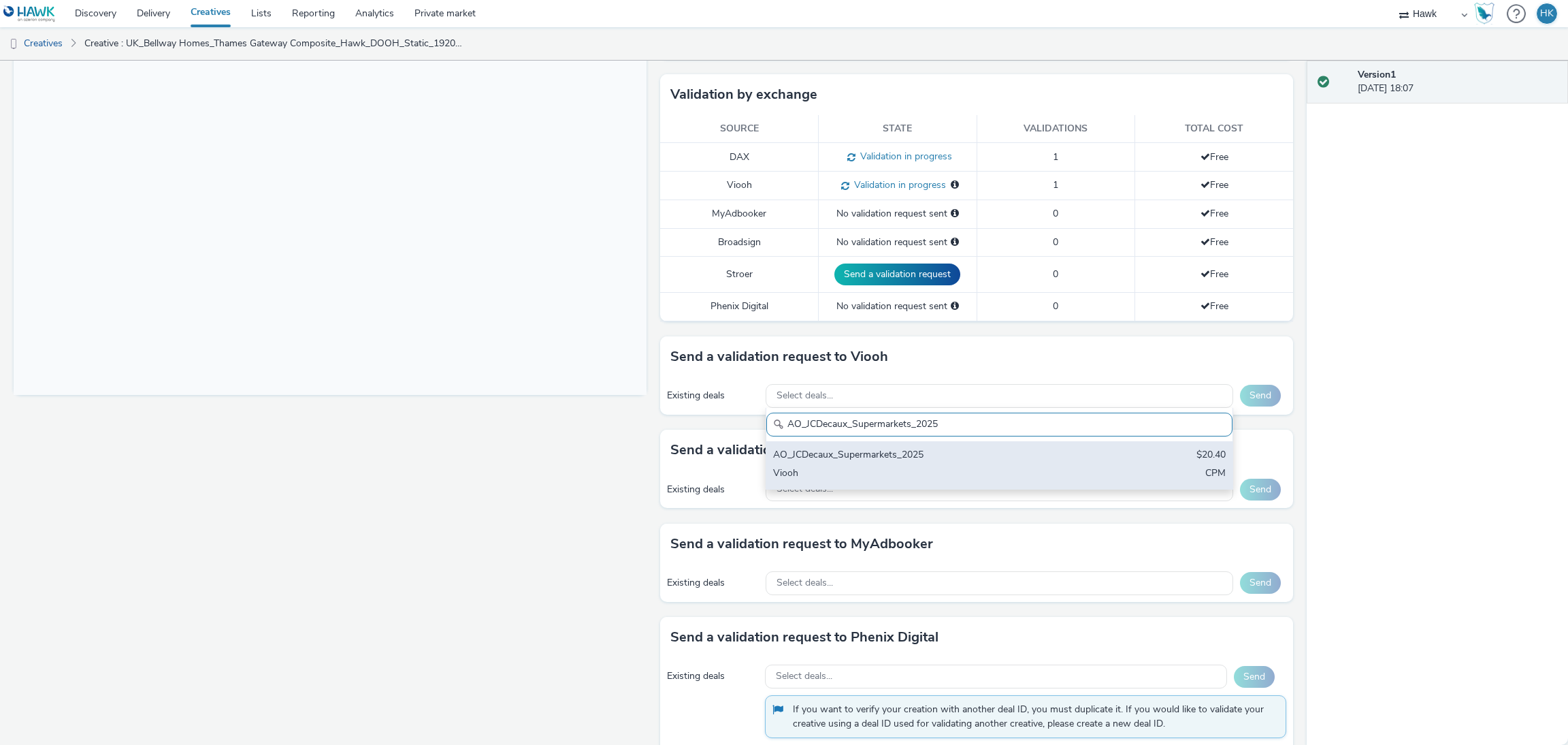
type input "AO_JCDecaux_Supermarkets_2025"
click at [902, 474] on div "Viooh" at bounding box center [922, 474] width 300 height 15
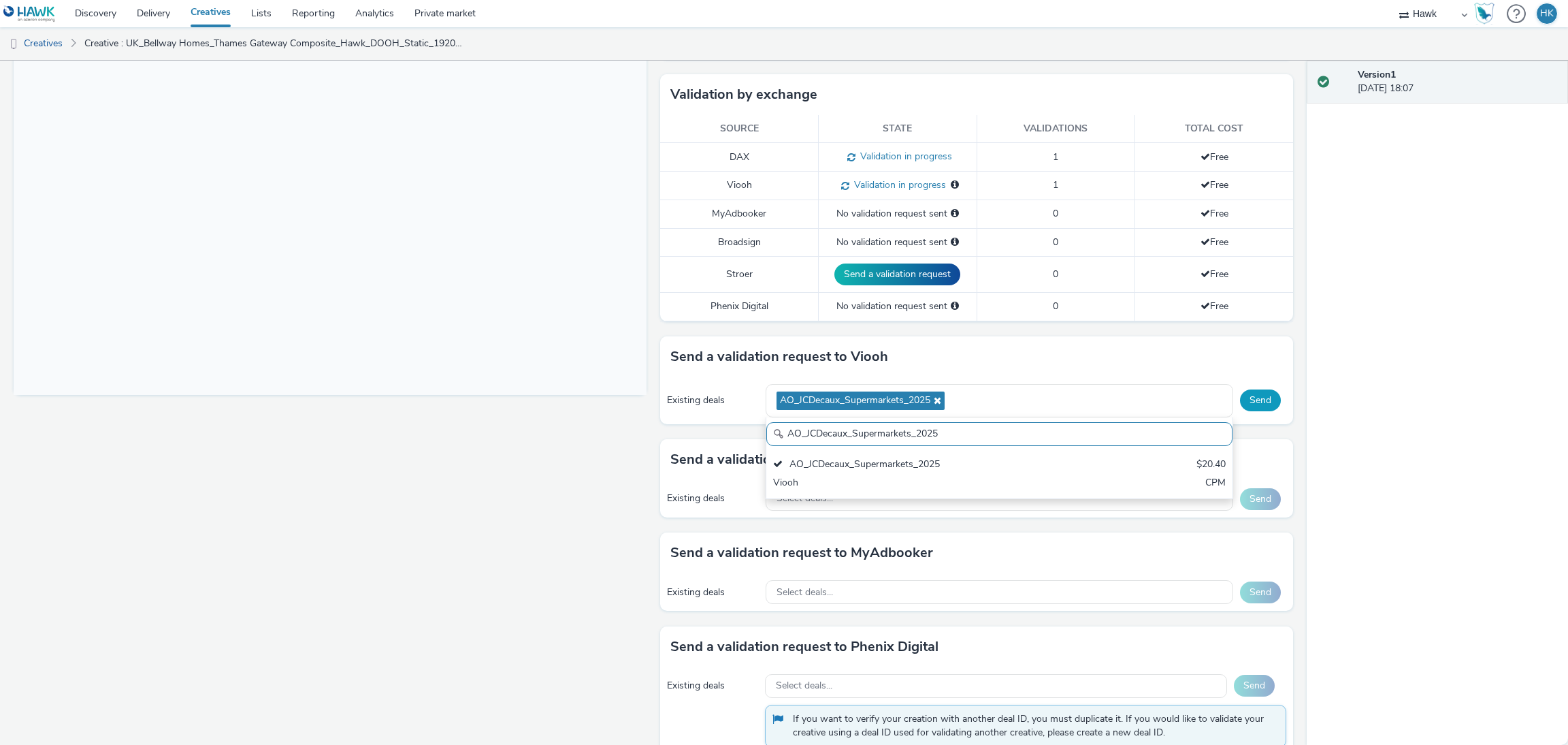
scroll to position [0, 0]
click at [1248, 394] on button "Send" at bounding box center [1260, 400] width 41 height 22
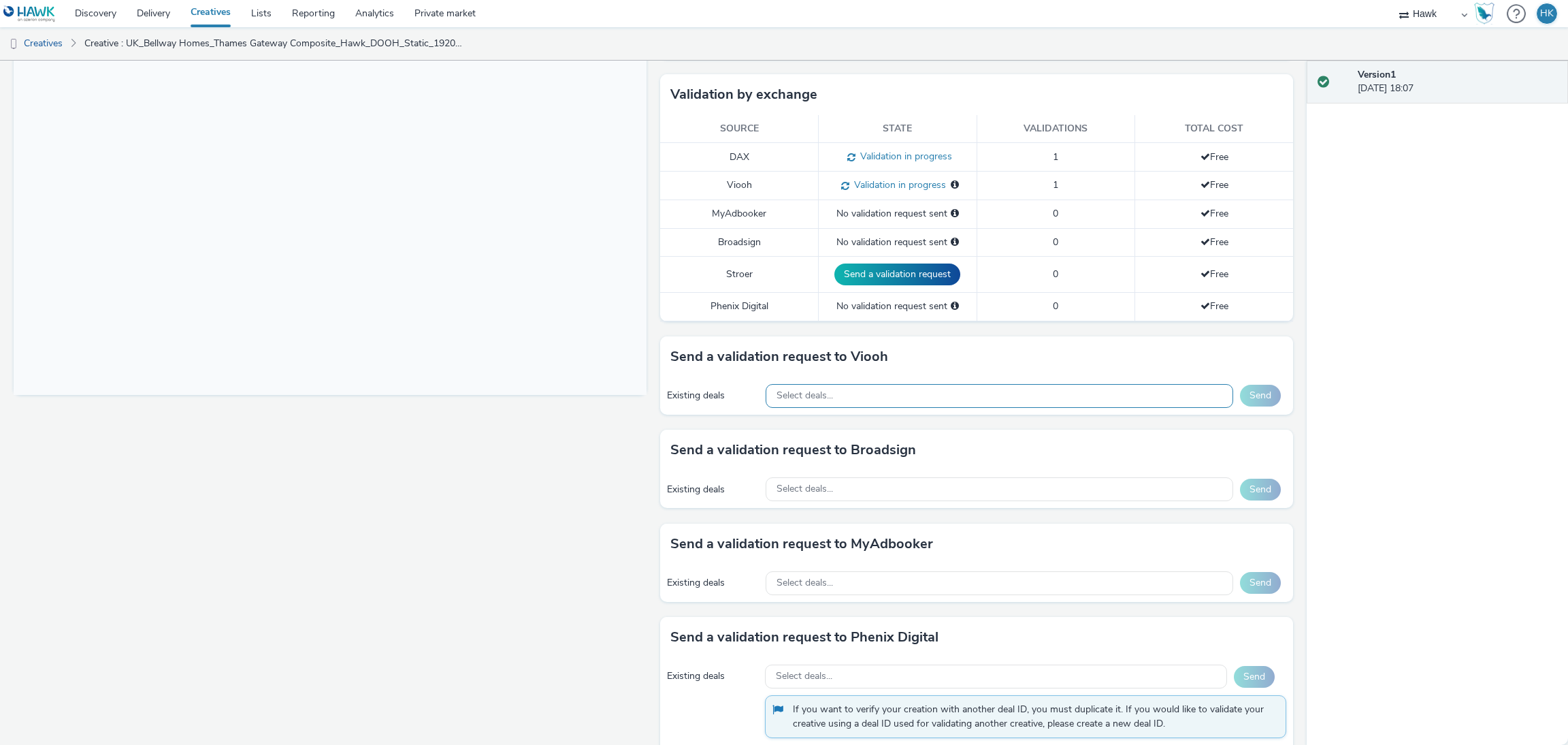
click at [867, 402] on div "Select deals..." at bounding box center [999, 396] width 467 height 24
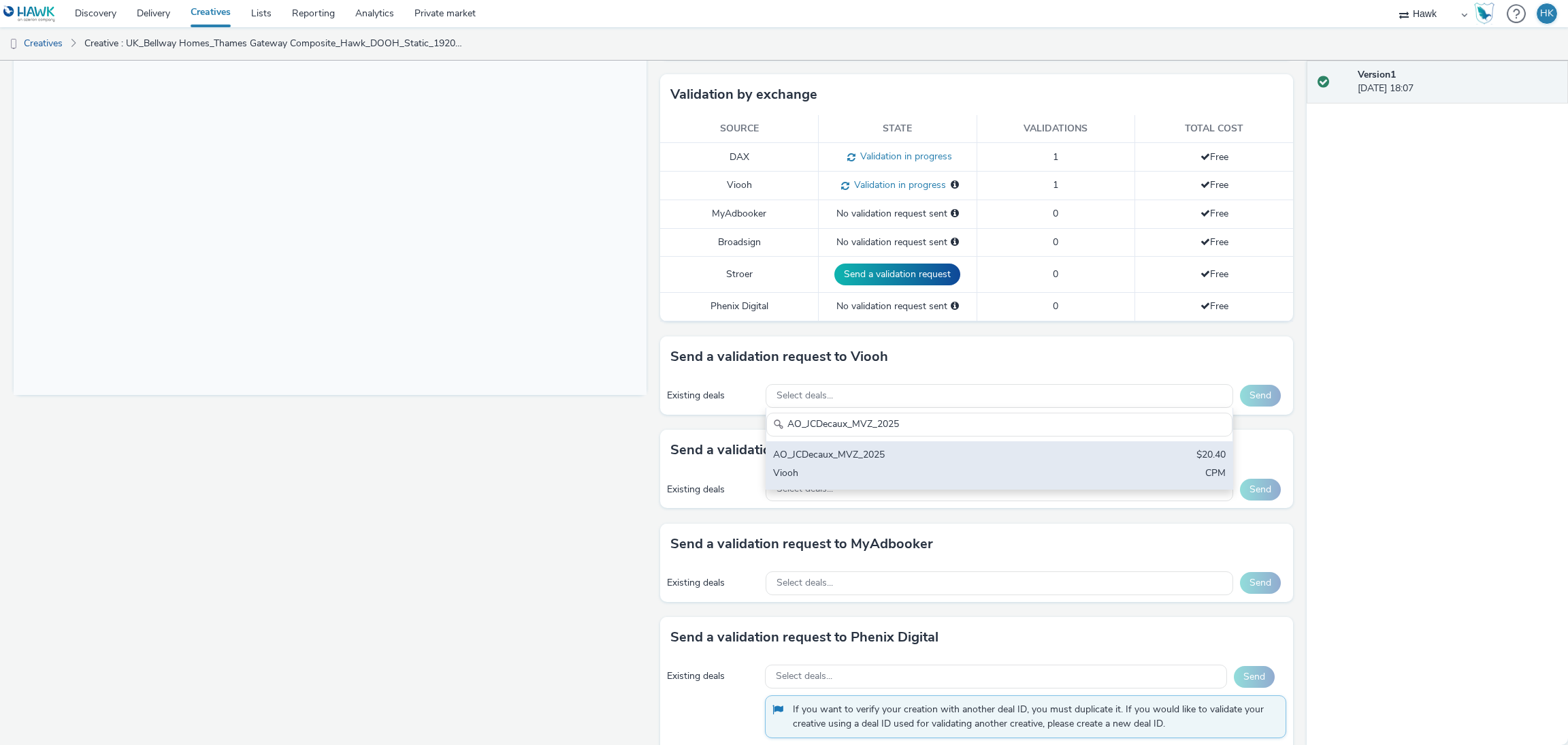
type input "AO_JCDecaux_MVZ_2025"
click at [910, 461] on div "AO_JCDecaux_MVZ_2025" at bounding box center [922, 456] width 300 height 15
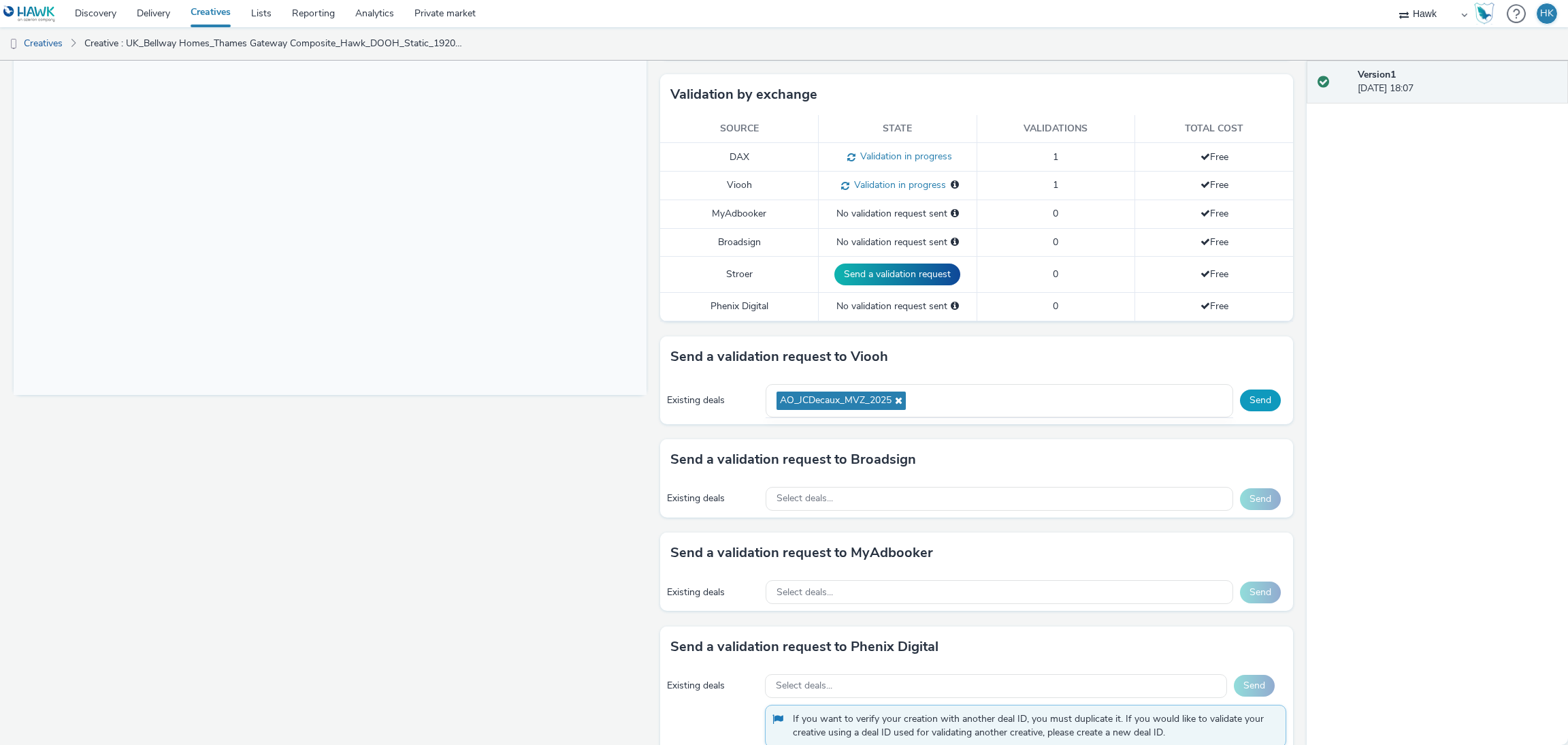
click at [1240, 404] on button "Send" at bounding box center [1260, 400] width 41 height 22
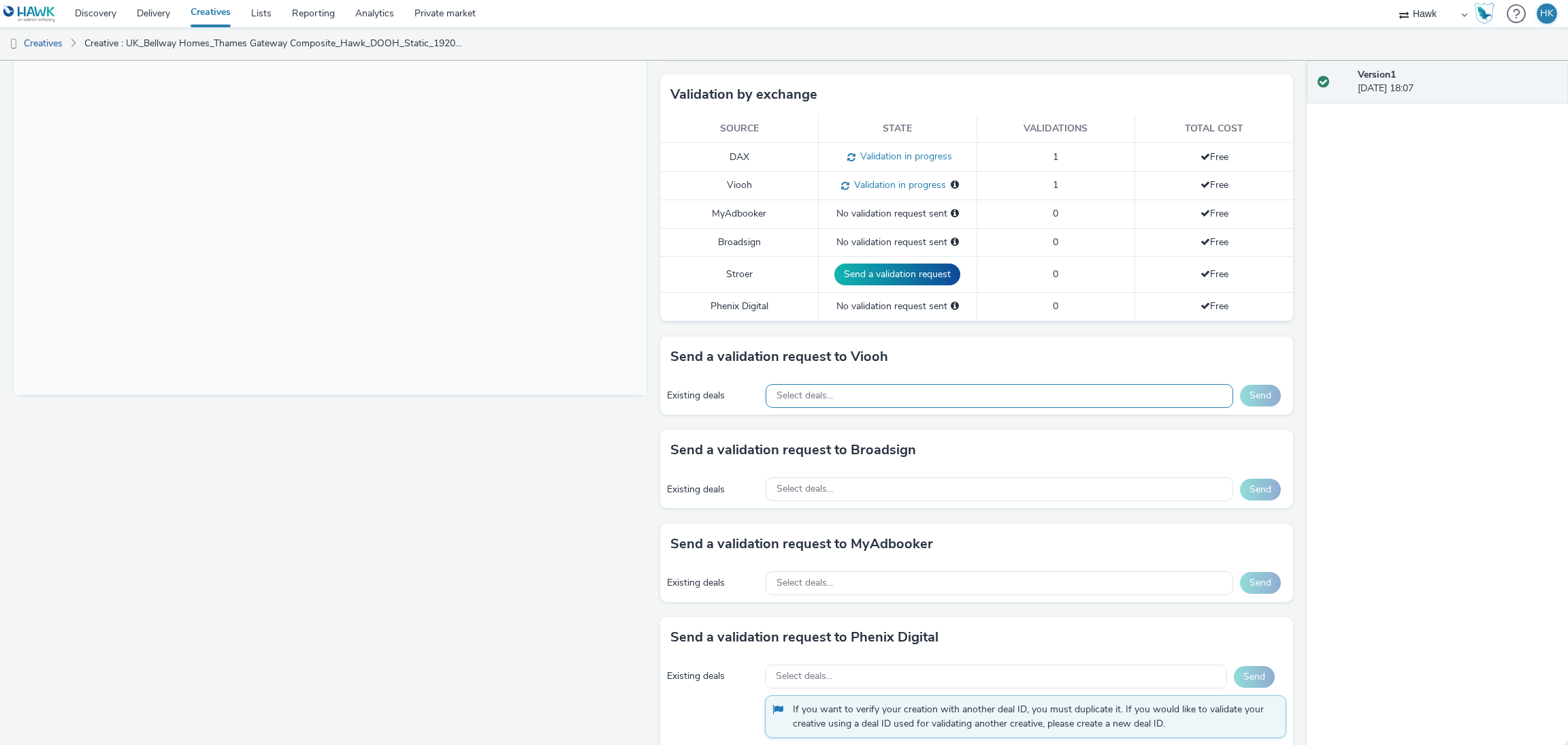
click at [903, 388] on div "Select deals..." at bounding box center [999, 396] width 467 height 24
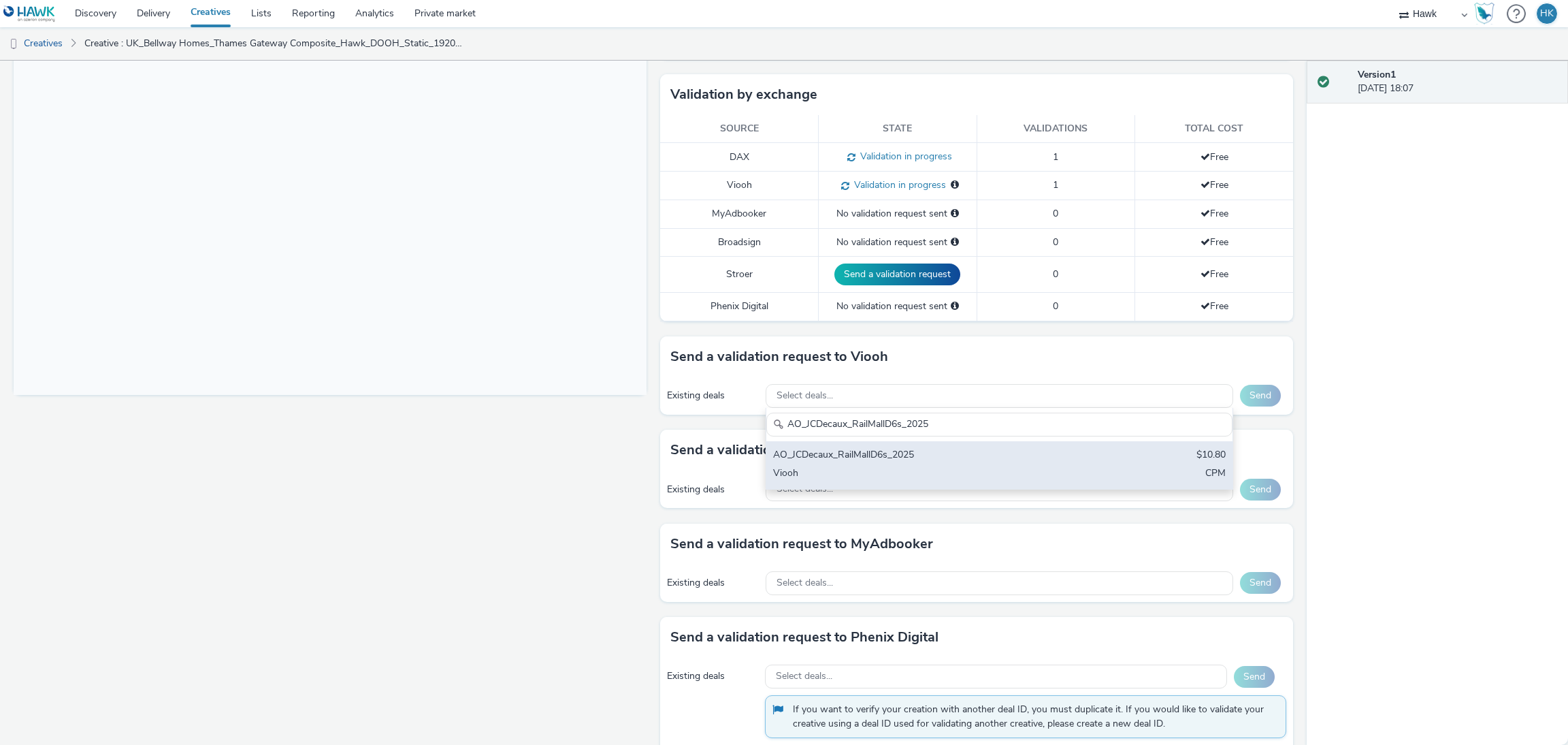
type input "AO_JCDecaux_RailMallD6s_2025"
click at [926, 455] on div "AO_JCDecaux_RailMallD6s_2025" at bounding box center [922, 456] width 300 height 15
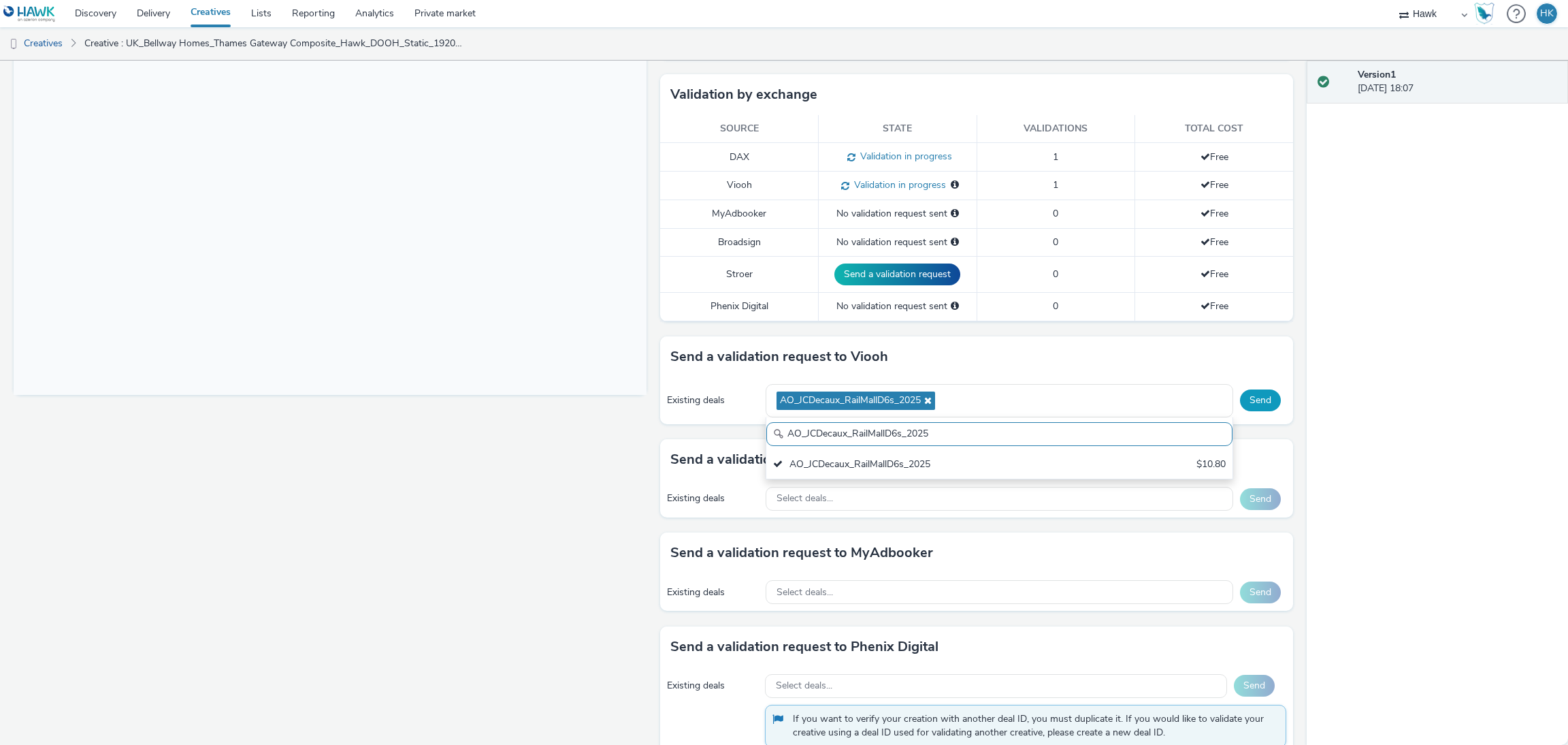
click at [1240, 400] on button "Send" at bounding box center [1260, 400] width 41 height 22
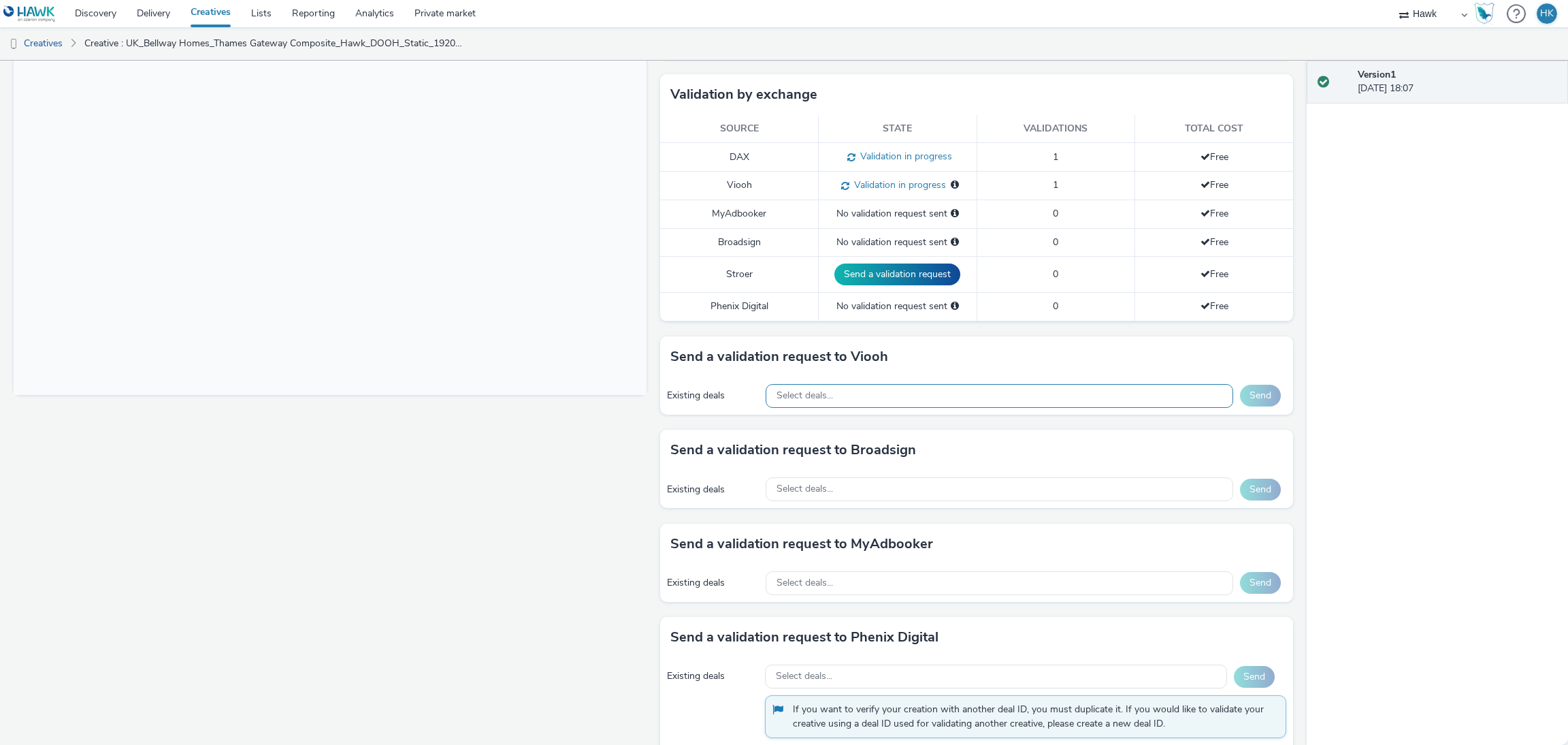
click at [932, 388] on div "Select deals..." at bounding box center [999, 396] width 467 height 24
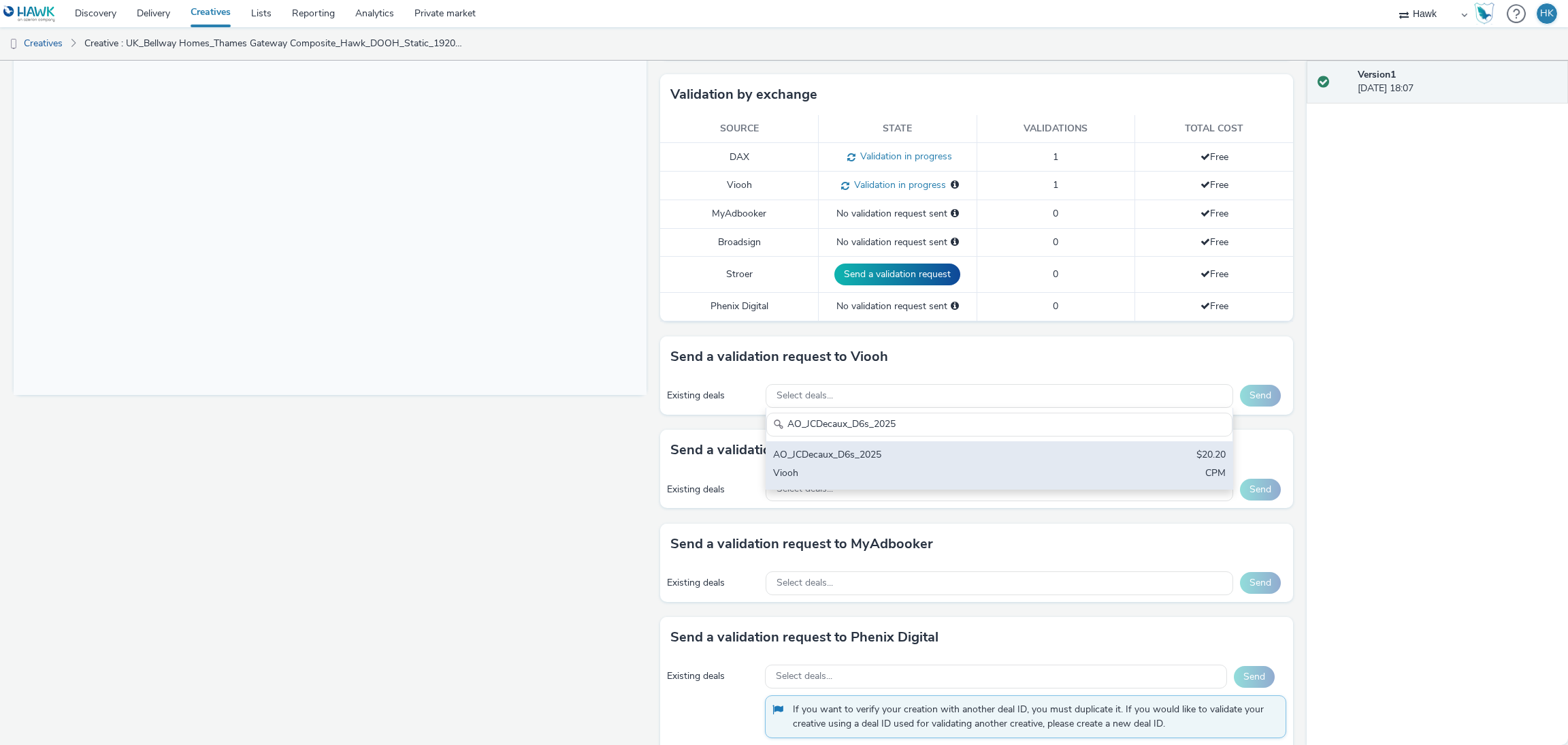
type input "AO_JCDecaux_D6s_2025"
click at [931, 478] on div "Viooh" at bounding box center [922, 474] width 300 height 15
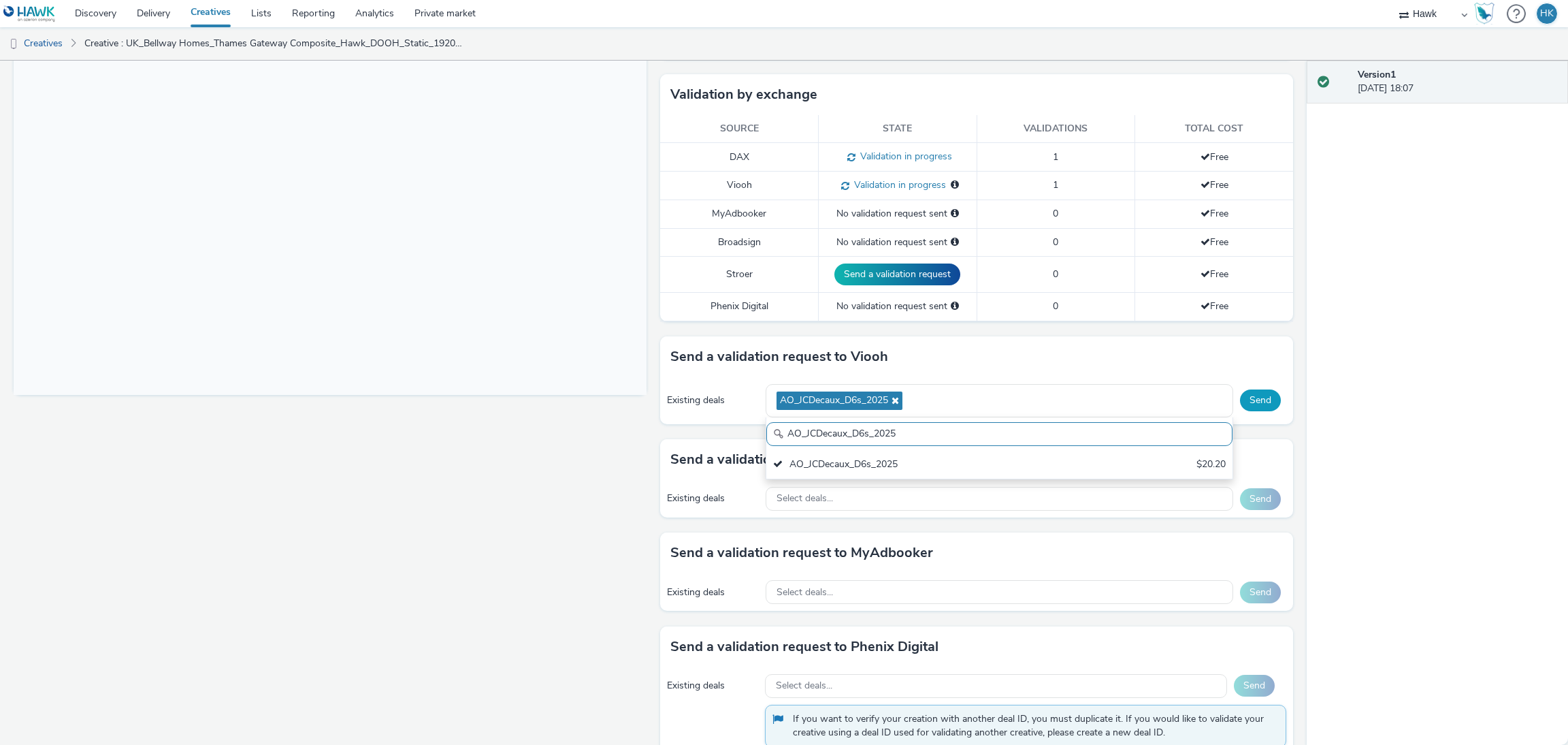
click at [1246, 397] on button "Send" at bounding box center [1260, 400] width 41 height 22
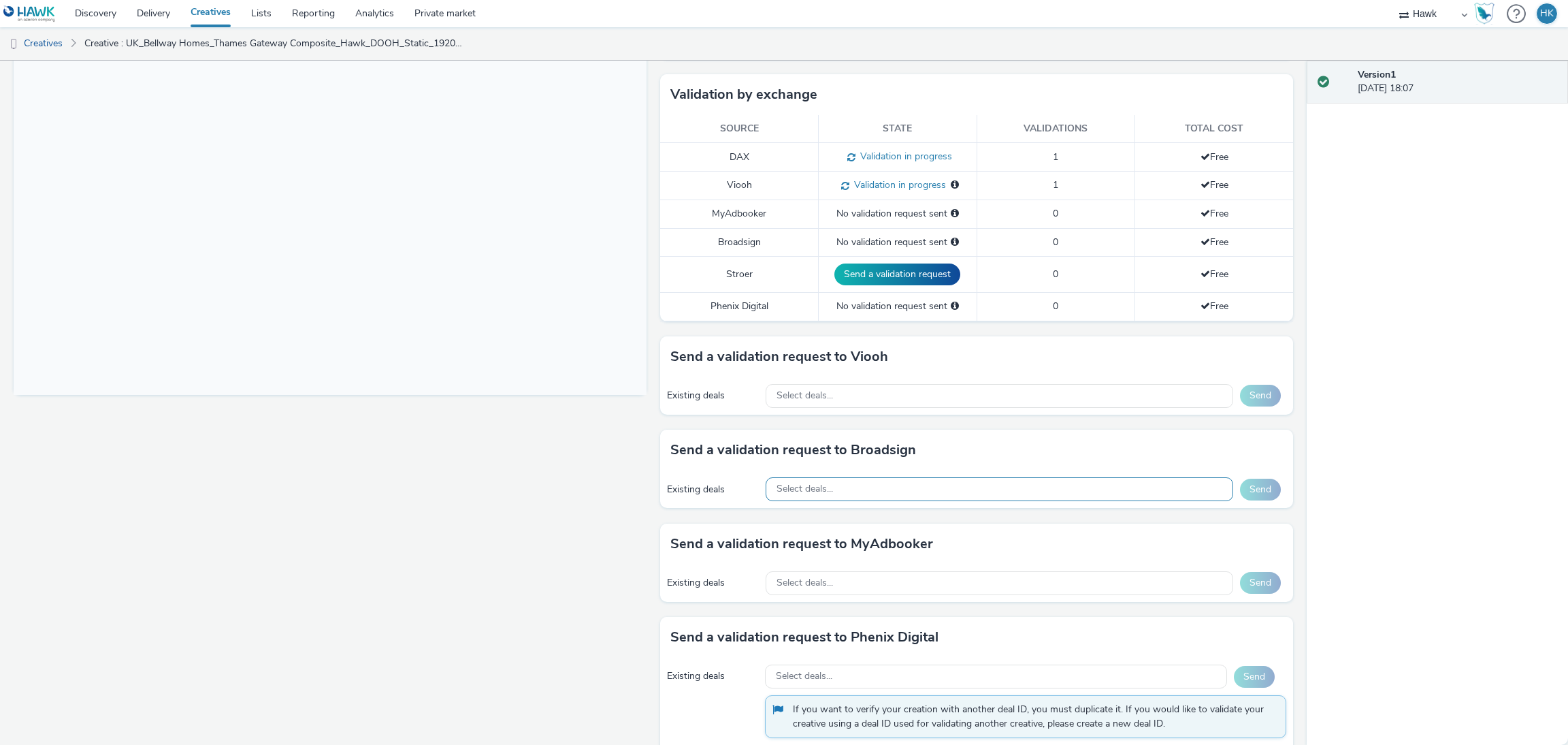
click at [907, 494] on div "Select deals..." at bounding box center [999, 489] width 467 height 24
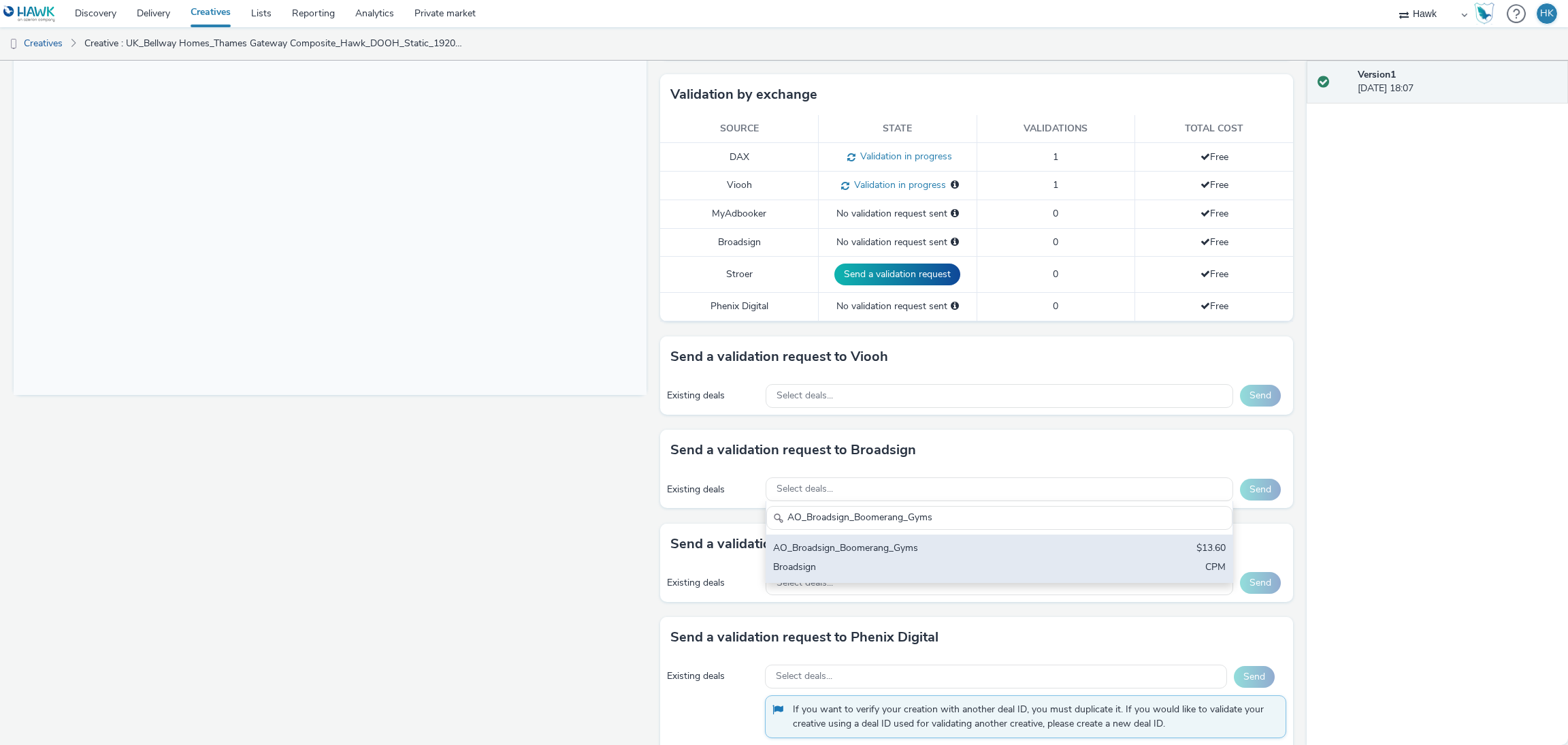
type input "AO_Broadsign_Boomerang_Gyms"
click at [946, 572] on div "Broadsign" at bounding box center [922, 568] width 300 height 15
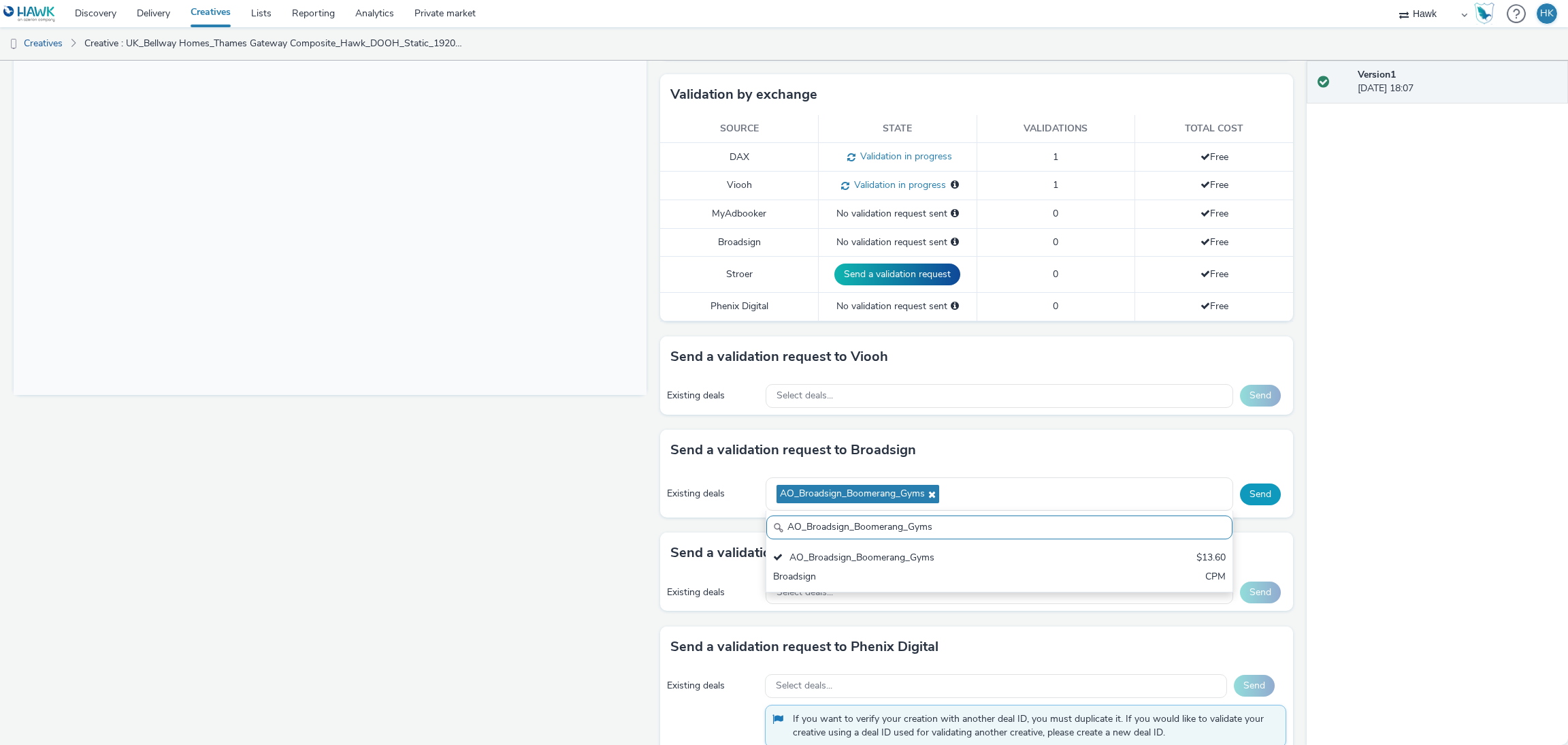
click at [1256, 496] on button "Send" at bounding box center [1260, 494] width 41 height 22
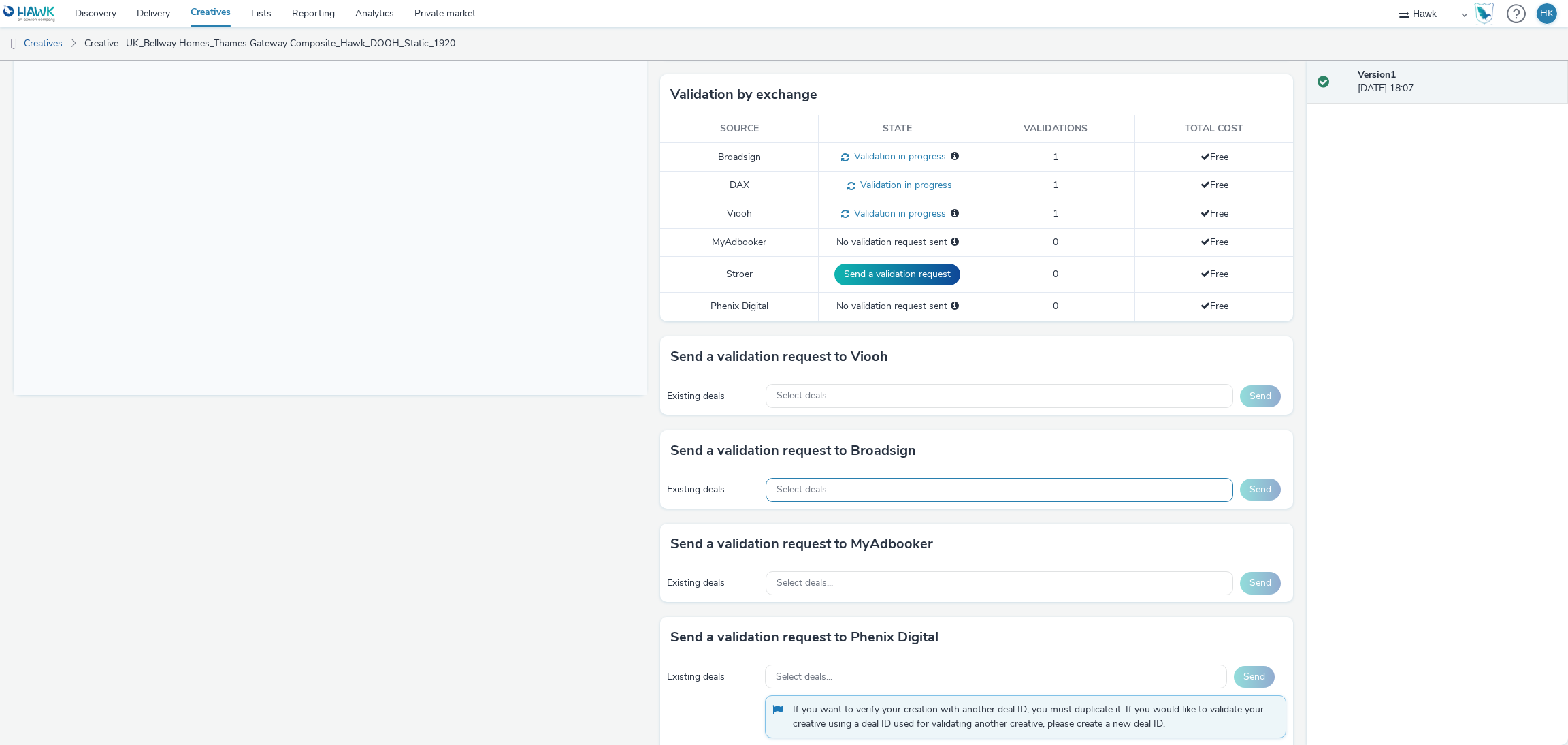
click at [883, 492] on div "Select deals..." at bounding box center [999, 490] width 467 height 24
paste input "AO_Atmosphere TV_All Frames"
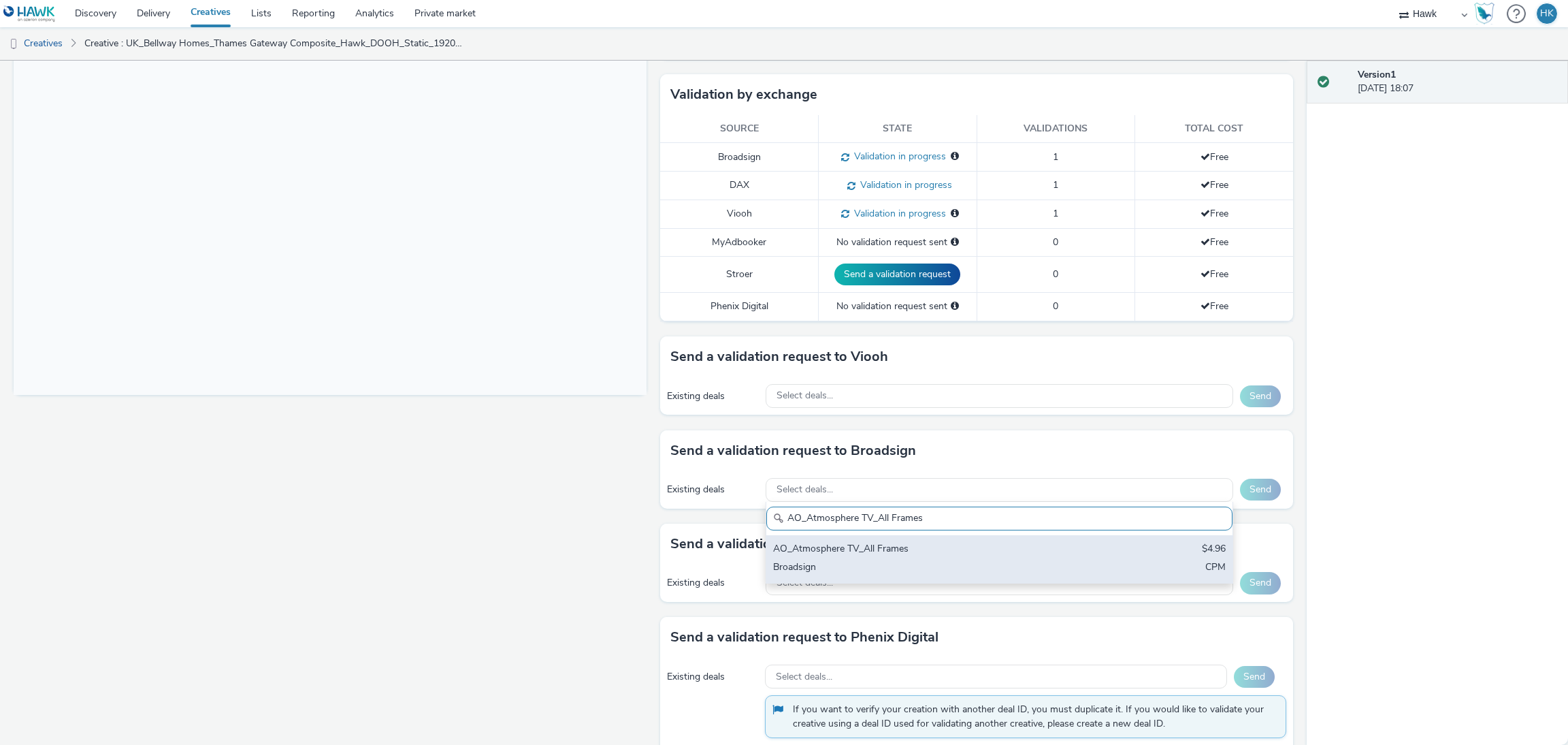
type input "AO_Atmosphere TV_All Frames"
click at [922, 567] on div "Broadsign" at bounding box center [922, 568] width 300 height 15
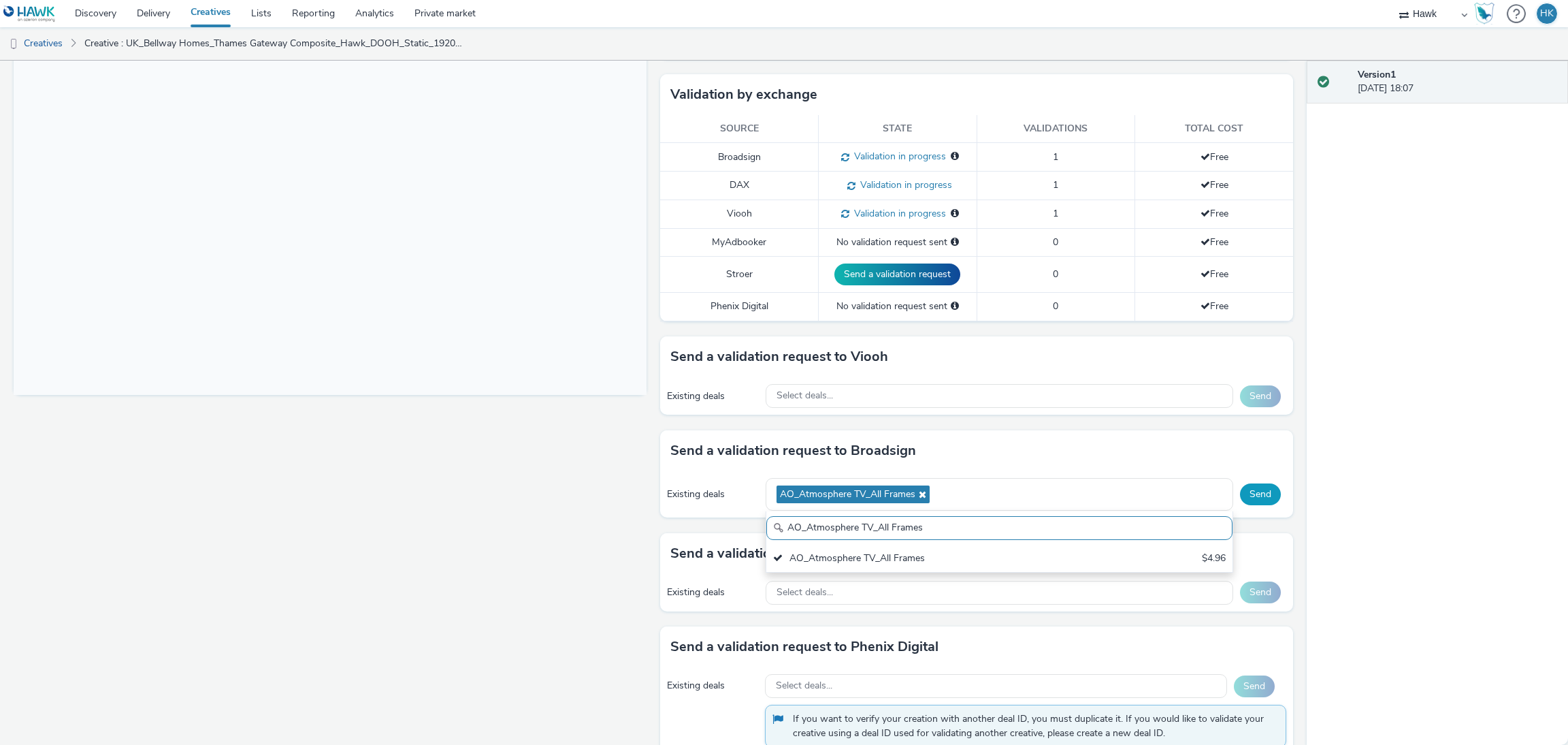
click at [1240, 496] on button "Send" at bounding box center [1260, 494] width 41 height 22
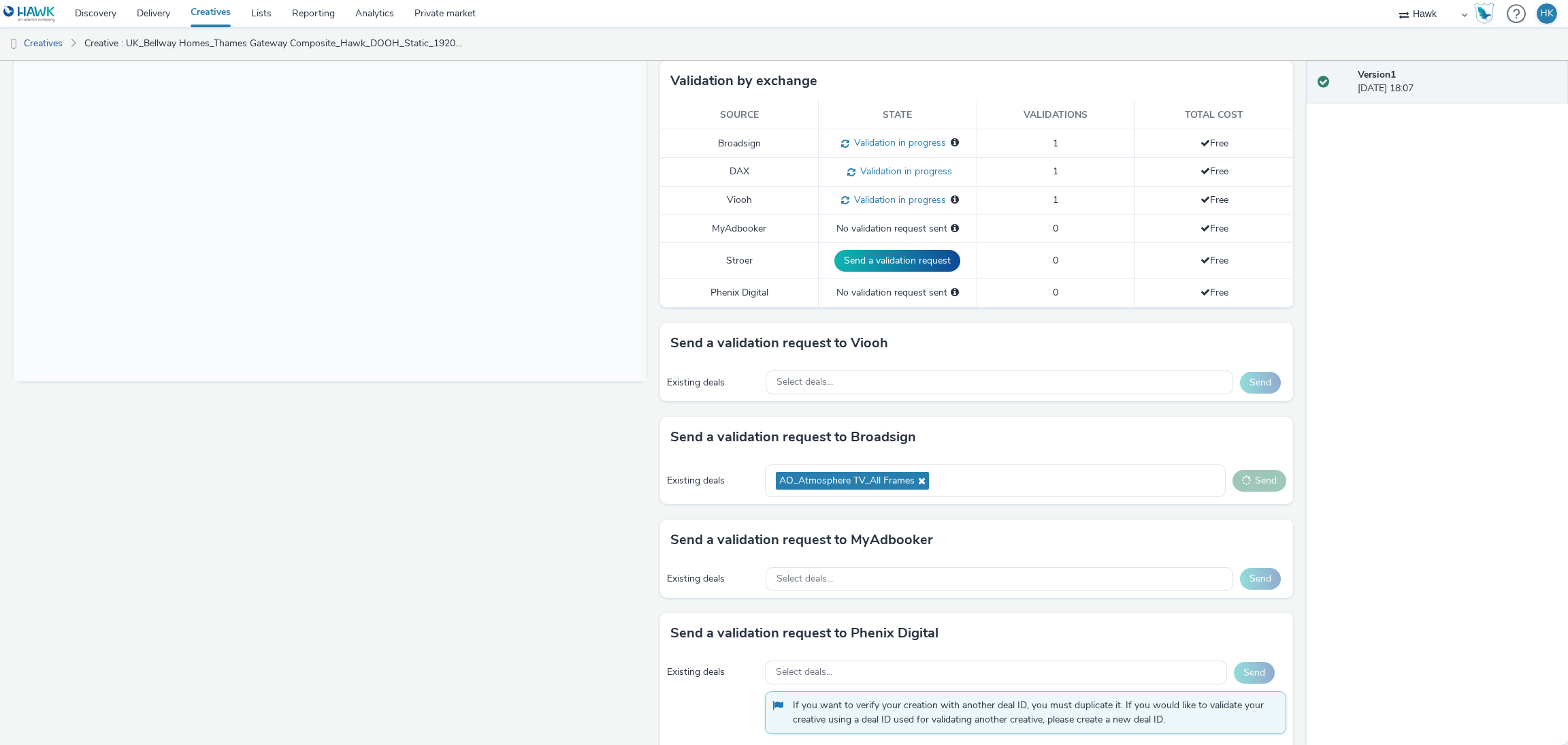
scroll to position [368, 0]
